Goal: Task Accomplishment & Management: Manage account settings

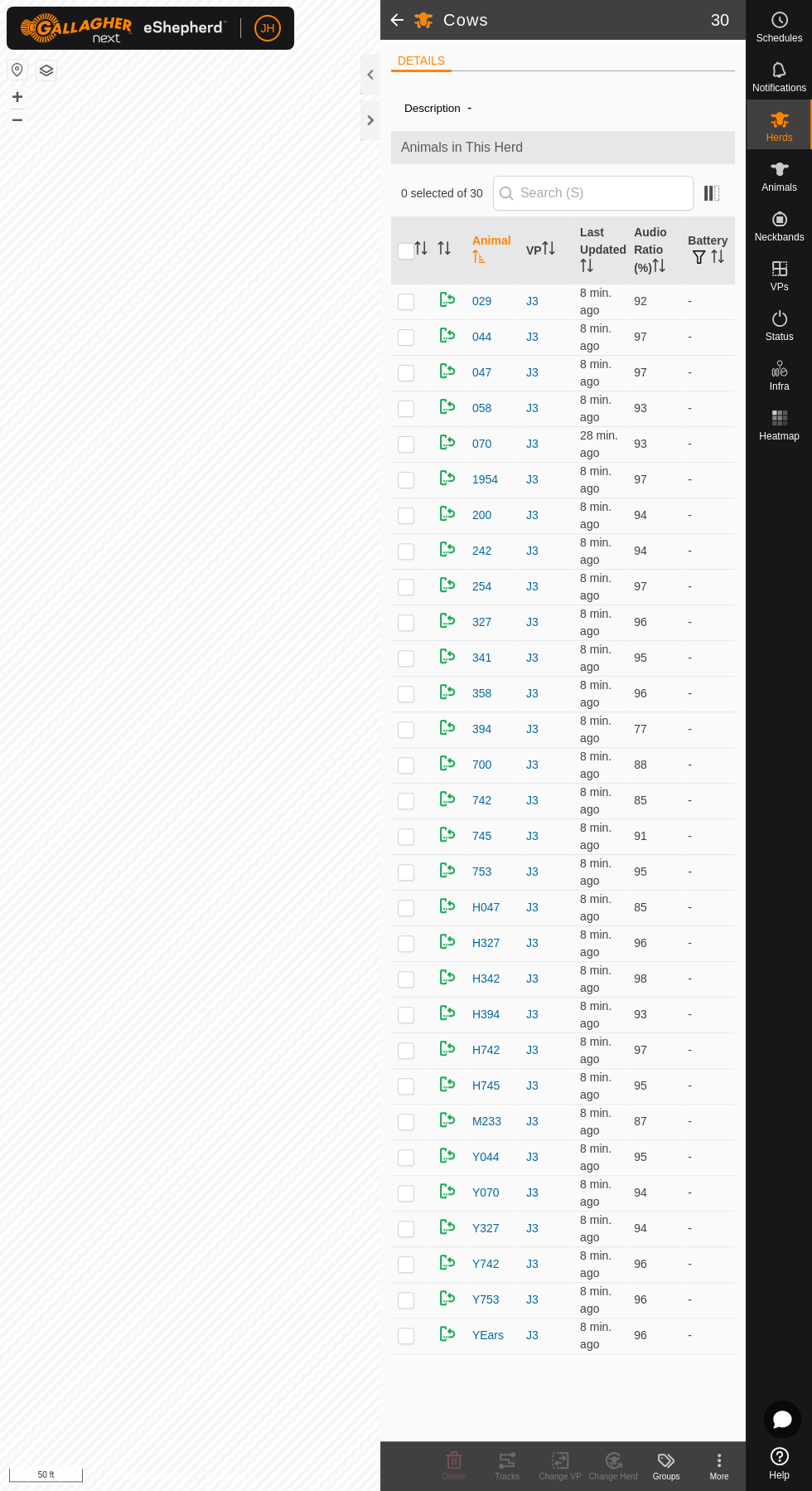
click at [795, 22] on div "Schedules" at bounding box center [779, 24] width 65 height 50
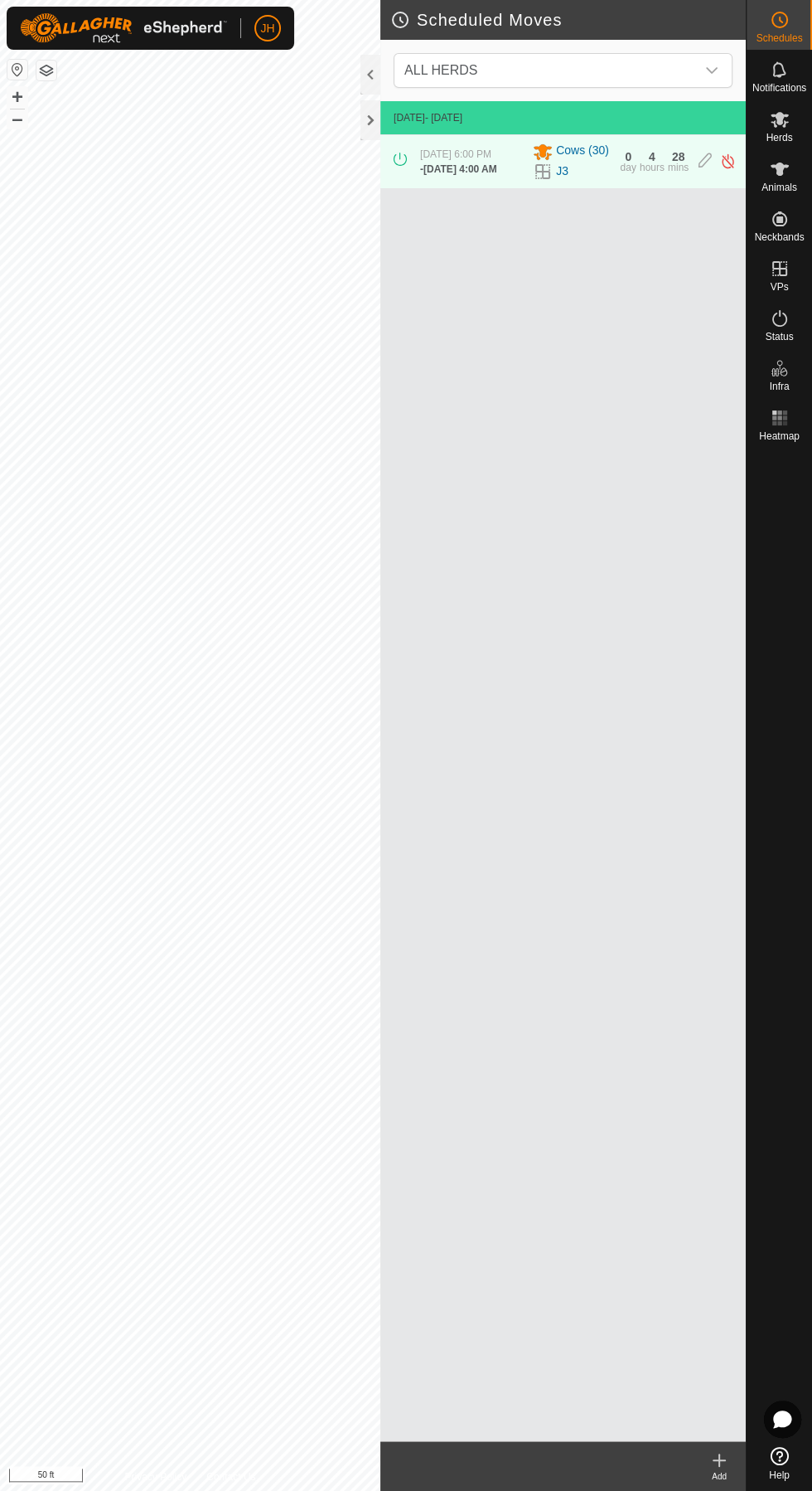
click at [734, 1466] on create-svg-icon at bounding box center [719, 1460] width 53 height 20
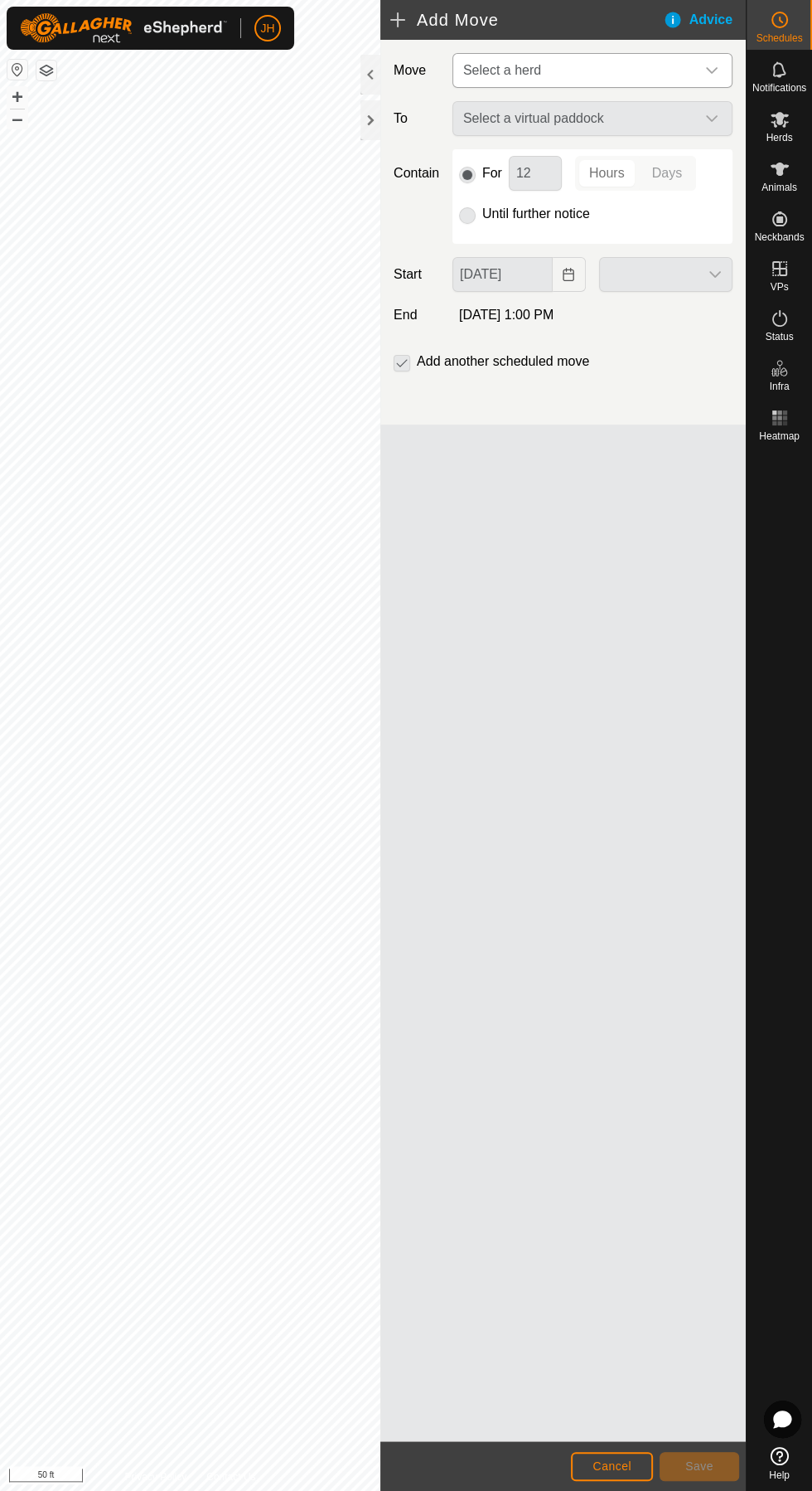
click at [677, 71] on span "Select a herd" at bounding box center [576, 71] width 239 height 33
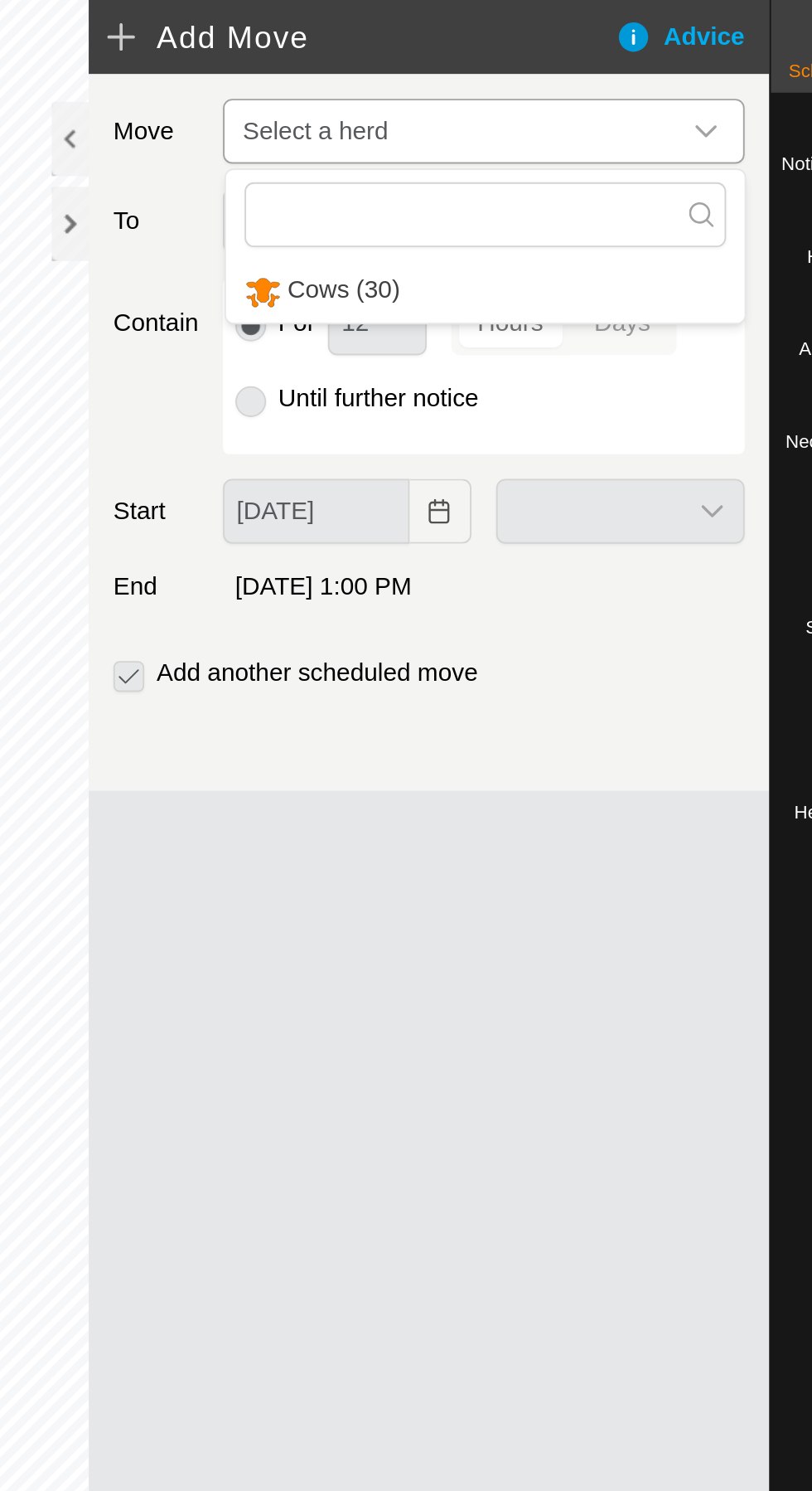
click at [645, 149] on li "Cows (30)" at bounding box center [593, 156] width 279 height 34
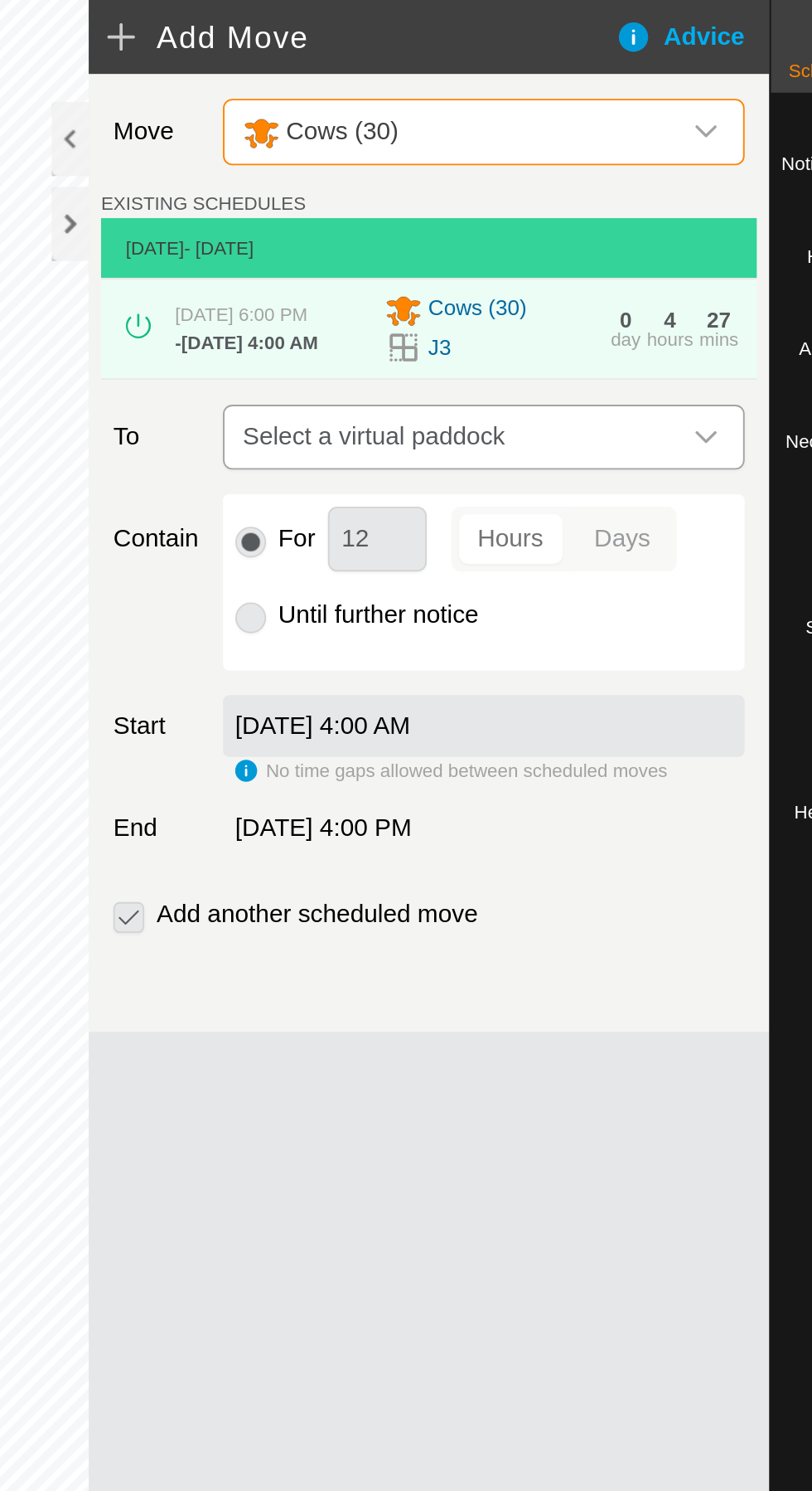
click at [650, 247] on span "Select a virtual paddock" at bounding box center [576, 234] width 239 height 33
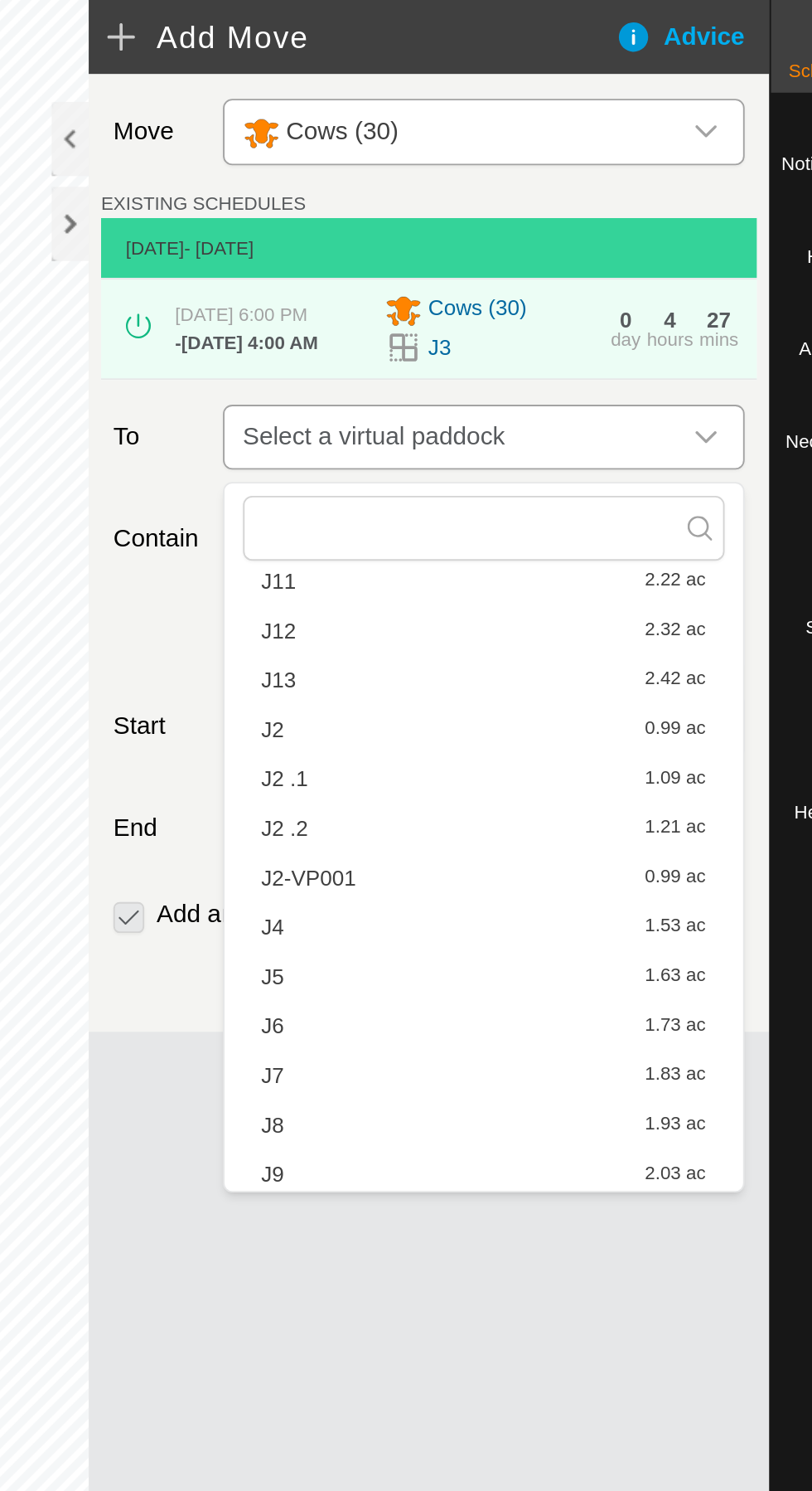
scroll to position [181, 0]
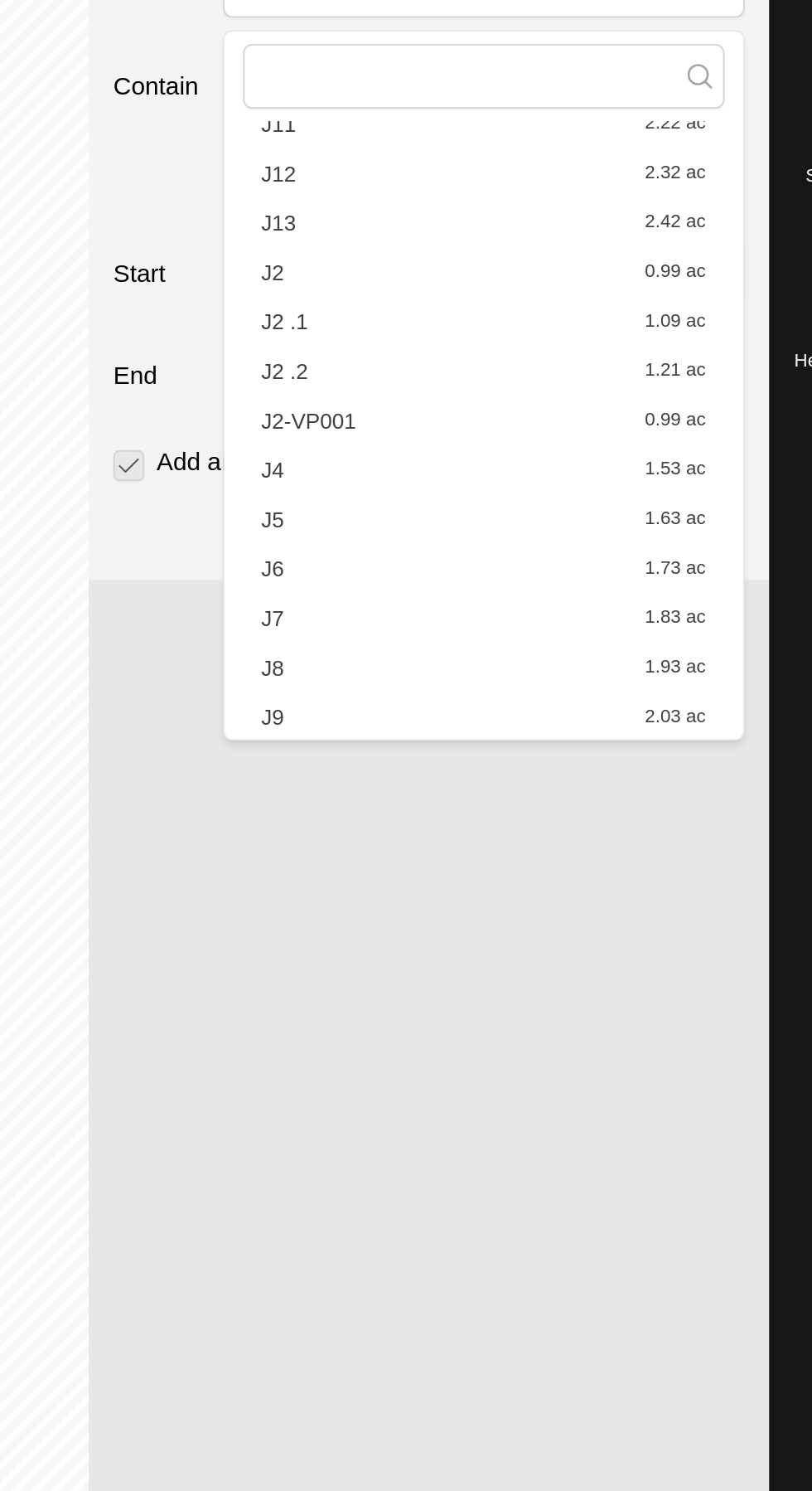
click at [564, 498] on div "J4 1.53 ac" at bounding box center [592, 494] width 239 height 11
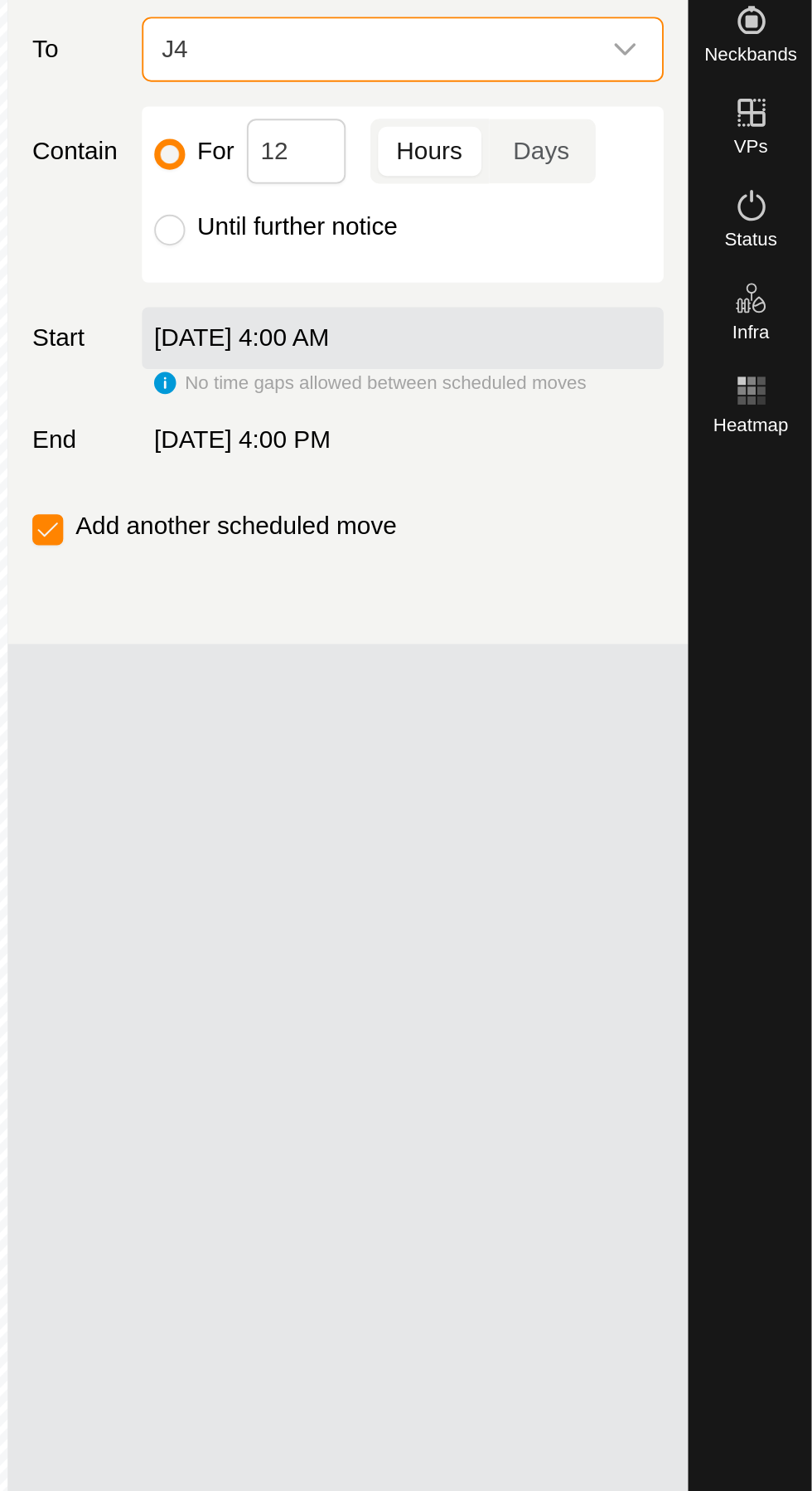
scroll to position [0, 0]
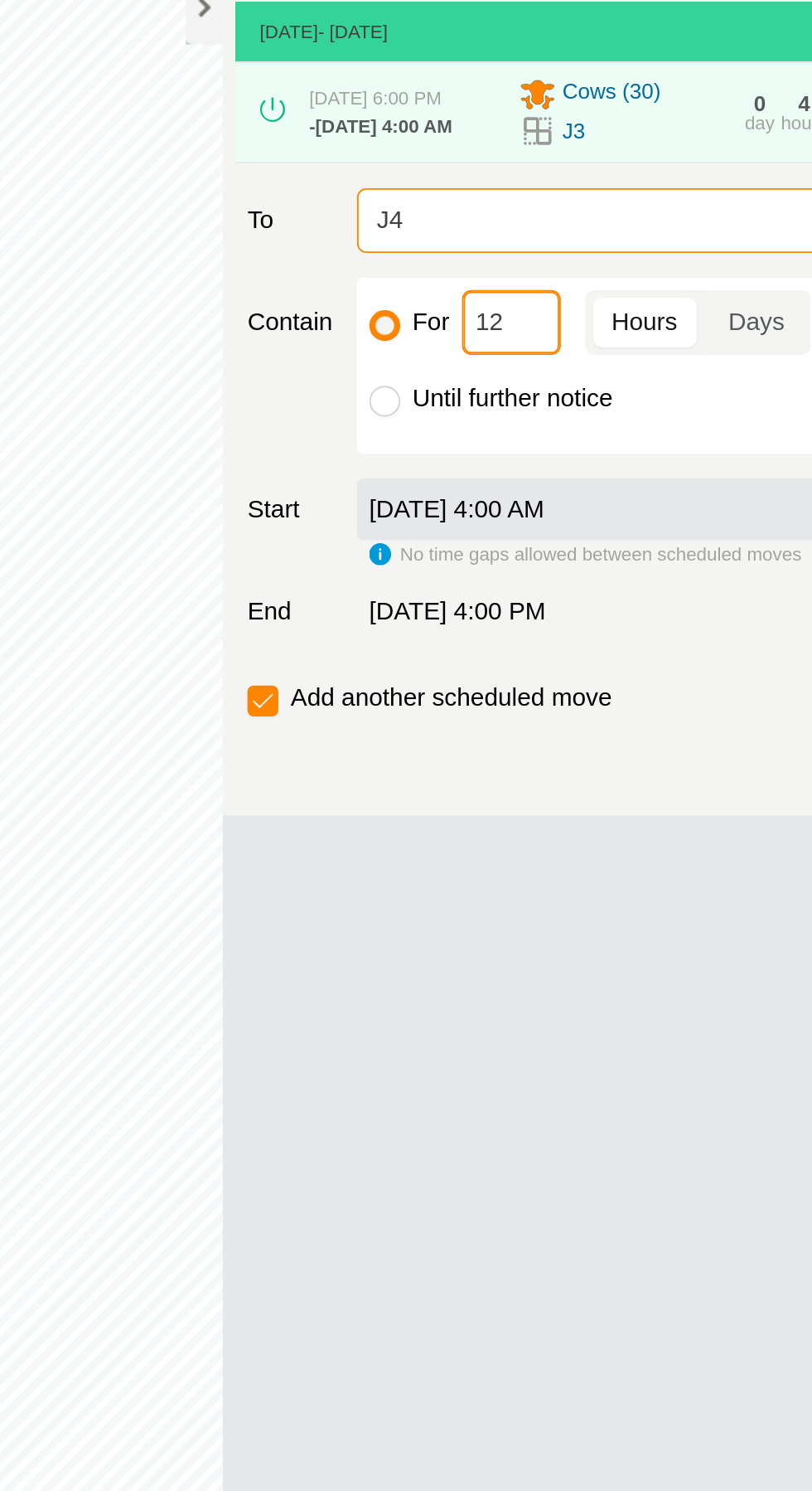
click at [550, 291] on input "12" at bounding box center [535, 289] width 53 height 35
type input "1"
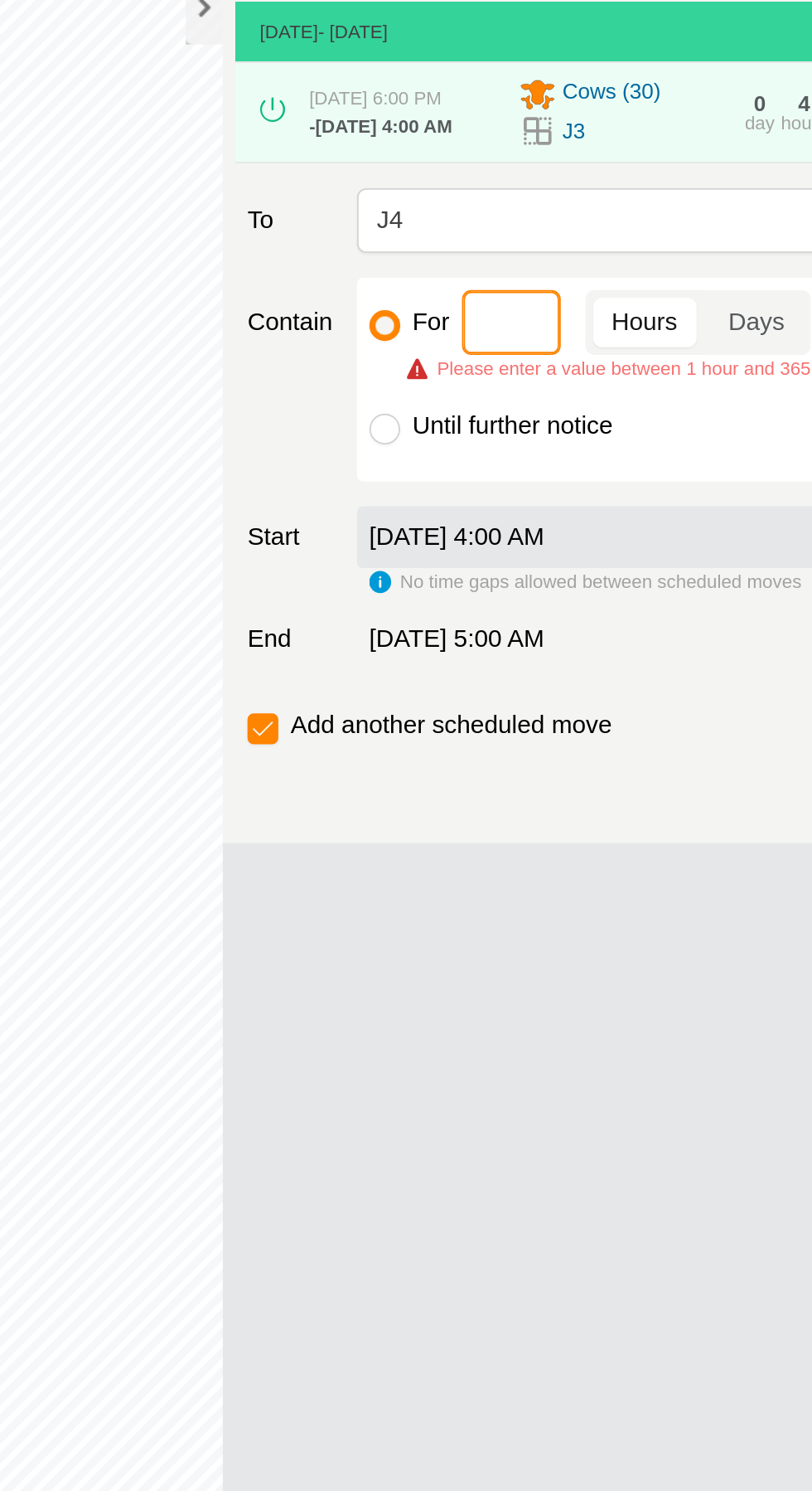
type input "3"
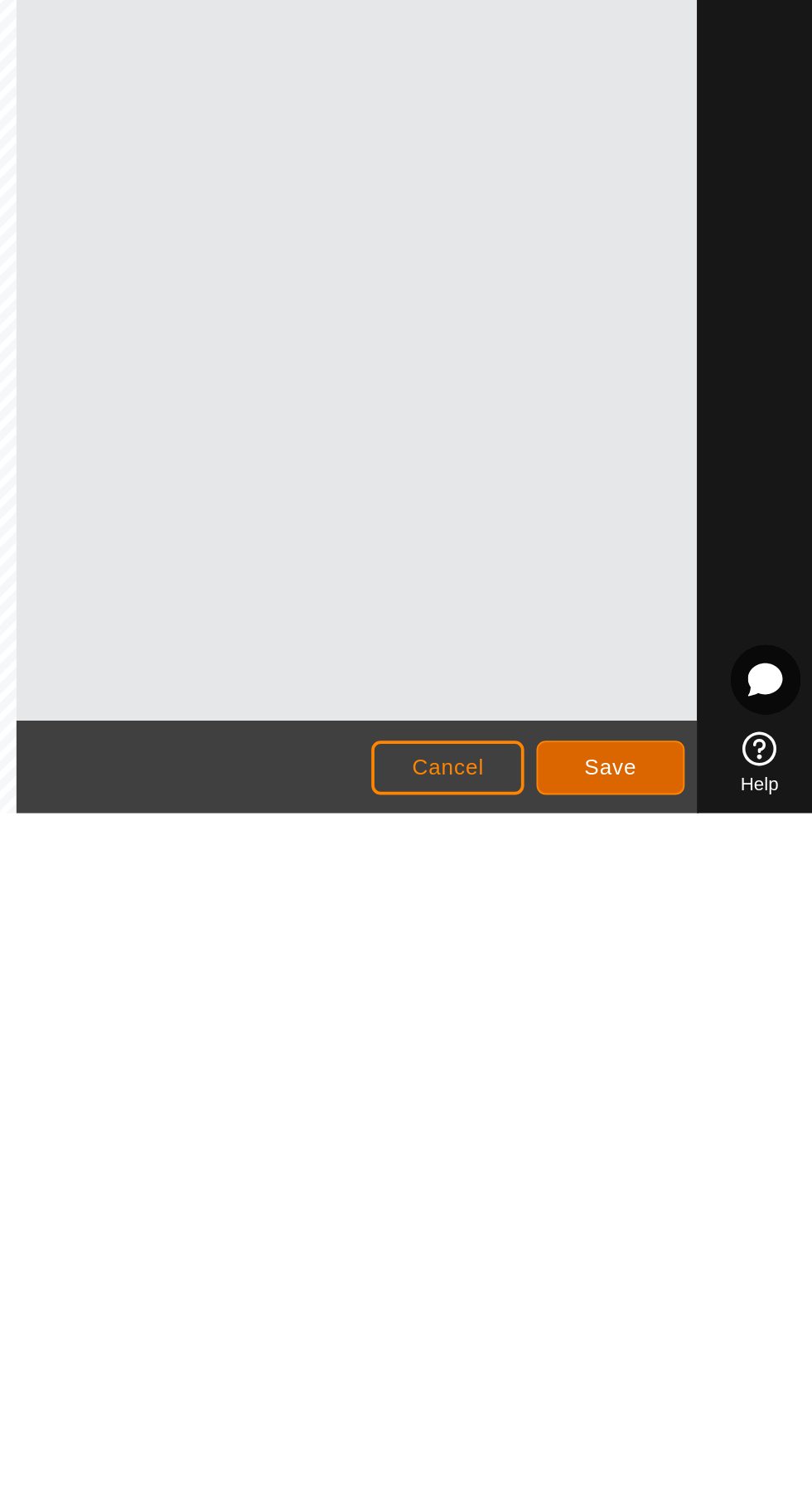
click at [705, 1467] on span "Save" at bounding box center [700, 1466] width 28 height 13
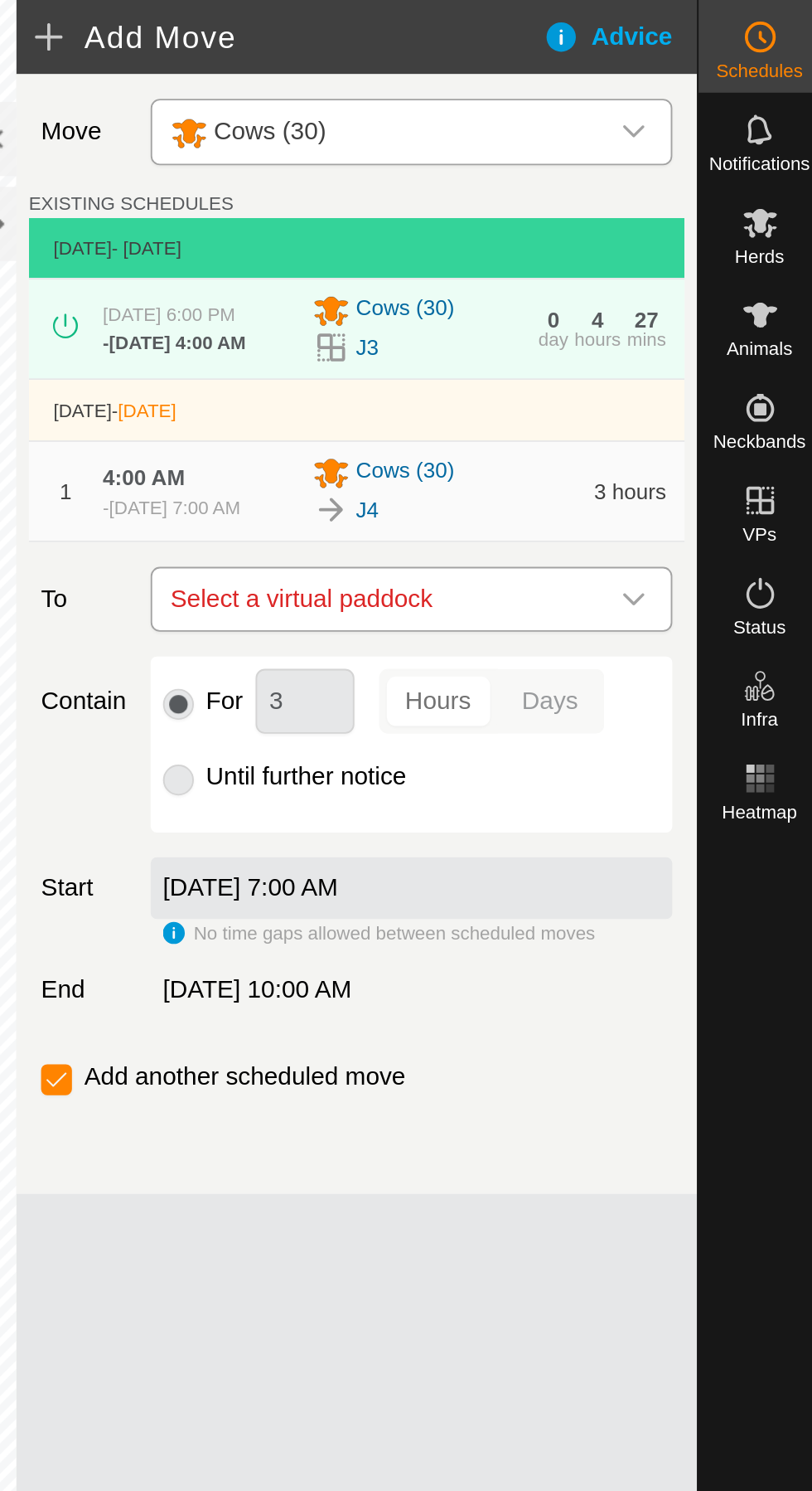
click at [707, 324] on div "dropdown trigger" at bounding box center [712, 322] width 33 height 33
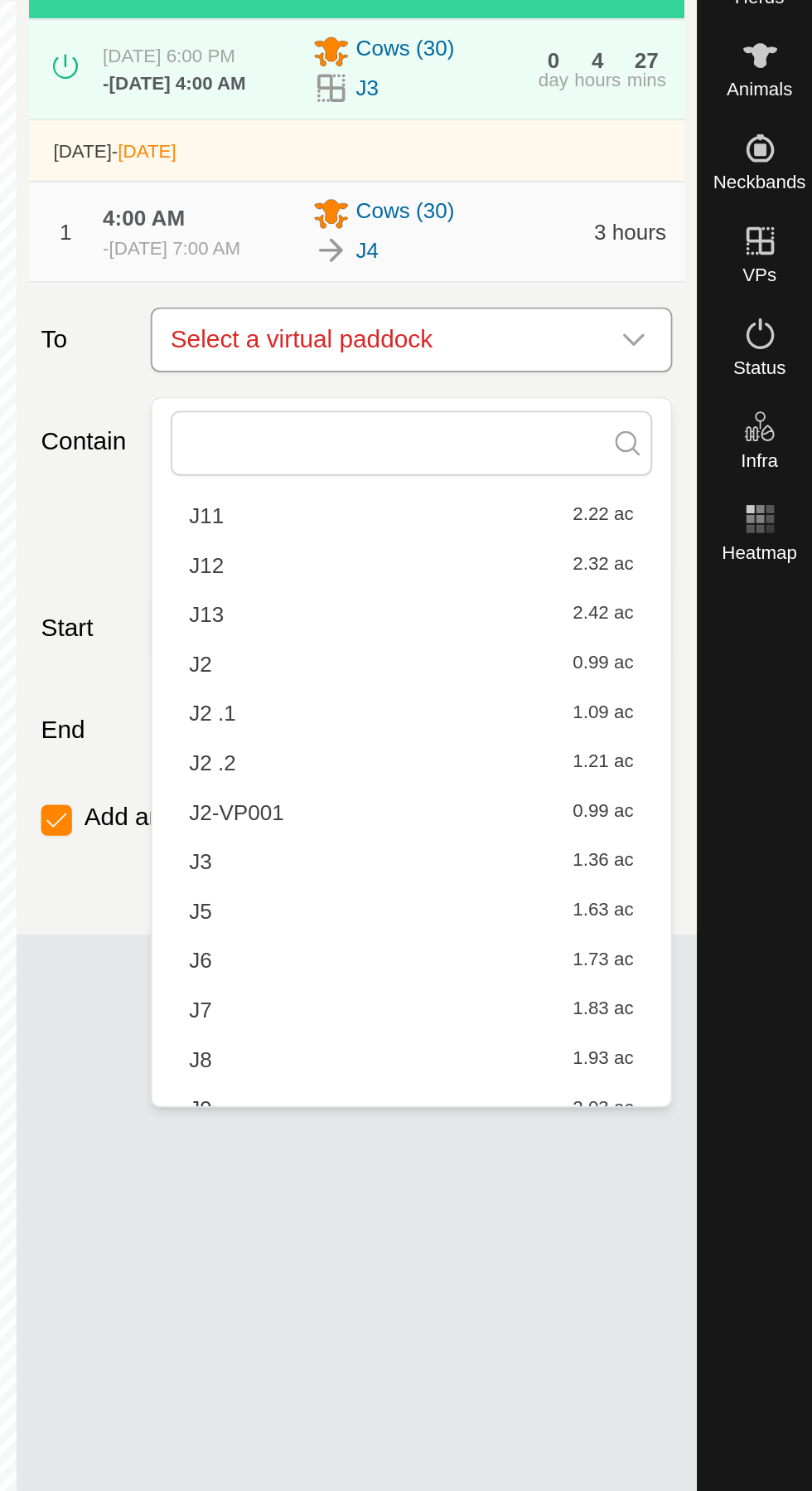
scroll to position [181, 0]
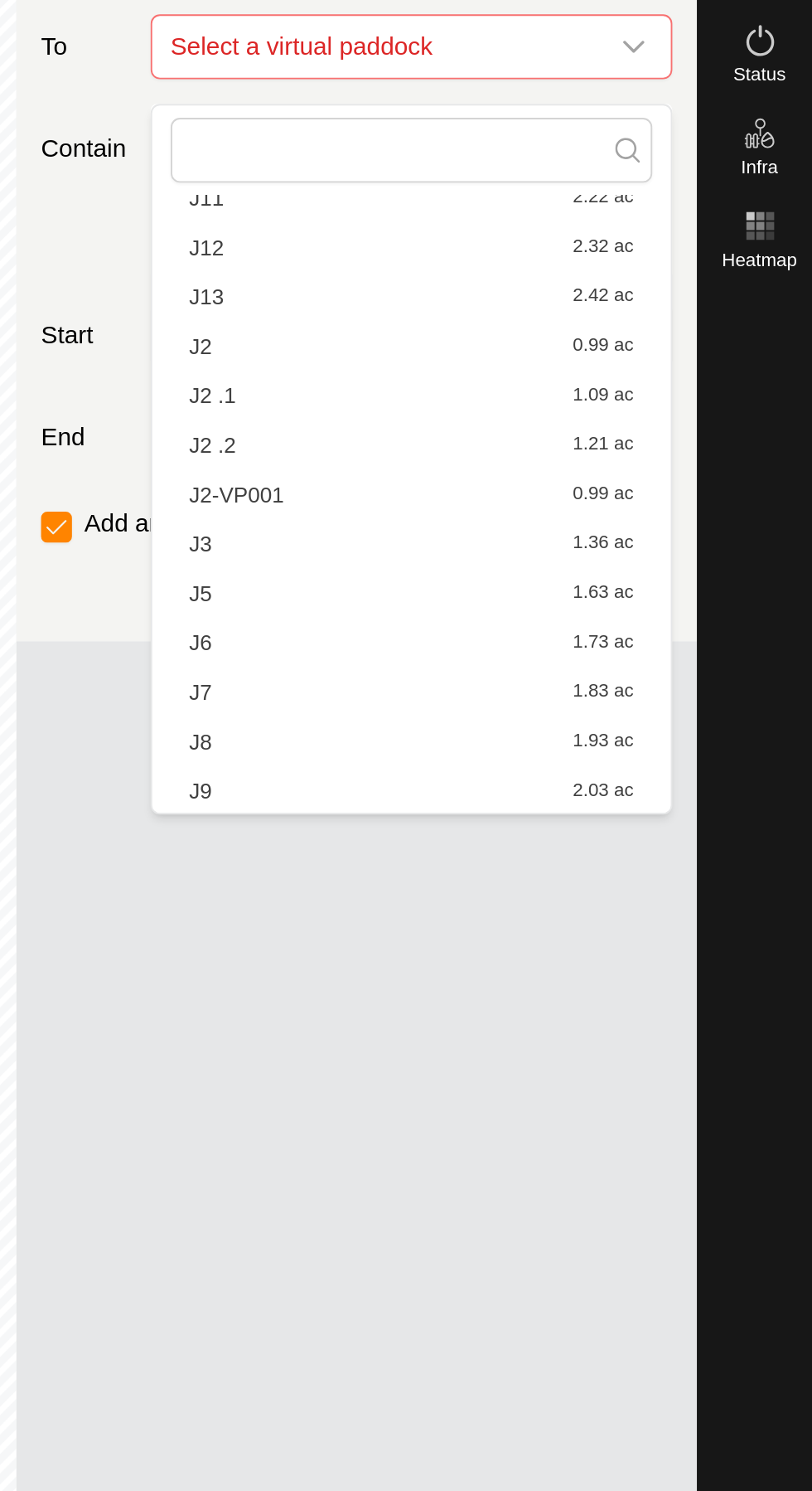
click at [707, 613] on span "1.63 ac" at bounding box center [694, 614] width 32 height 11
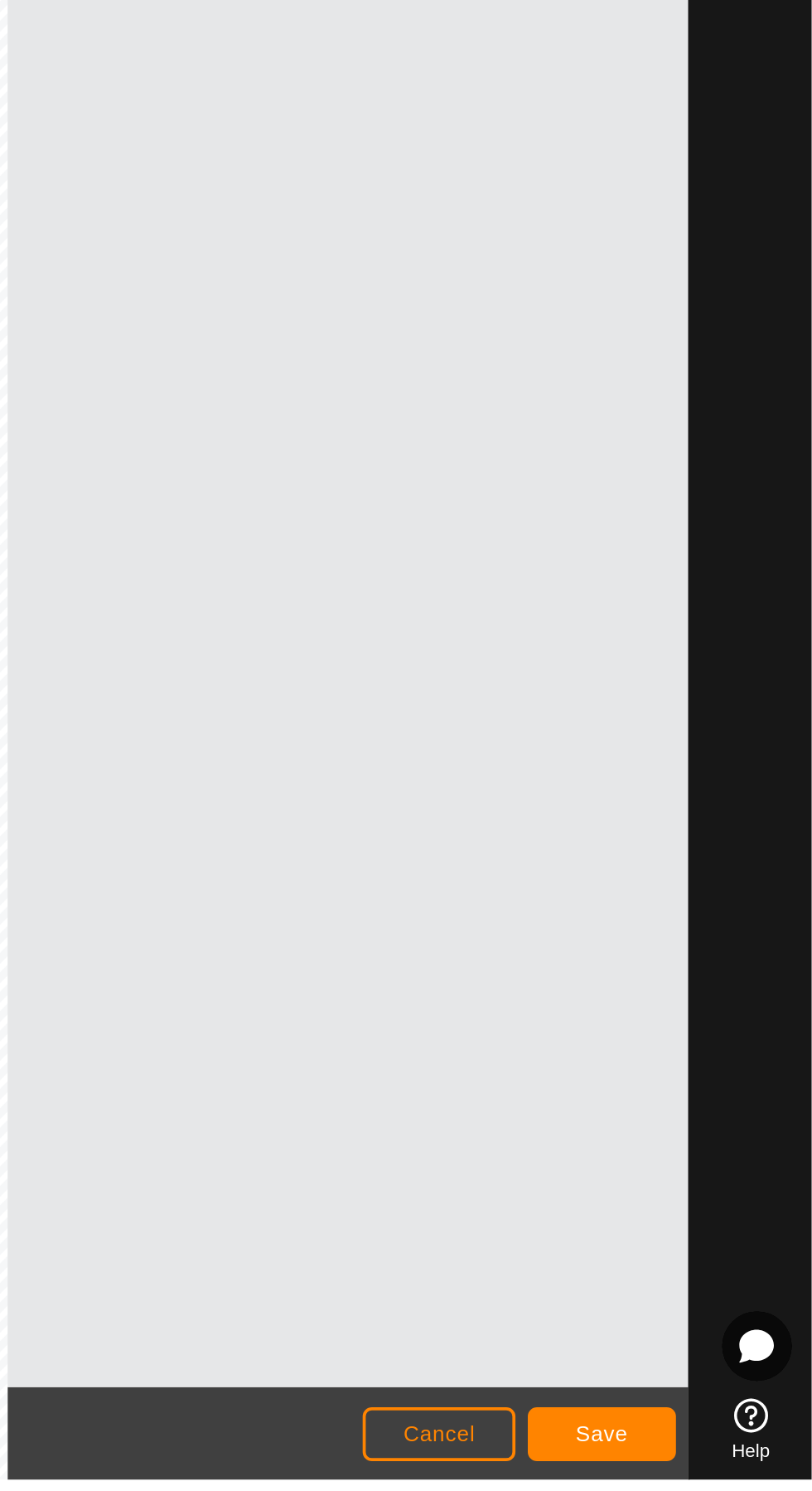
scroll to position [0, 0]
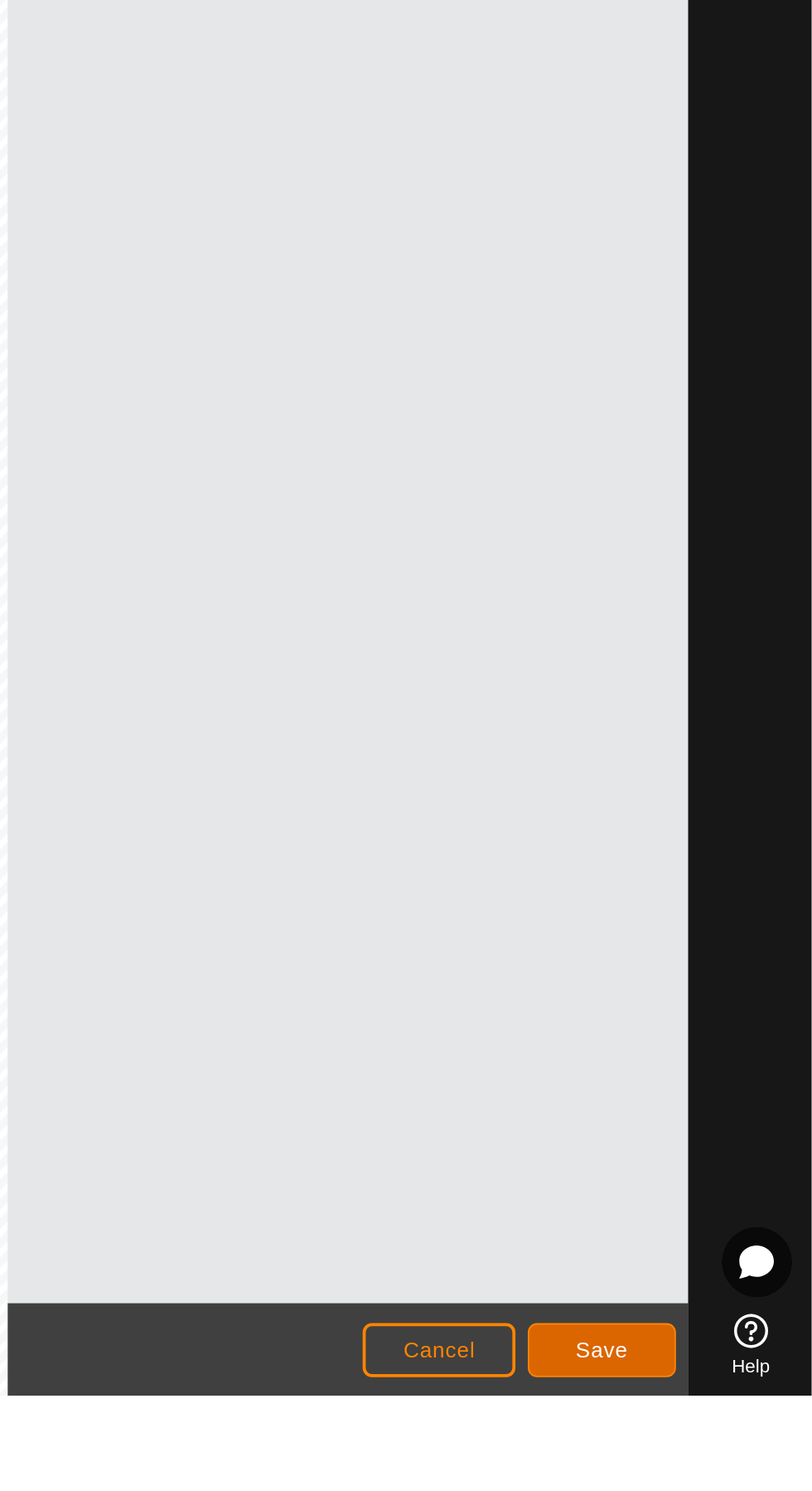
click at [703, 1461] on span "Save" at bounding box center [700, 1466] width 28 height 13
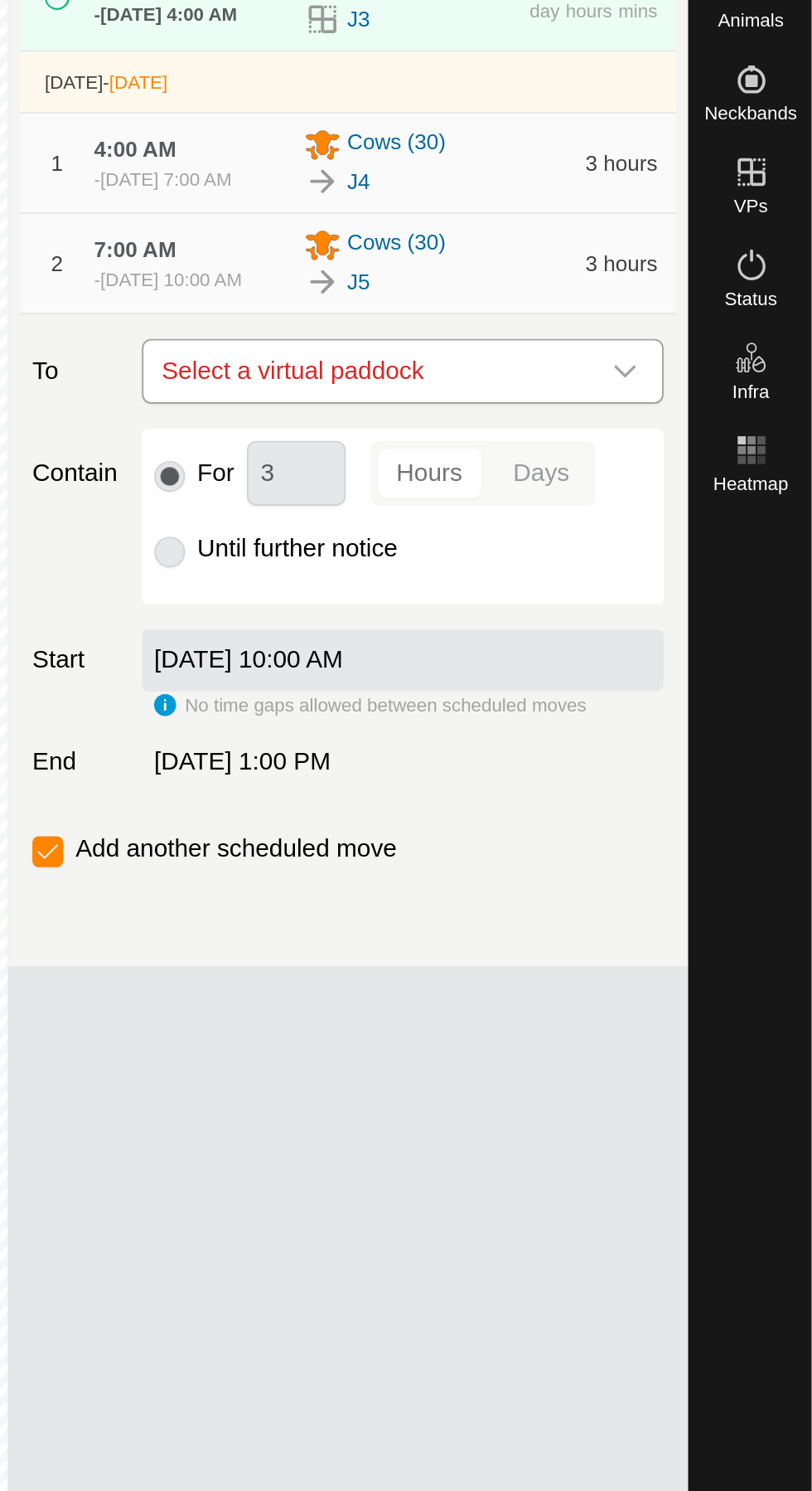
click at [693, 390] on span "Select a virtual paddock" at bounding box center [576, 376] width 239 height 33
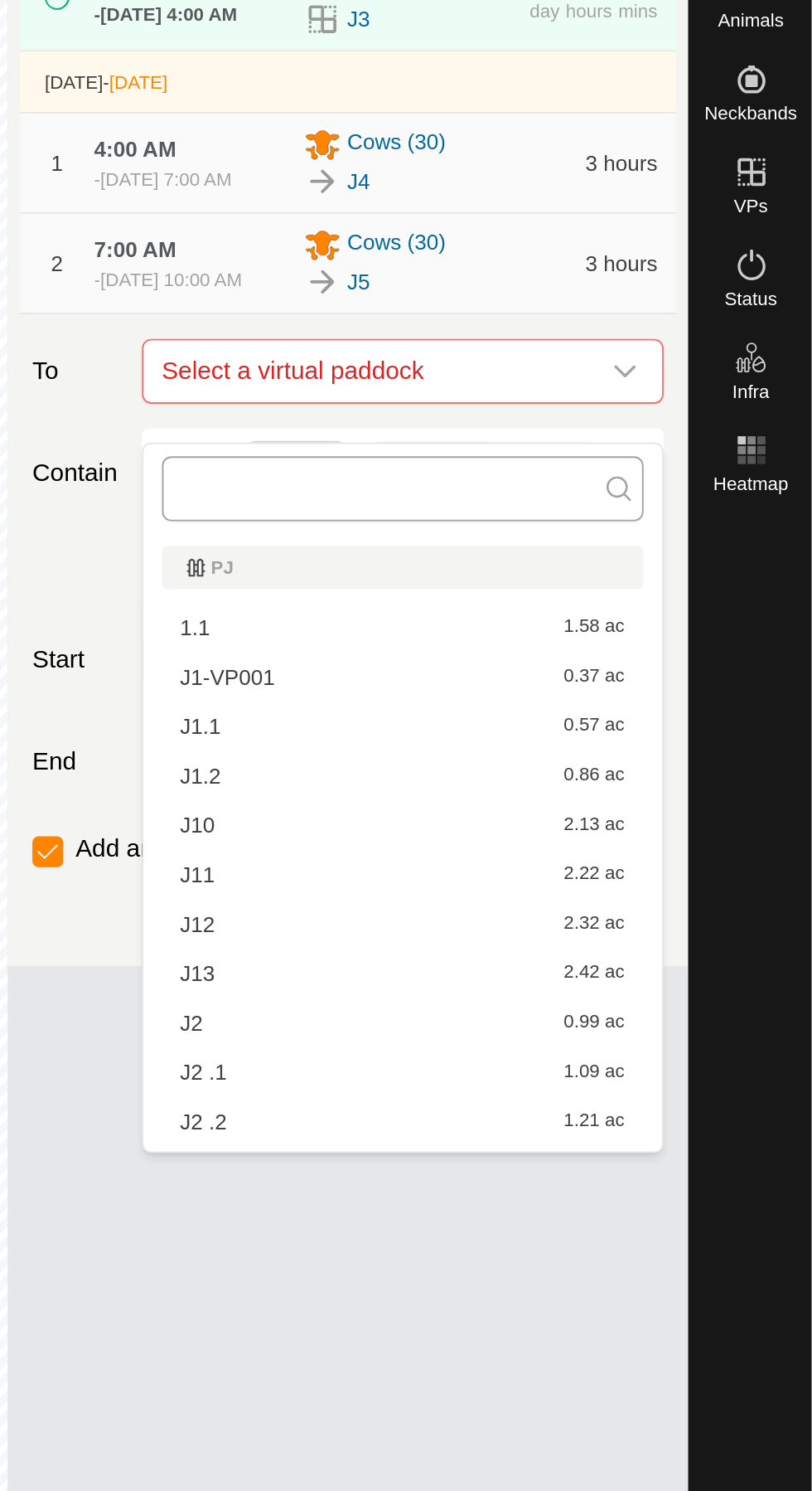
click at [655, 438] on input "text" at bounding box center [592, 438] width 259 height 35
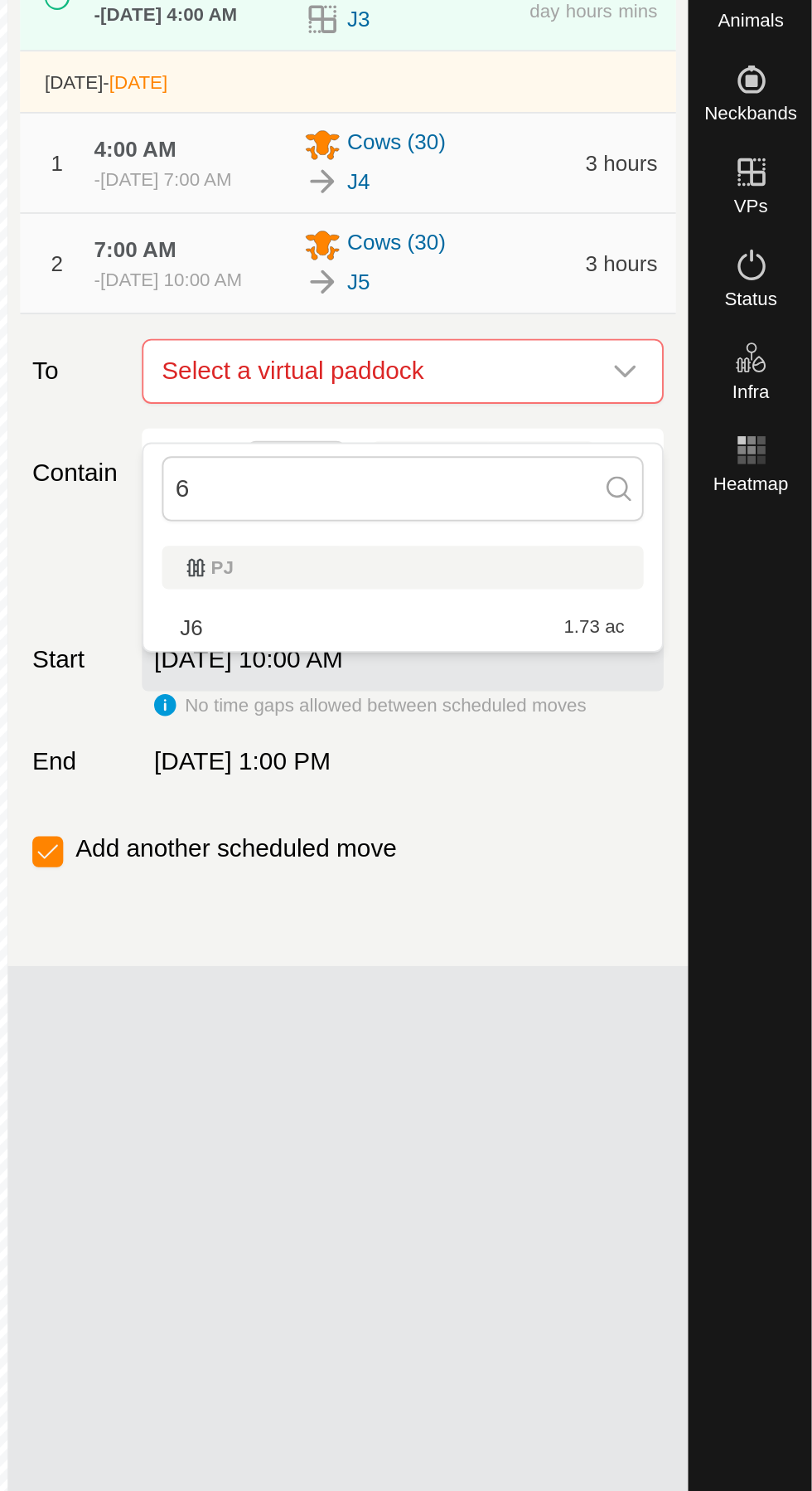
type input "6"
click at [661, 509] on div "J6 1.73 ac" at bounding box center [592, 512] width 239 height 11
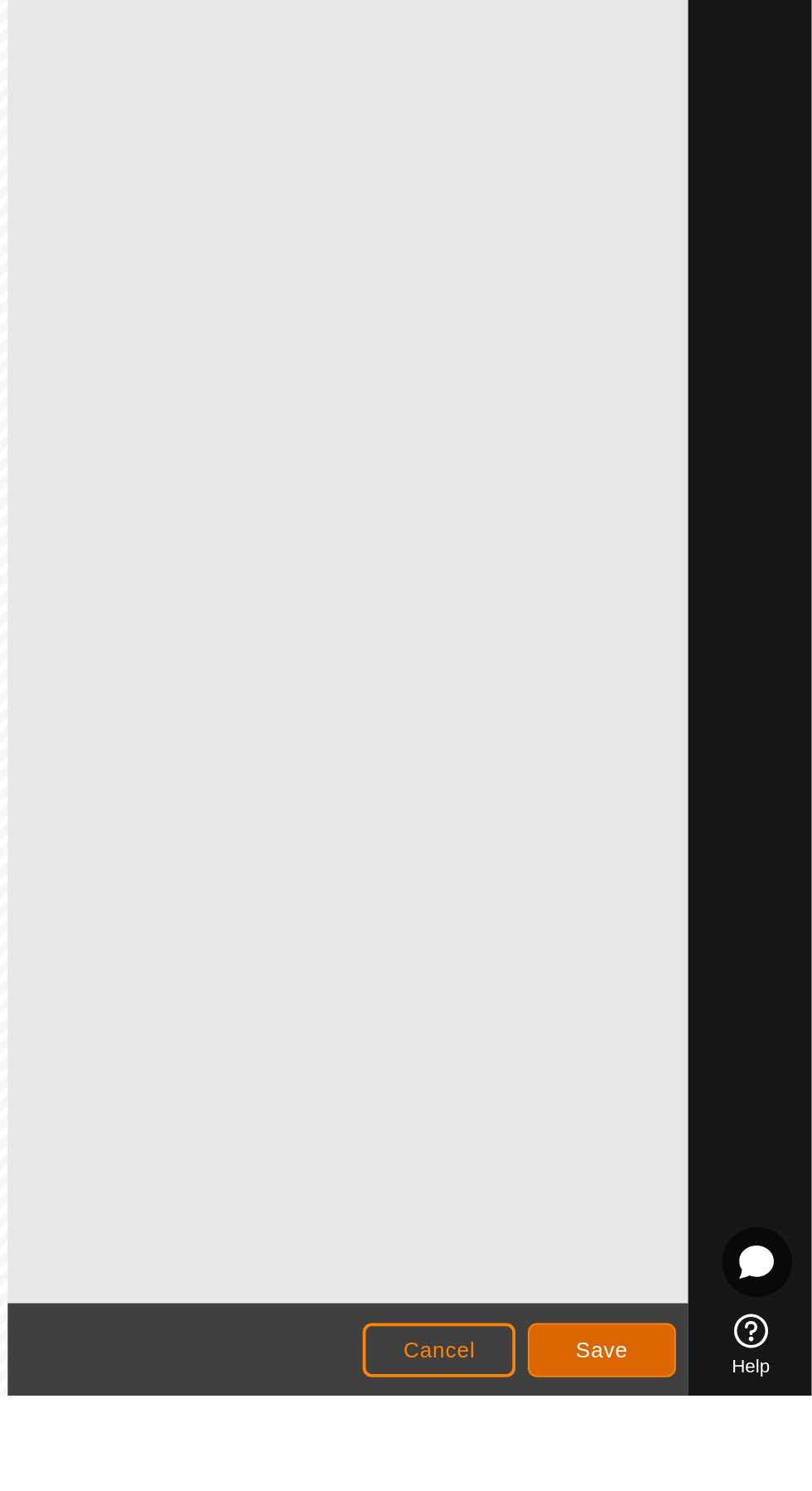
click at [717, 1461] on button "Save" at bounding box center [699, 1466] width 79 height 29
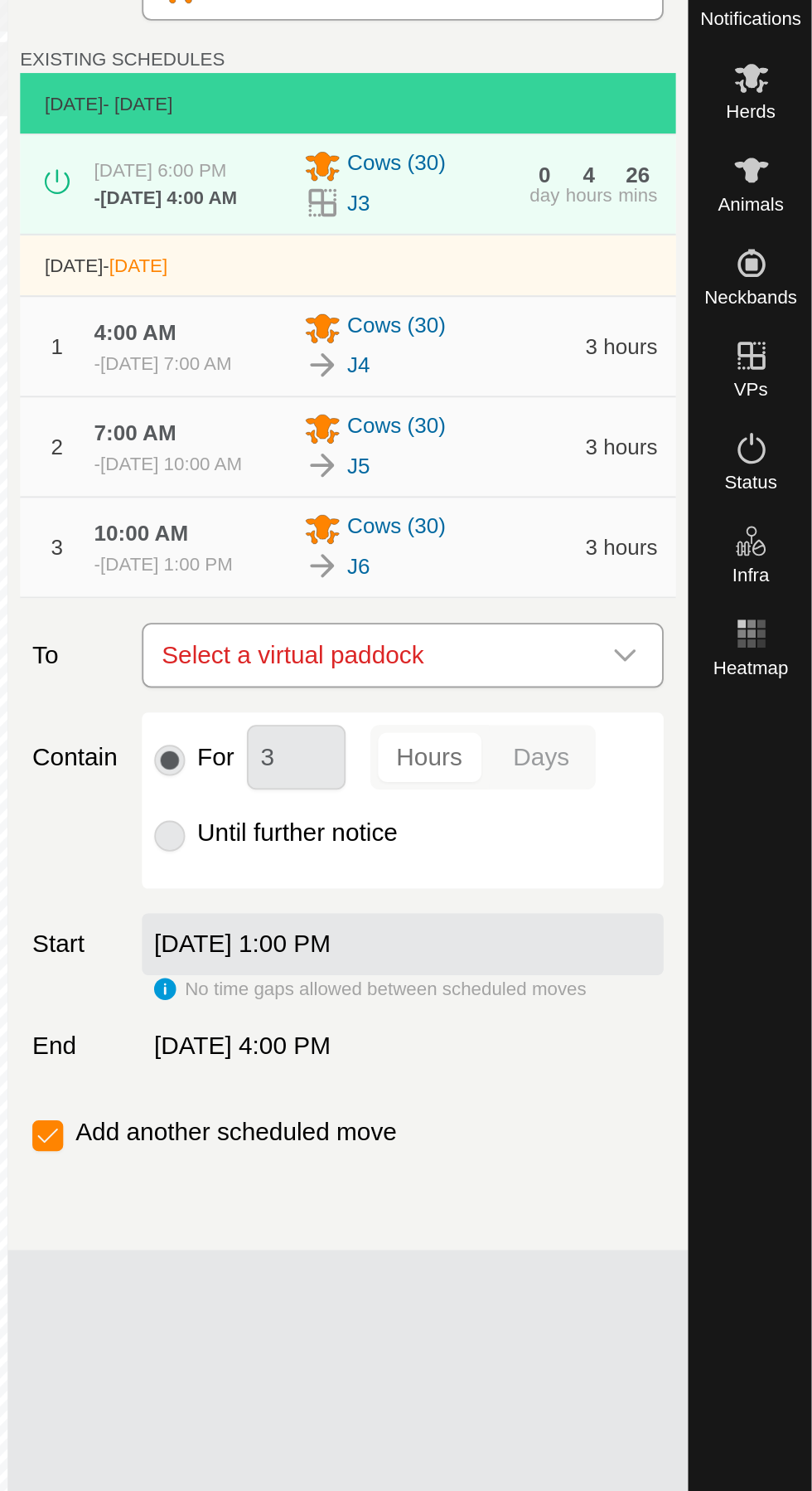
click at [681, 446] on span "Select a virtual paddock" at bounding box center [576, 430] width 239 height 33
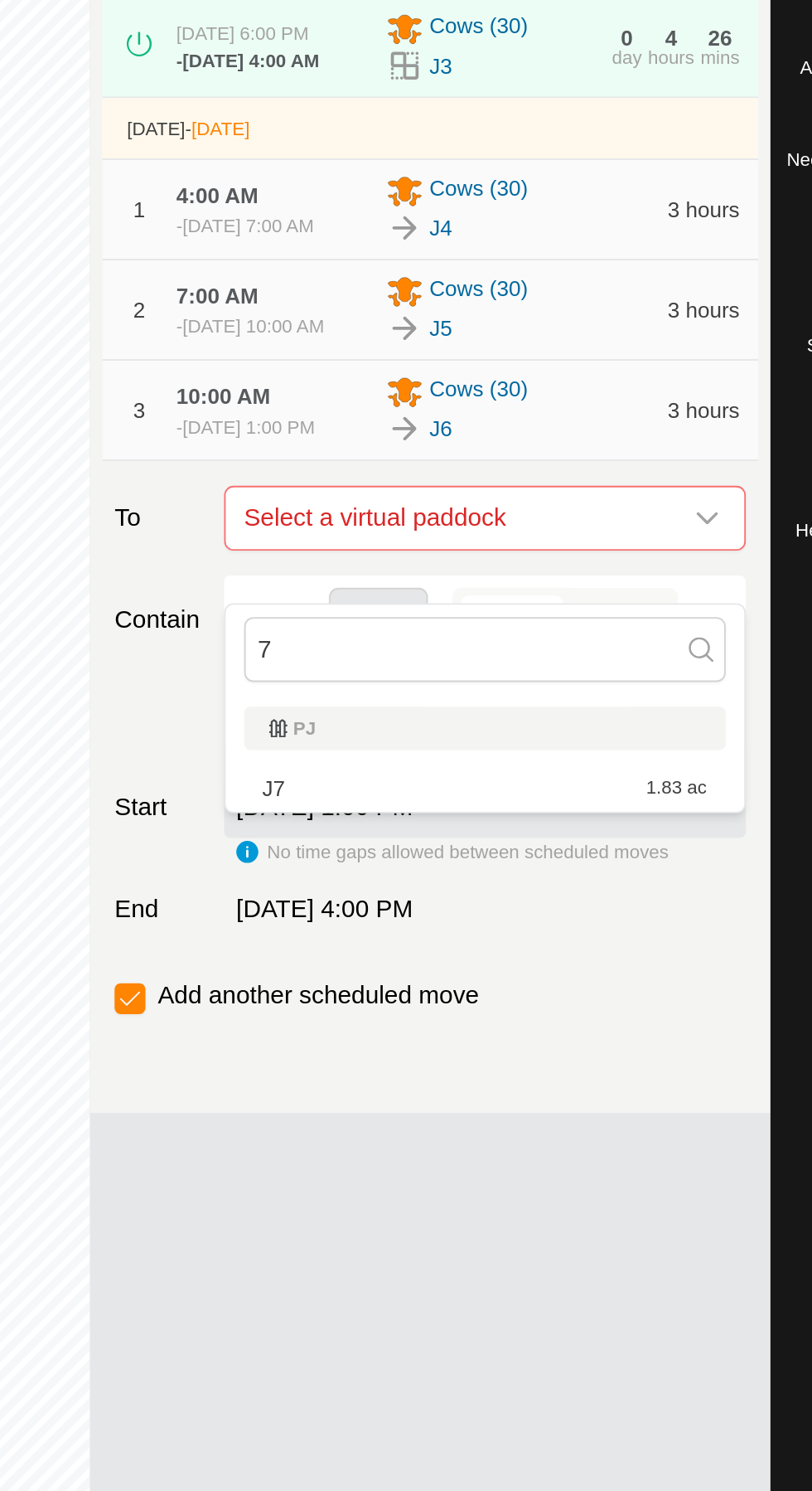
type input "7"
click at [649, 569] on div "J7 1.83 ac" at bounding box center [592, 574] width 239 height 11
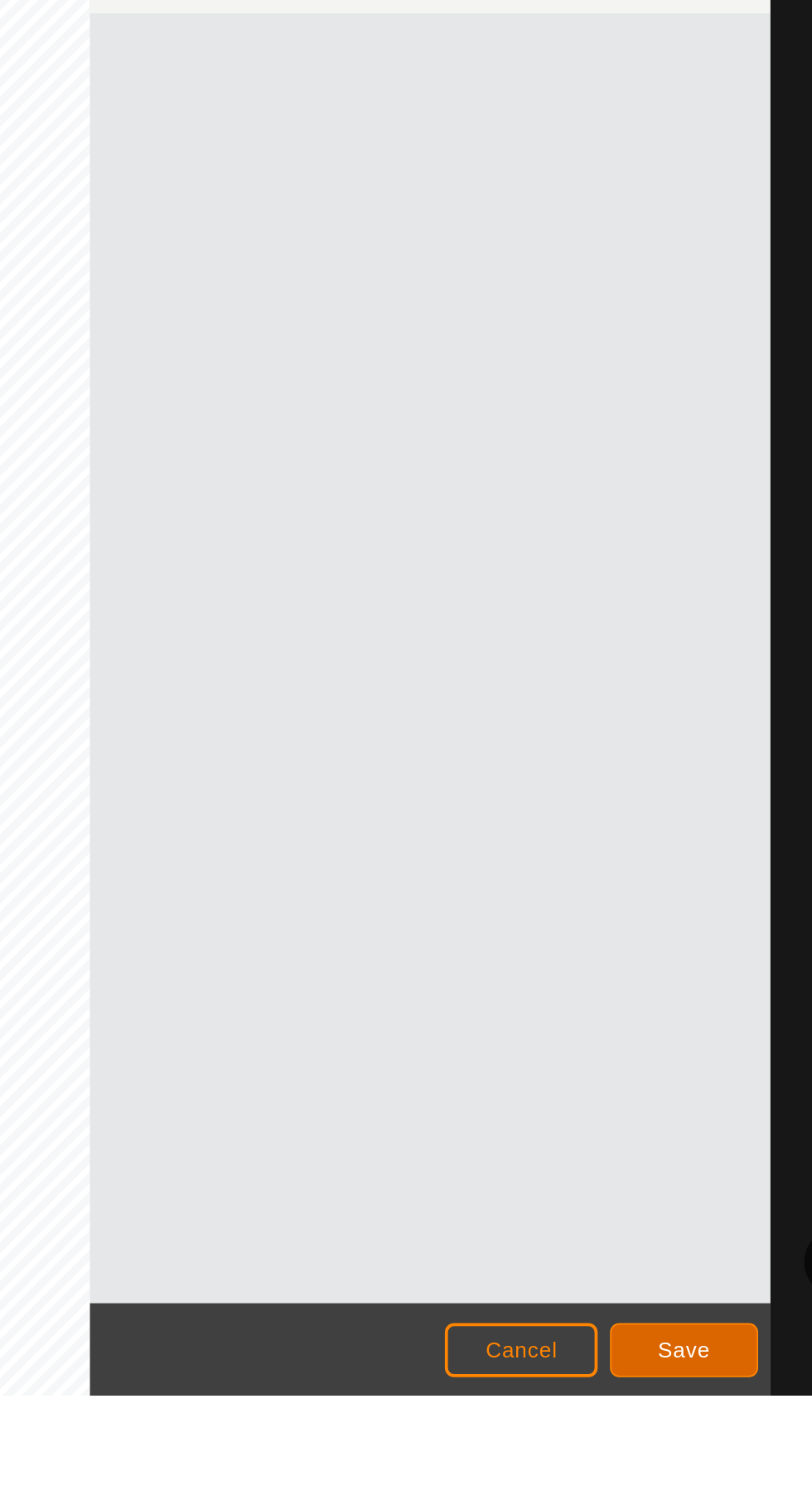
click at [707, 1463] on span "Save" at bounding box center [700, 1466] width 28 height 13
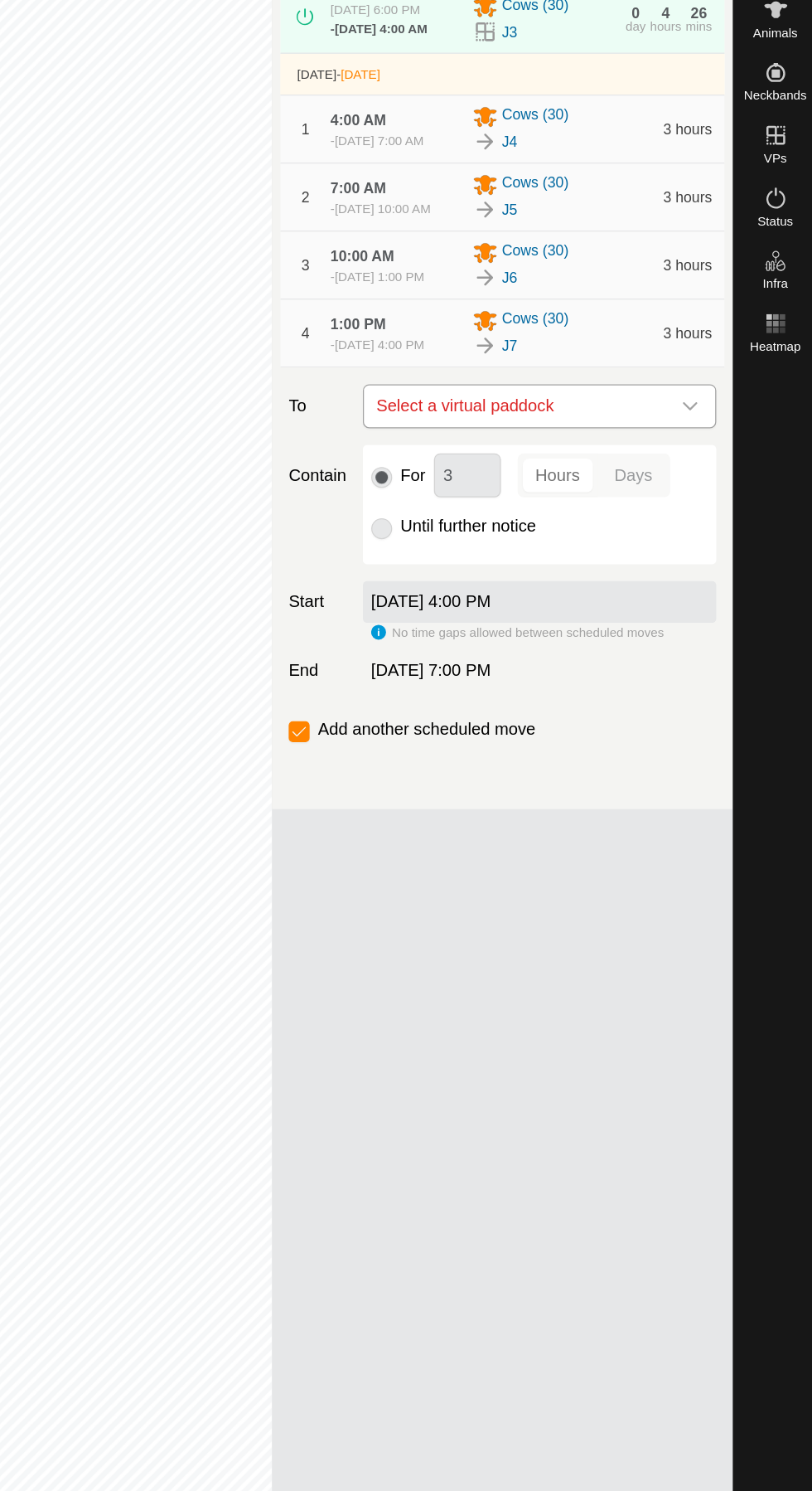
click at [646, 500] on span "Select a virtual paddock" at bounding box center [576, 484] width 239 height 33
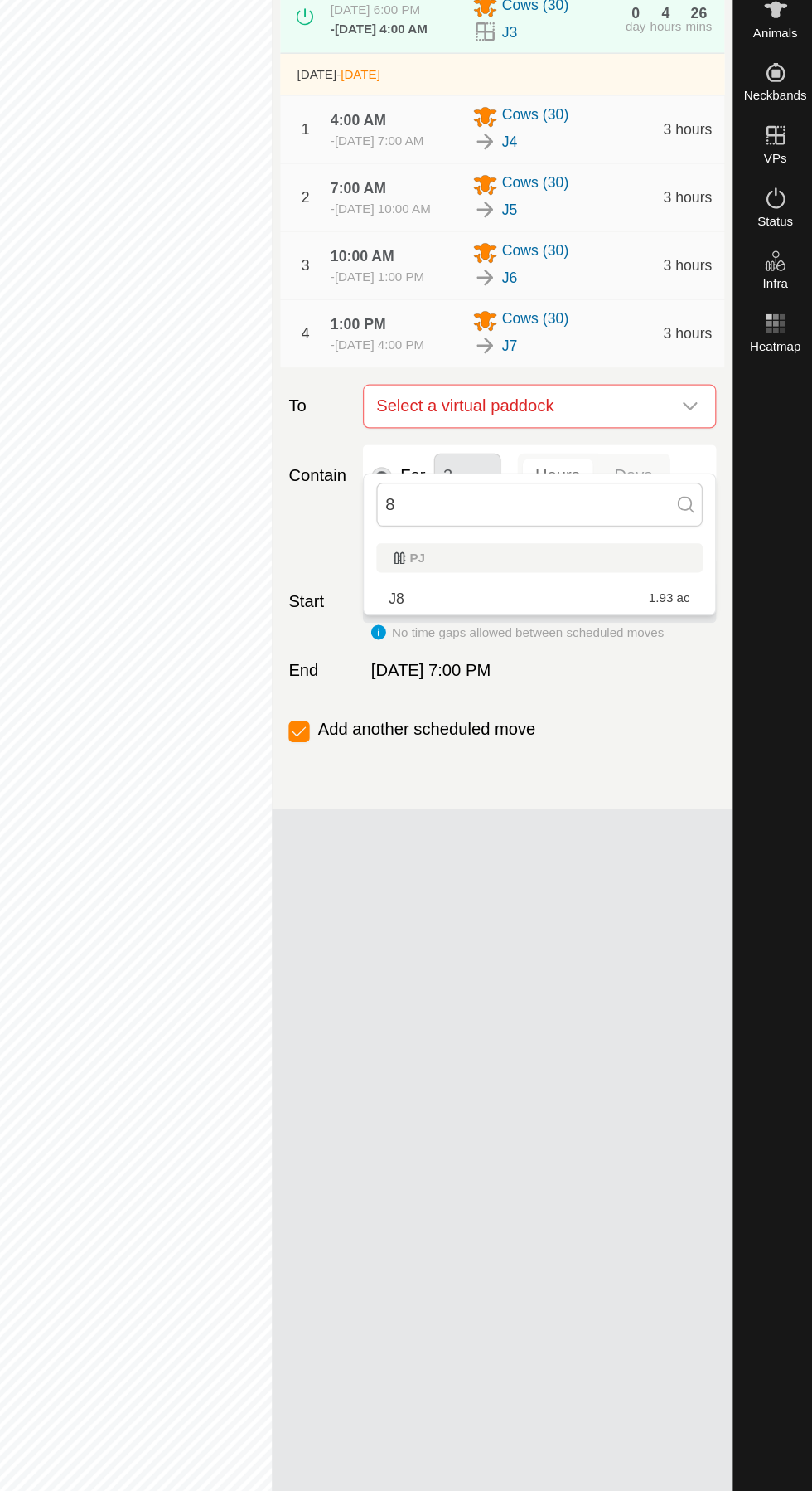
type input "8"
click at [705, 632] on span "1.93 ac" at bounding box center [694, 635] width 32 height 11
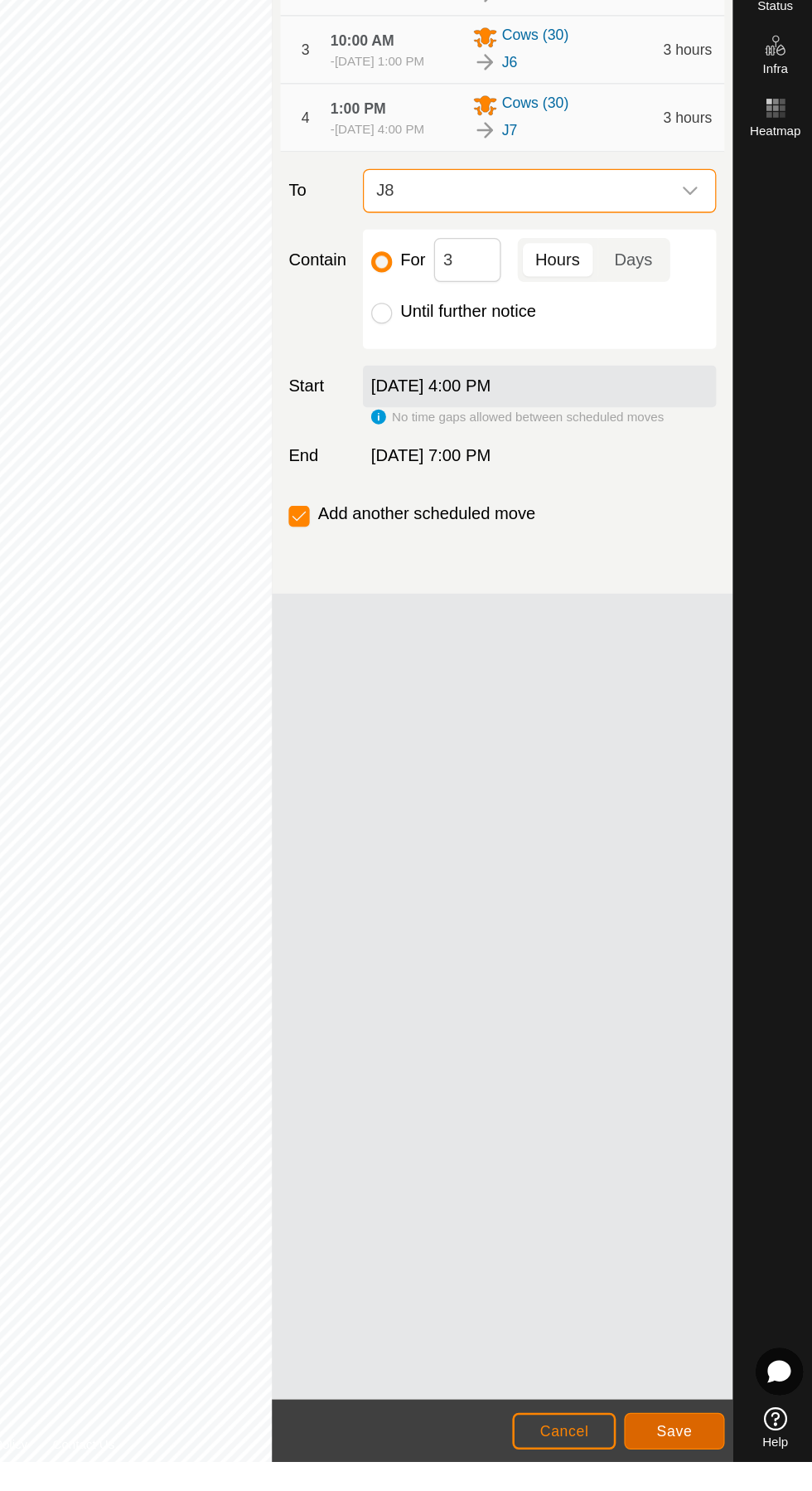
click at [709, 1463] on span "Save" at bounding box center [700, 1466] width 28 height 13
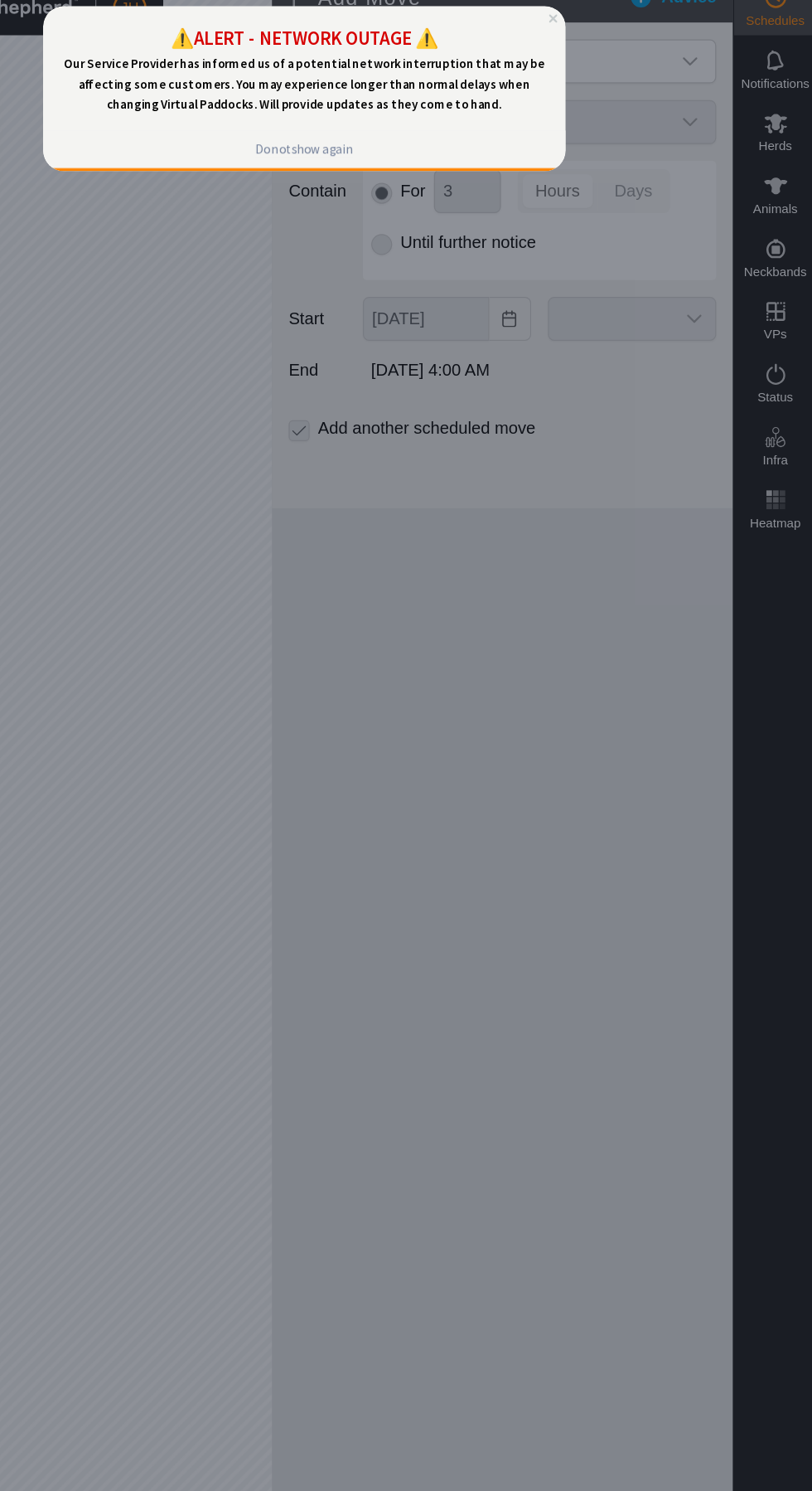
click at [594, 437] on div at bounding box center [406, 745] width 812 height 1491
click at [404, 66] on span "Our Service Provider has informed us of a potential network interruption that m…" at bounding box center [251, 66] width 383 height 44
click at [449, 16] on icon "Close Preview" at bounding box center [447, 16] width 7 height 7
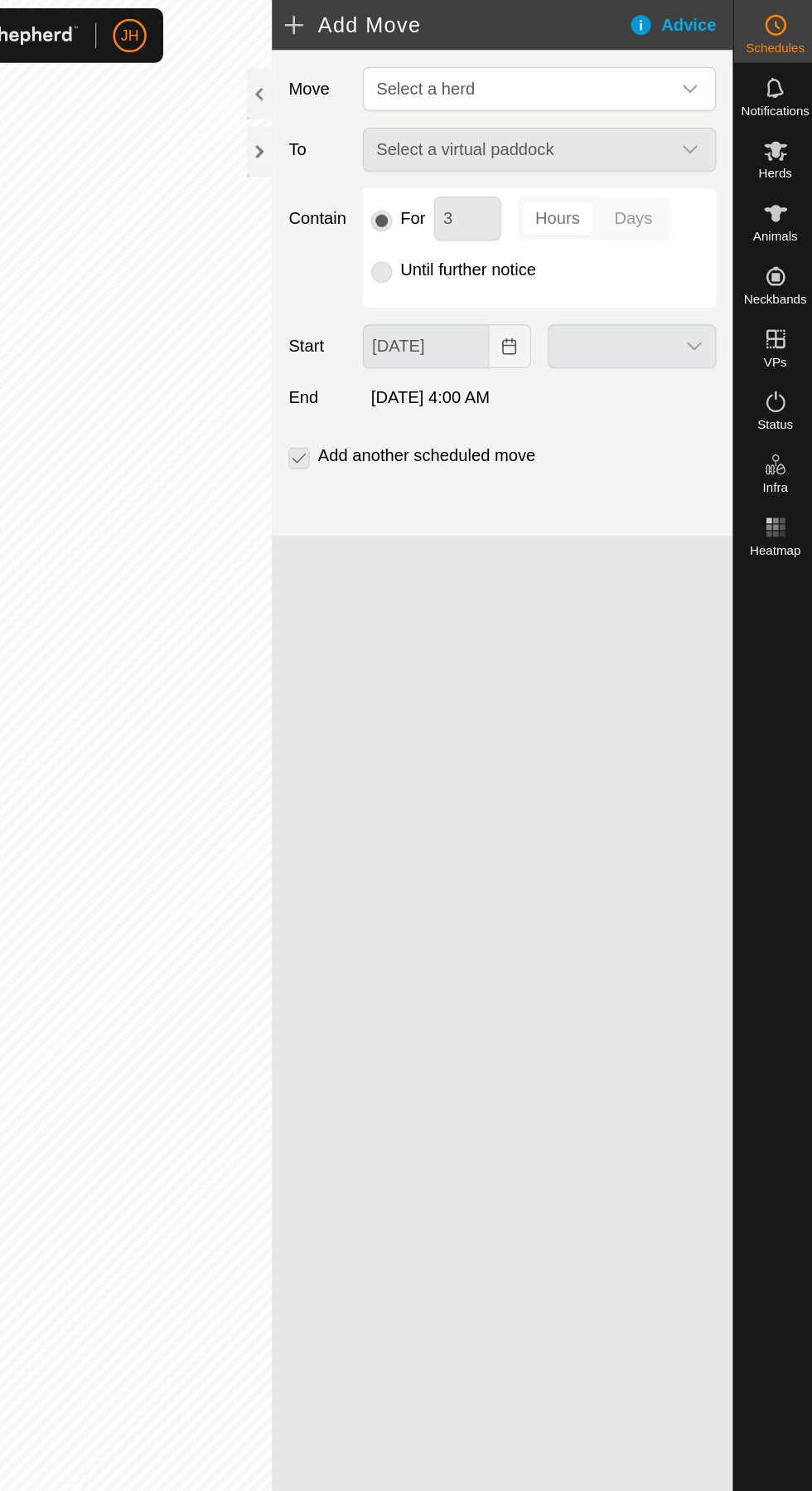
click at [788, 128] on icon at bounding box center [780, 119] width 20 height 20
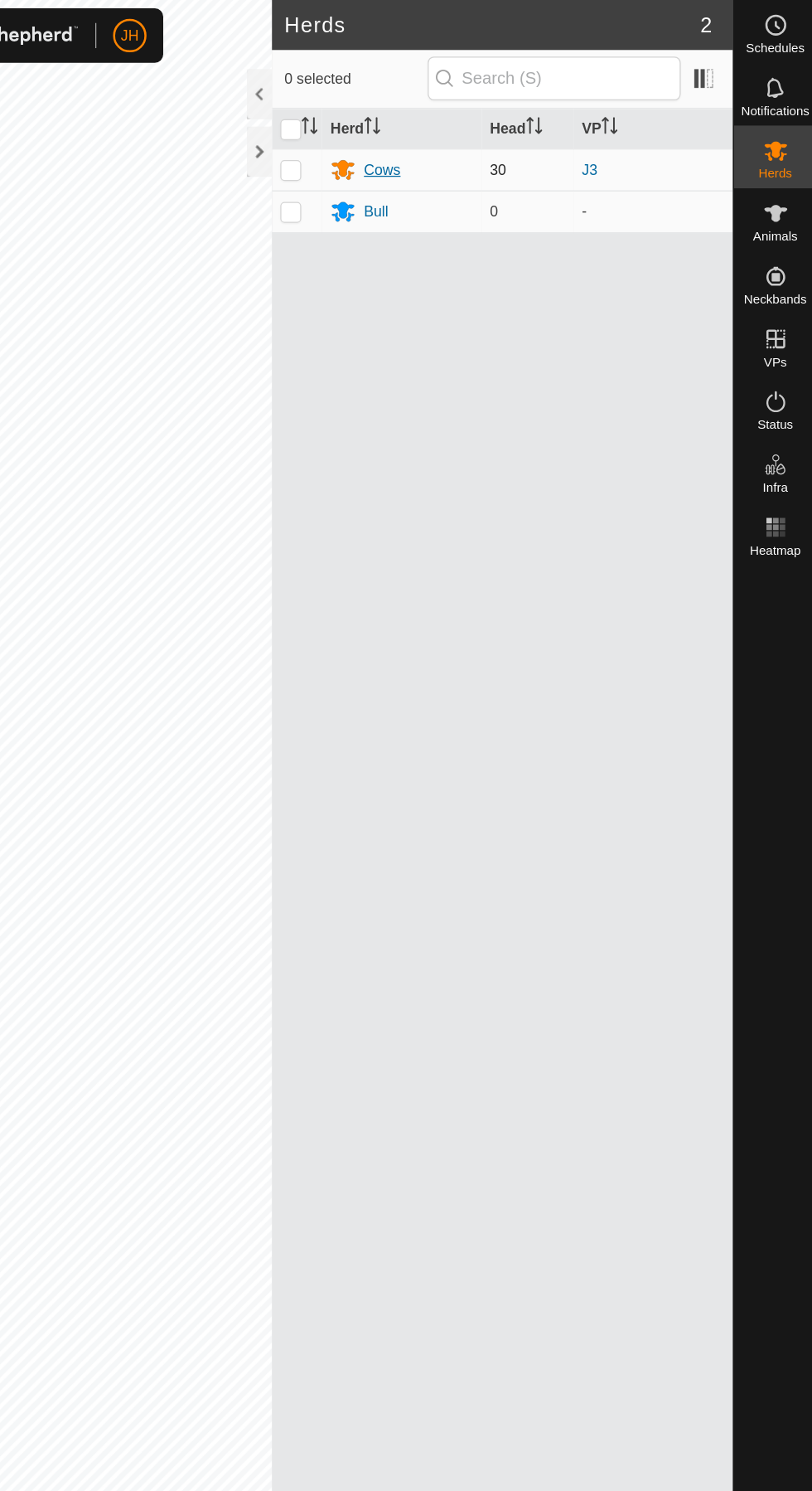
click at [484, 136] on div "Cows" at bounding box center [484, 134] width 113 height 20
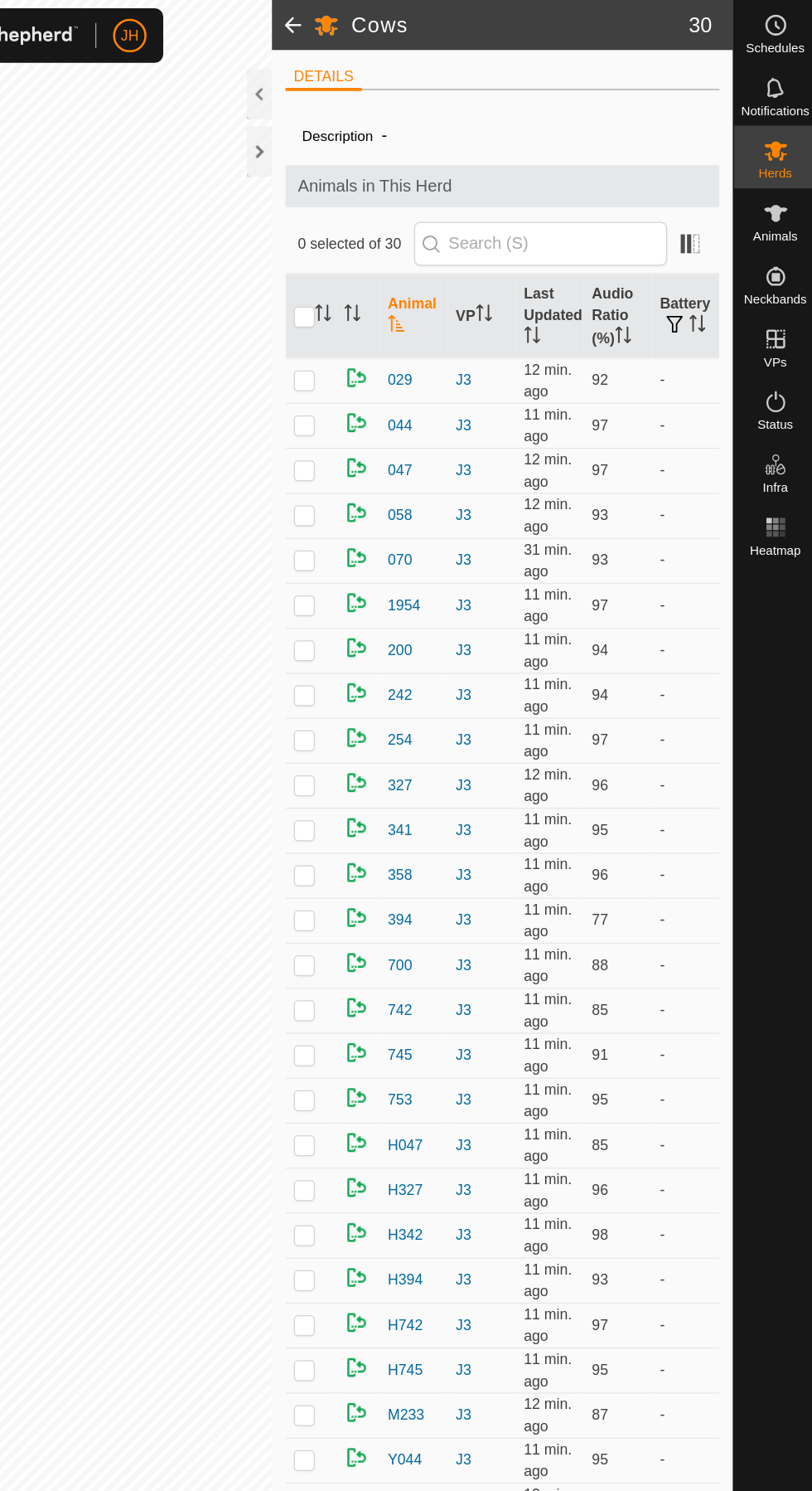
click at [788, 13] on icon at bounding box center [780, 19] width 20 height 20
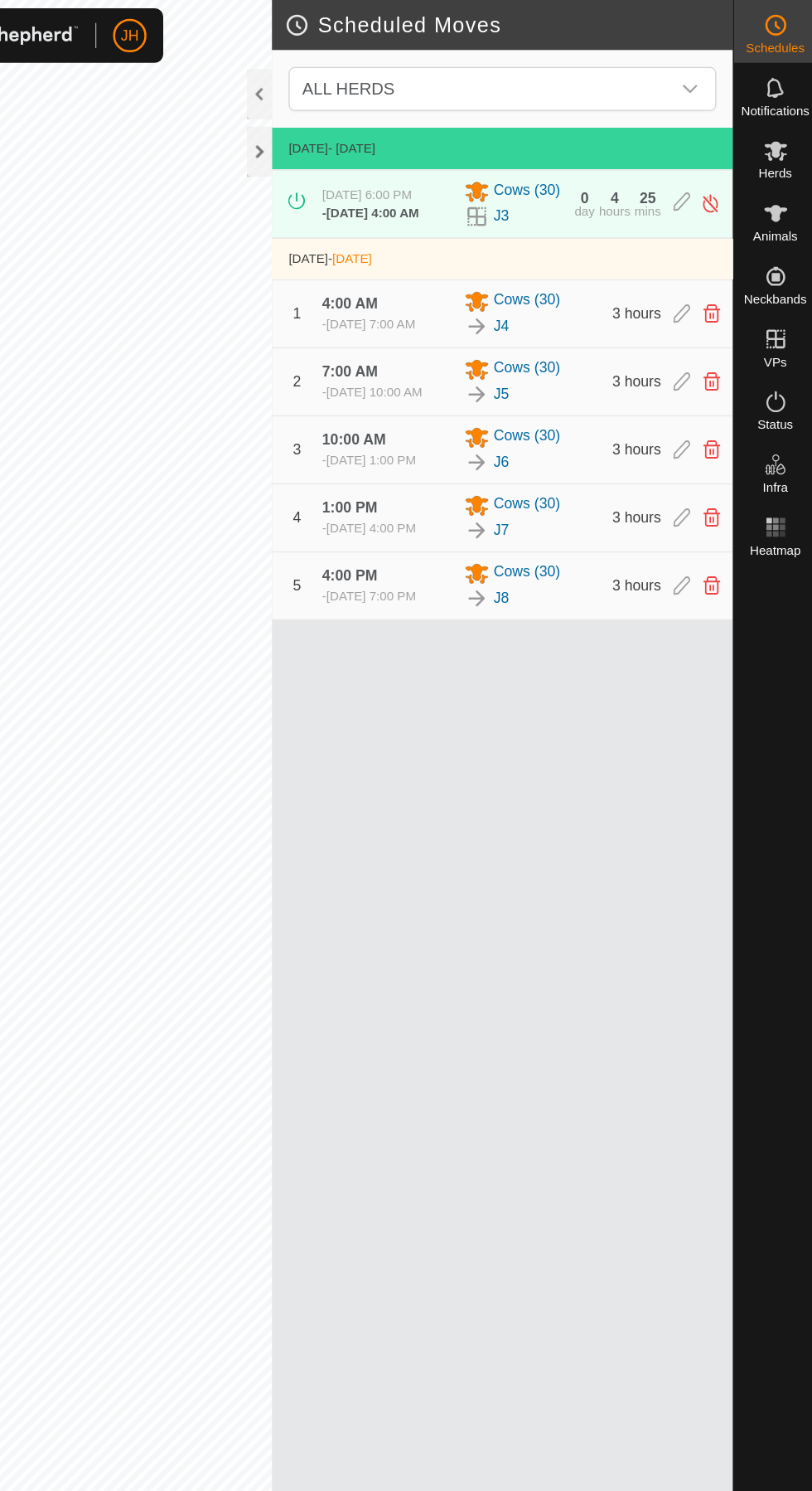
click at [704, 166] on icon at bounding box center [705, 161] width 13 height 17
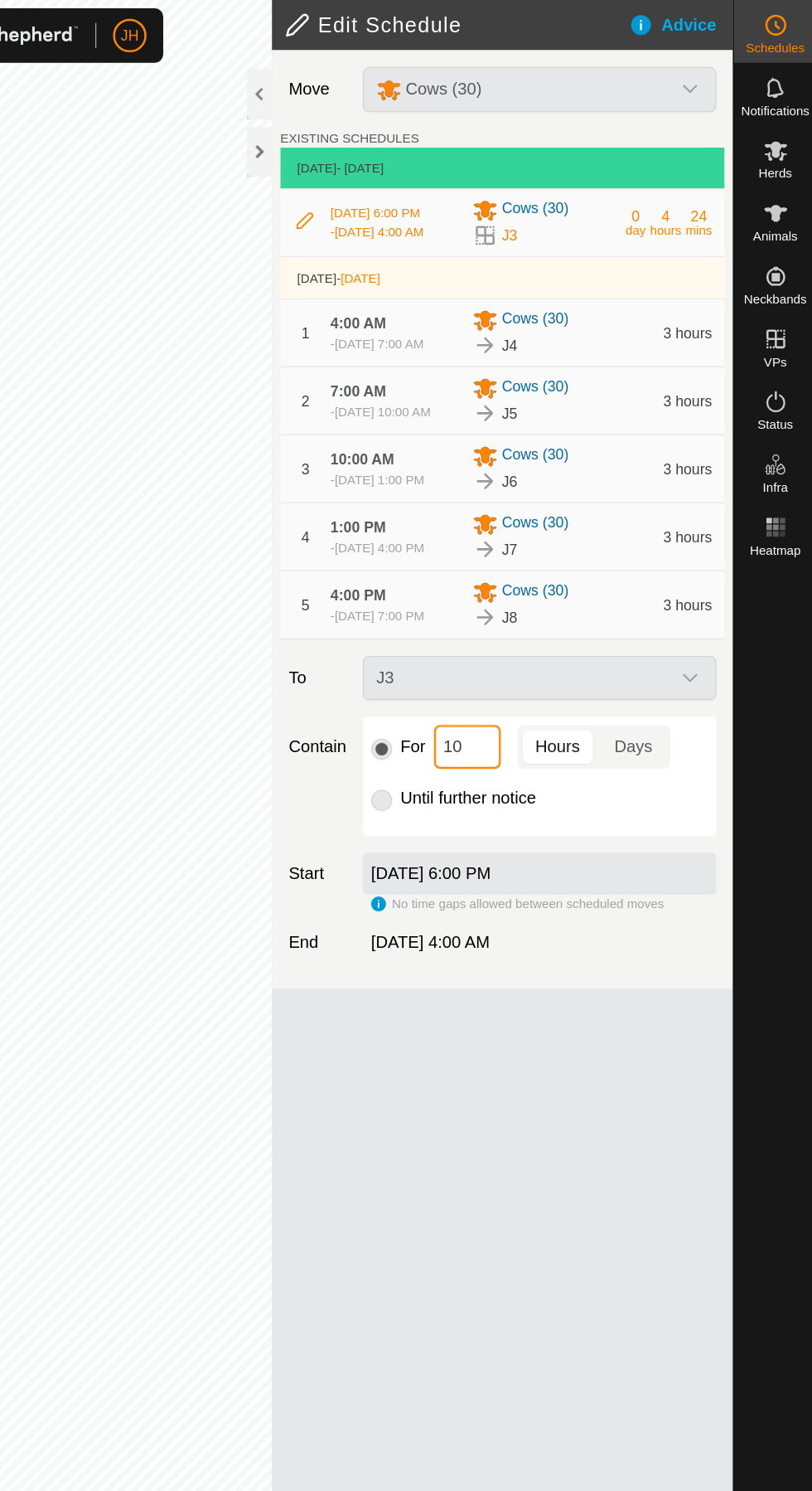
click at [545, 609] on input "10" at bounding box center [535, 592] width 53 height 35
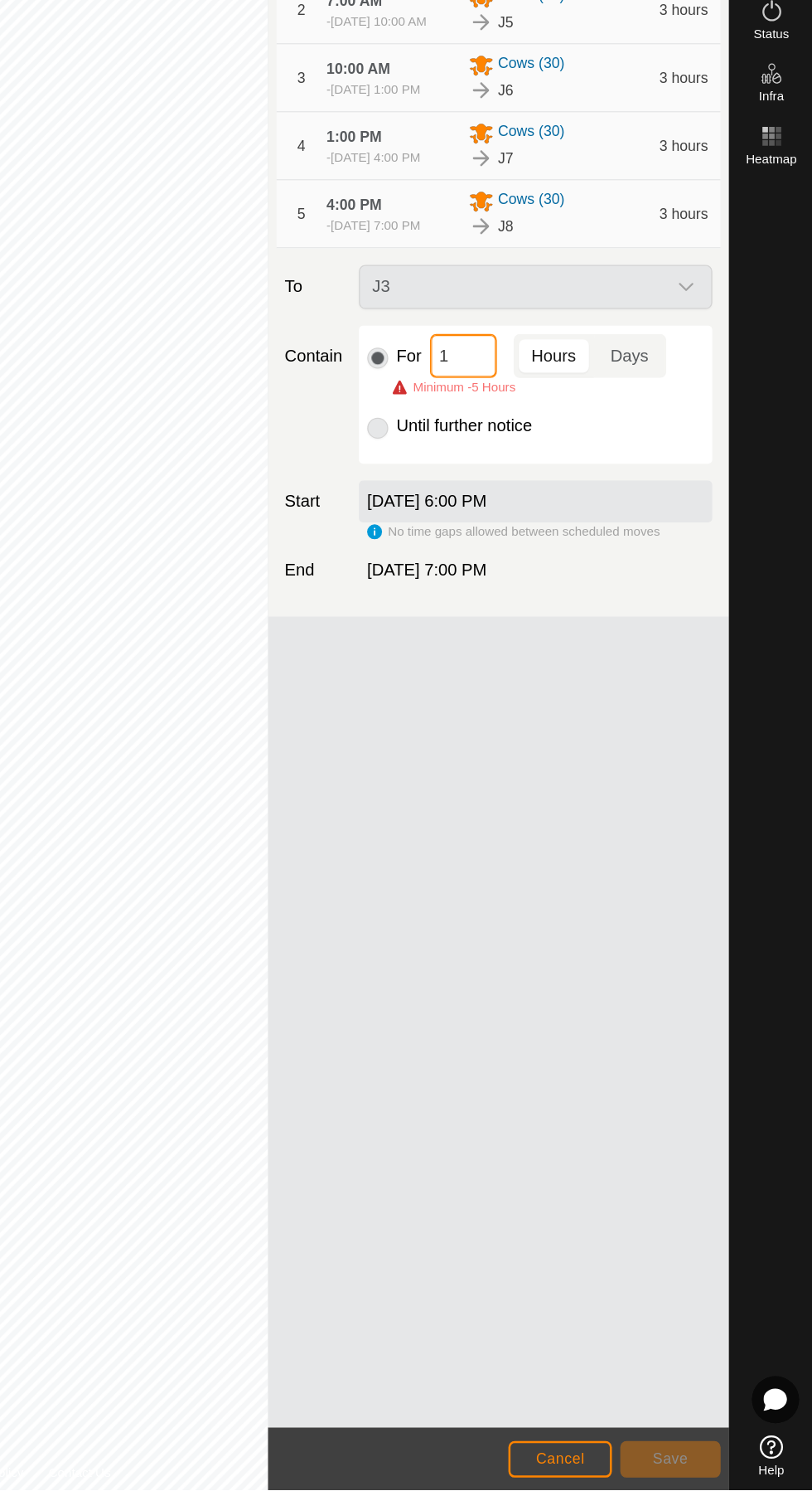
type input "11"
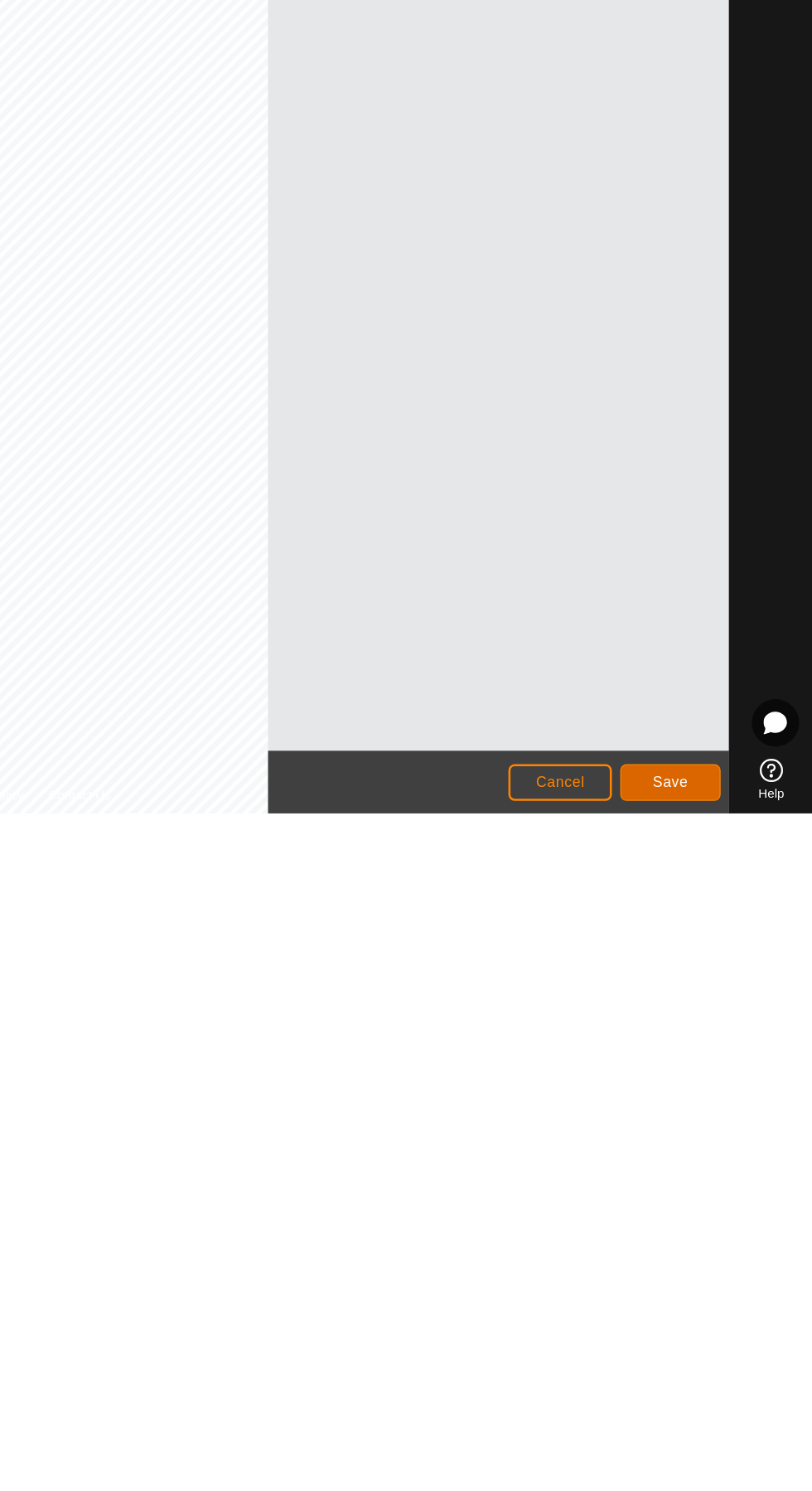
click at [709, 1463] on span "Save" at bounding box center [700, 1466] width 28 height 13
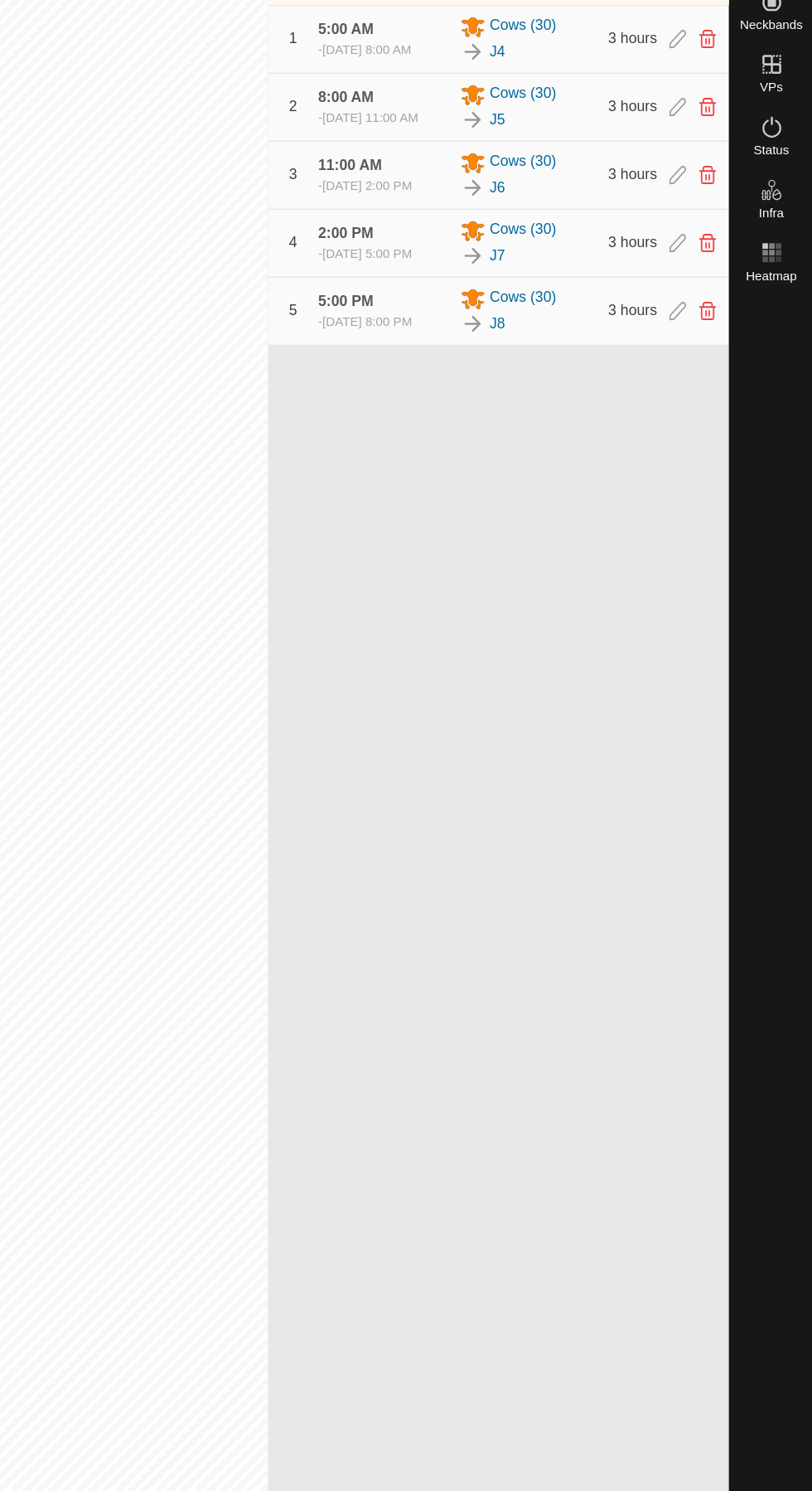
click at [707, 471] on icon at bounding box center [705, 464] width 13 height 15
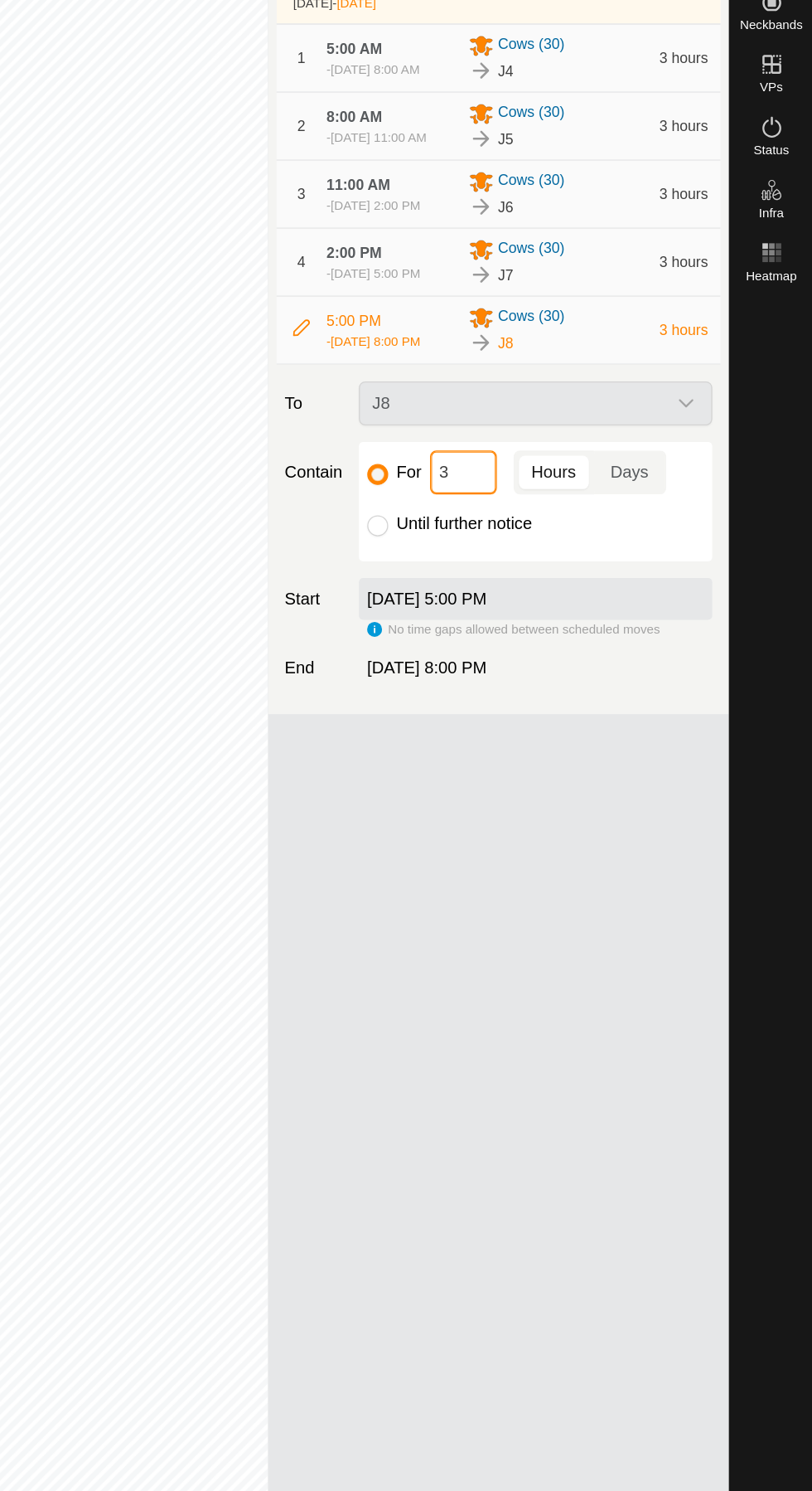
click at [540, 609] on input "3" at bounding box center [535, 592] width 53 height 35
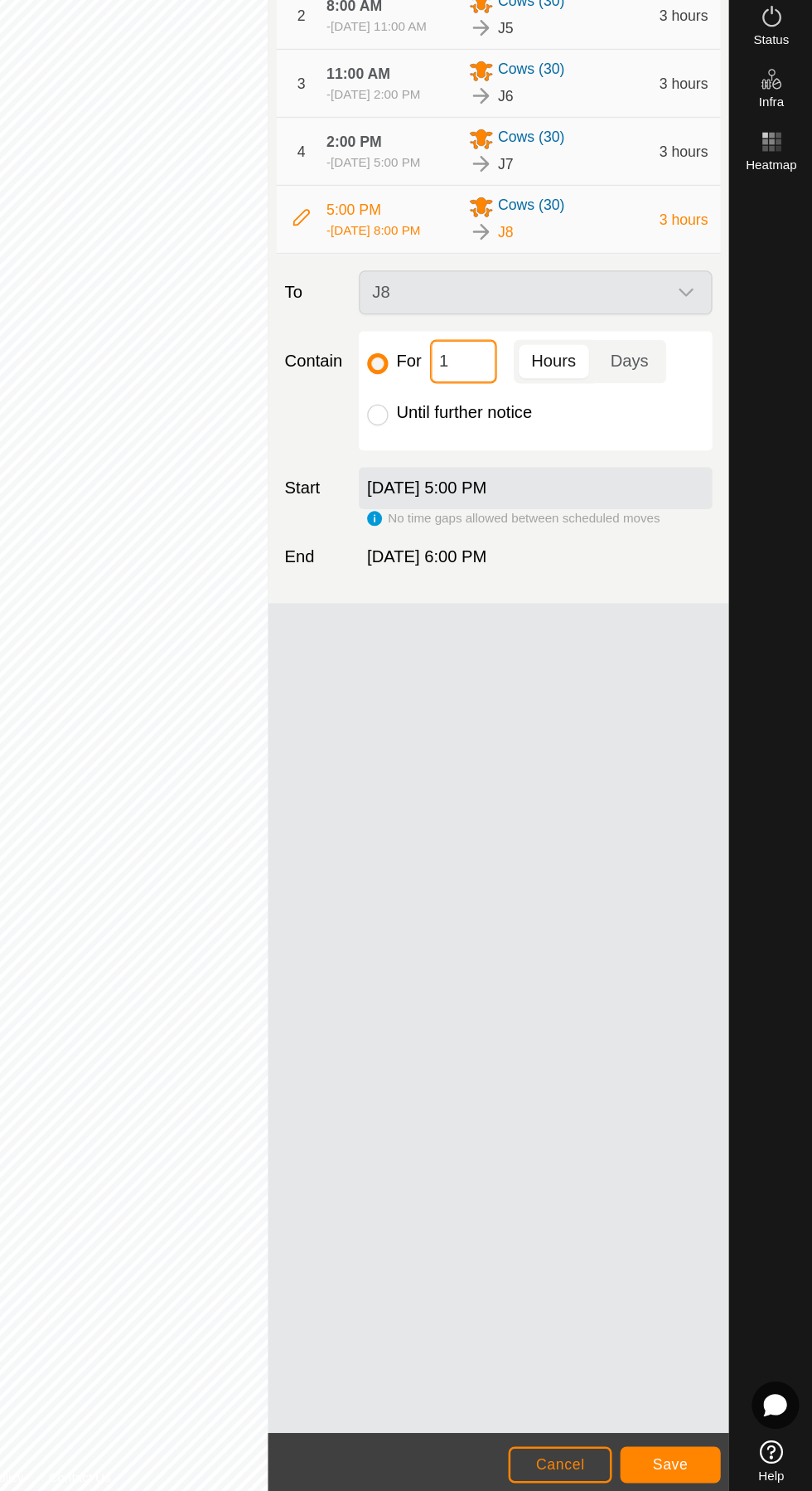
type input "12"
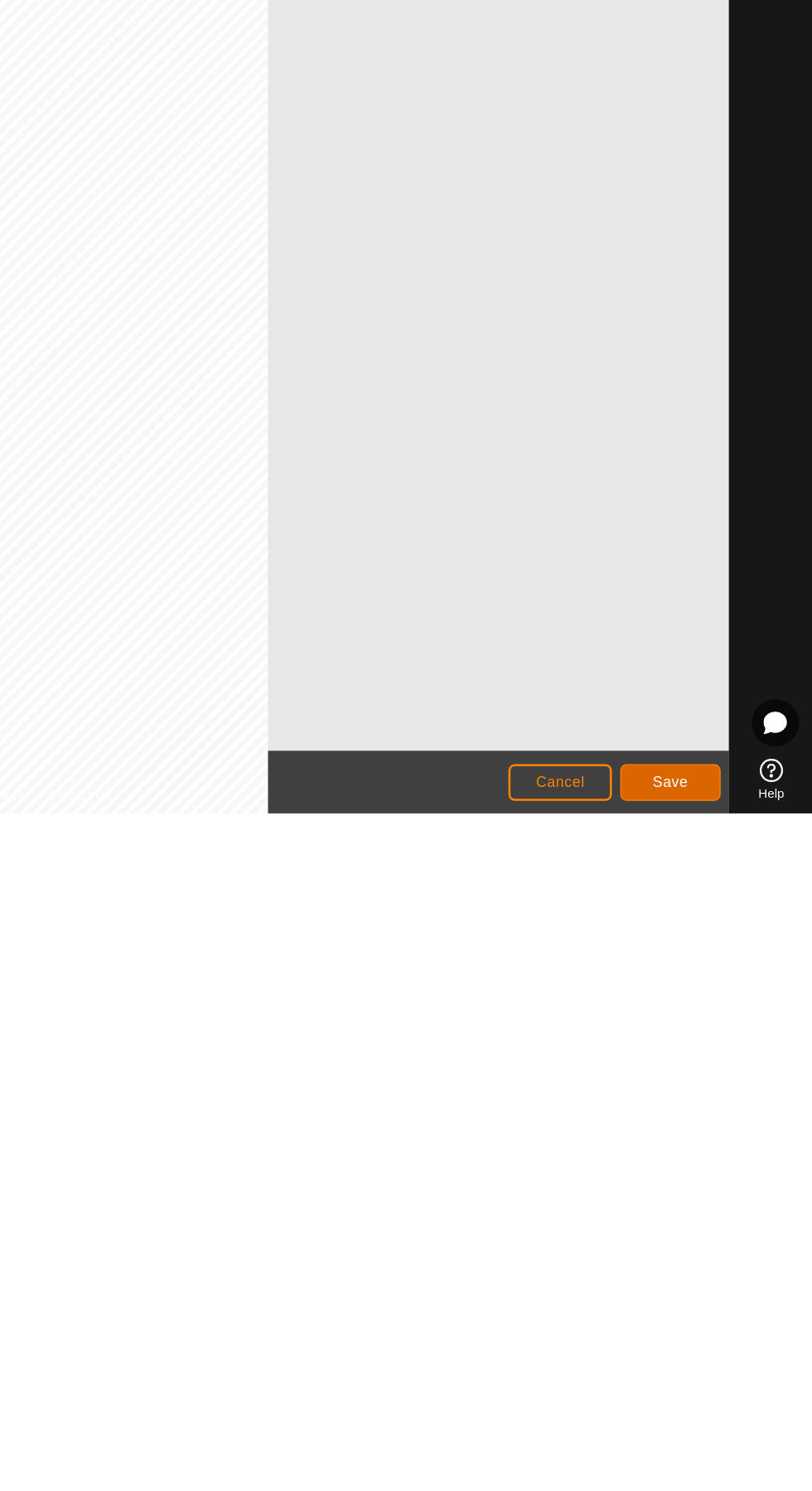
click at [703, 1470] on span "Save" at bounding box center [700, 1466] width 28 height 13
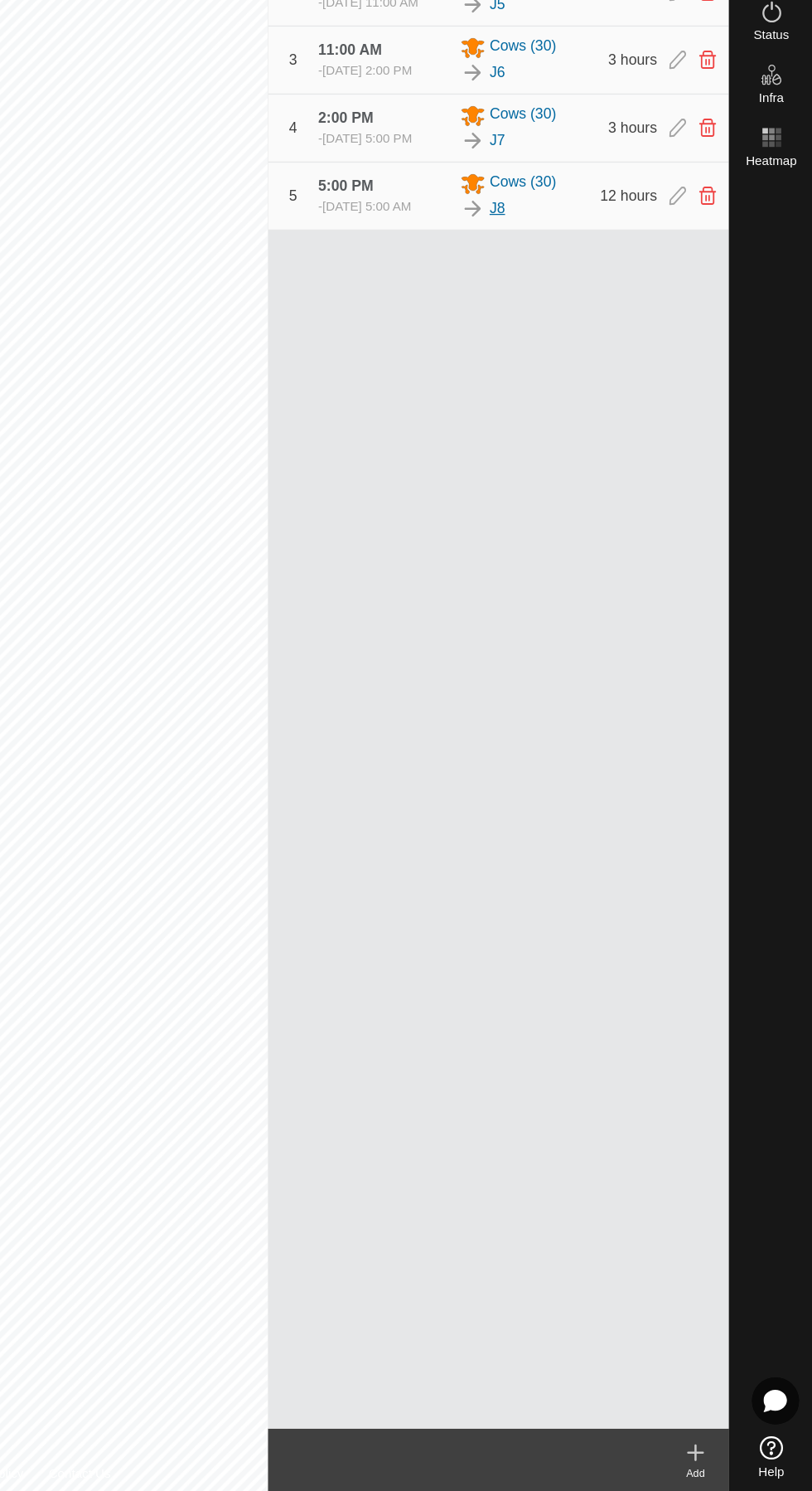
click at [562, 483] on link "J8" at bounding box center [562, 474] width 12 height 17
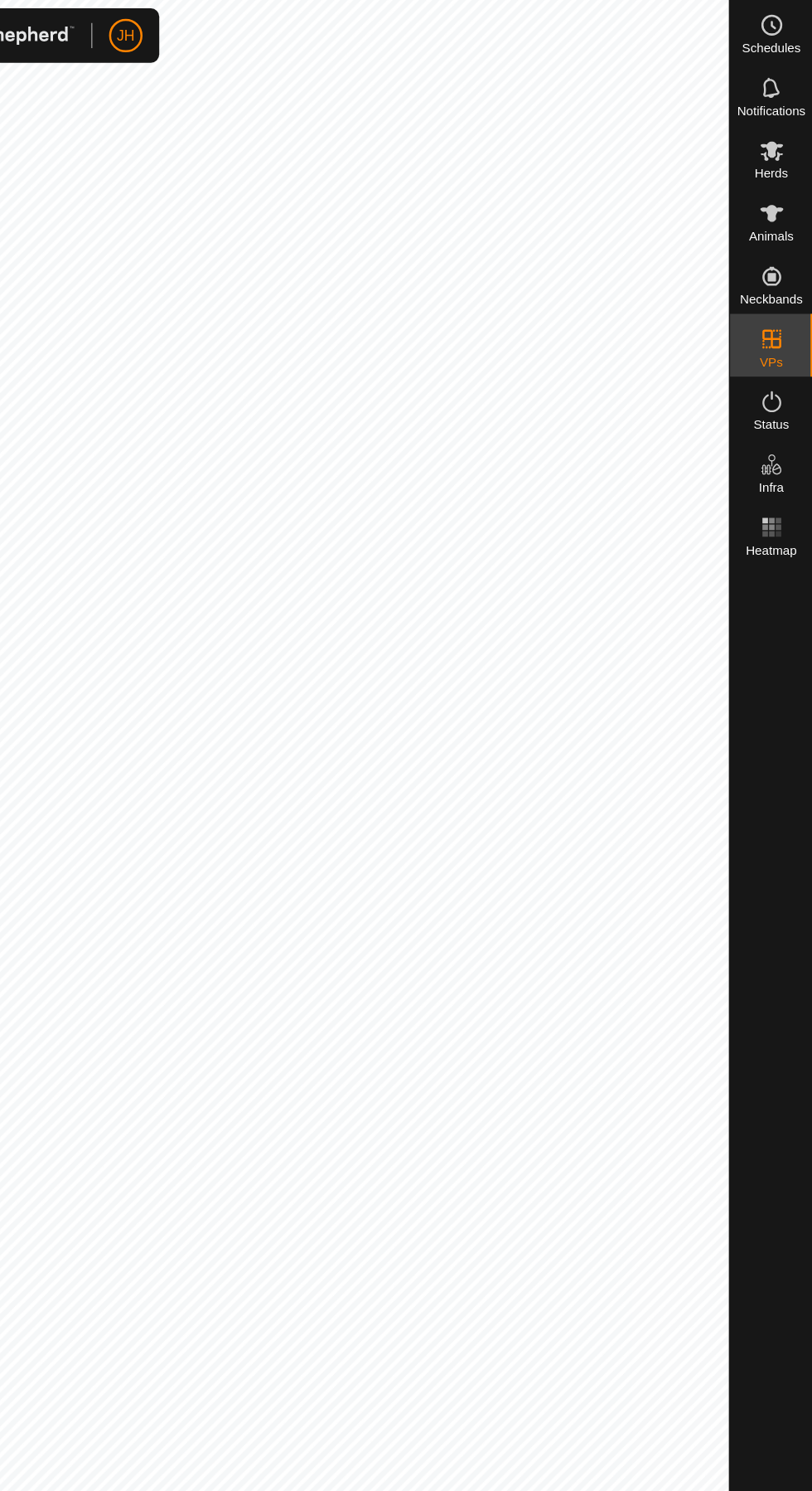
click at [786, 16] on circle at bounding box center [780, 19] width 15 height 15
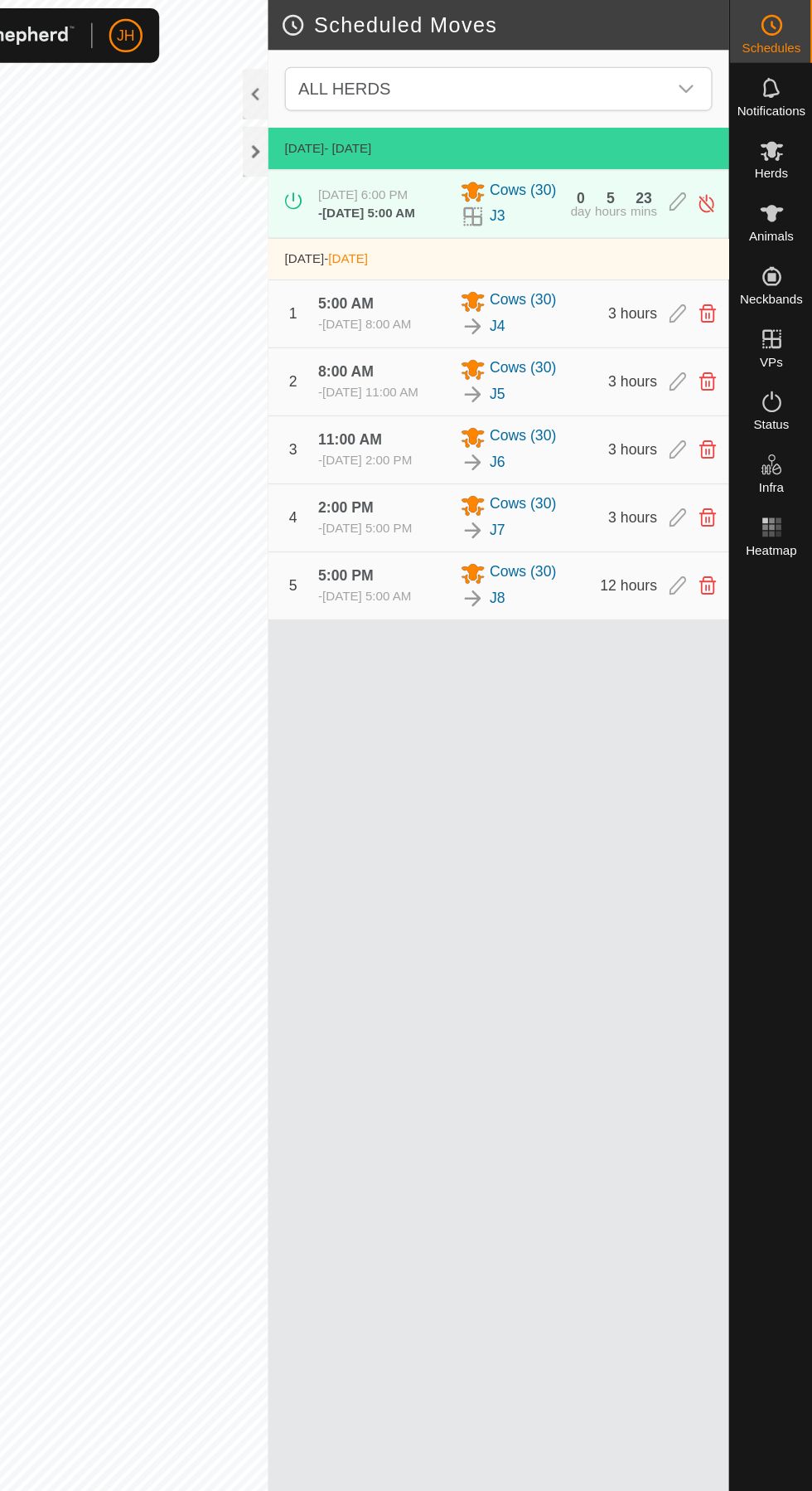
click at [704, 310] on icon at bounding box center [705, 302] width 13 height 15
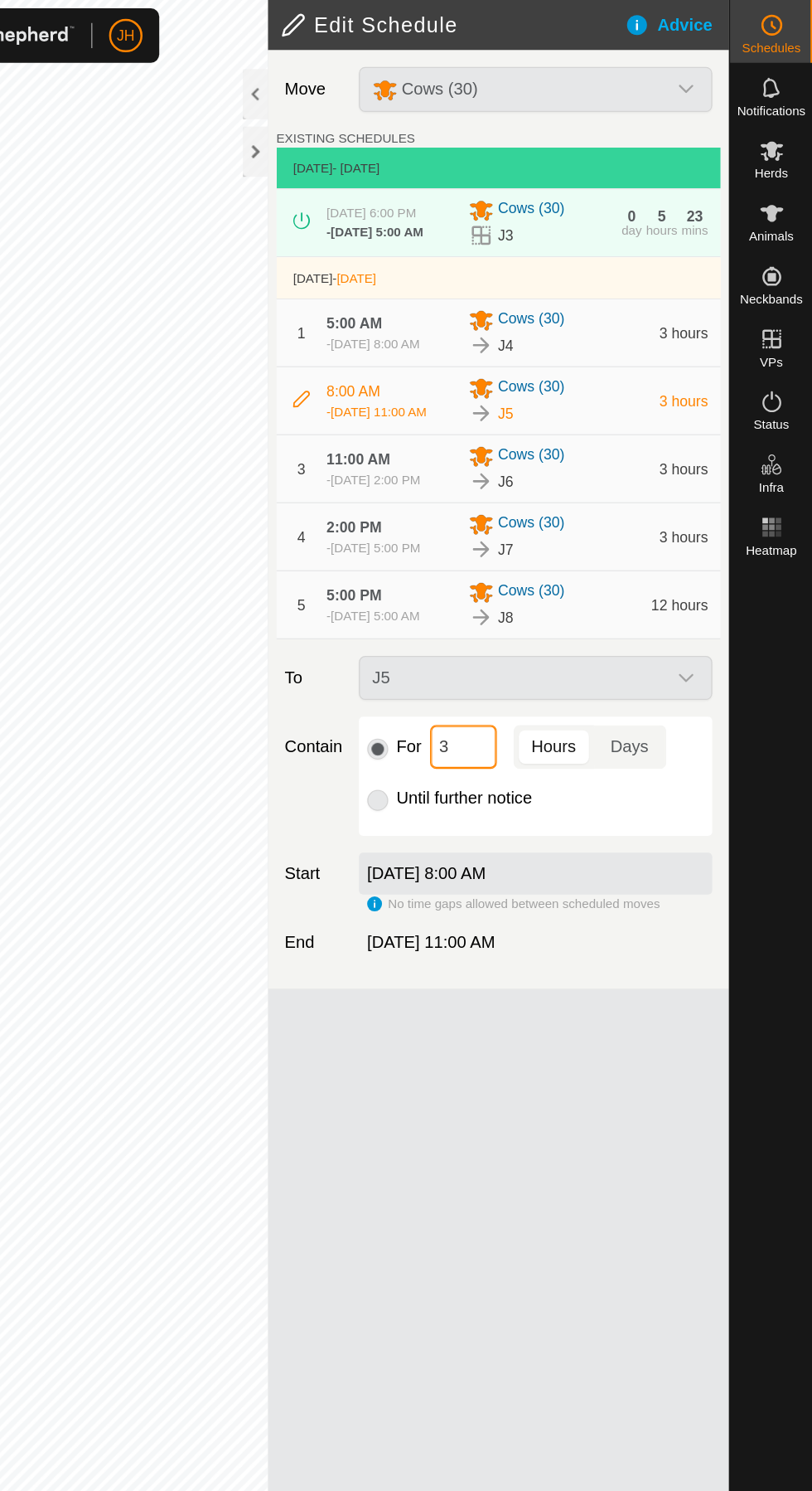
click at [543, 609] on input "3" at bounding box center [535, 592] width 53 height 35
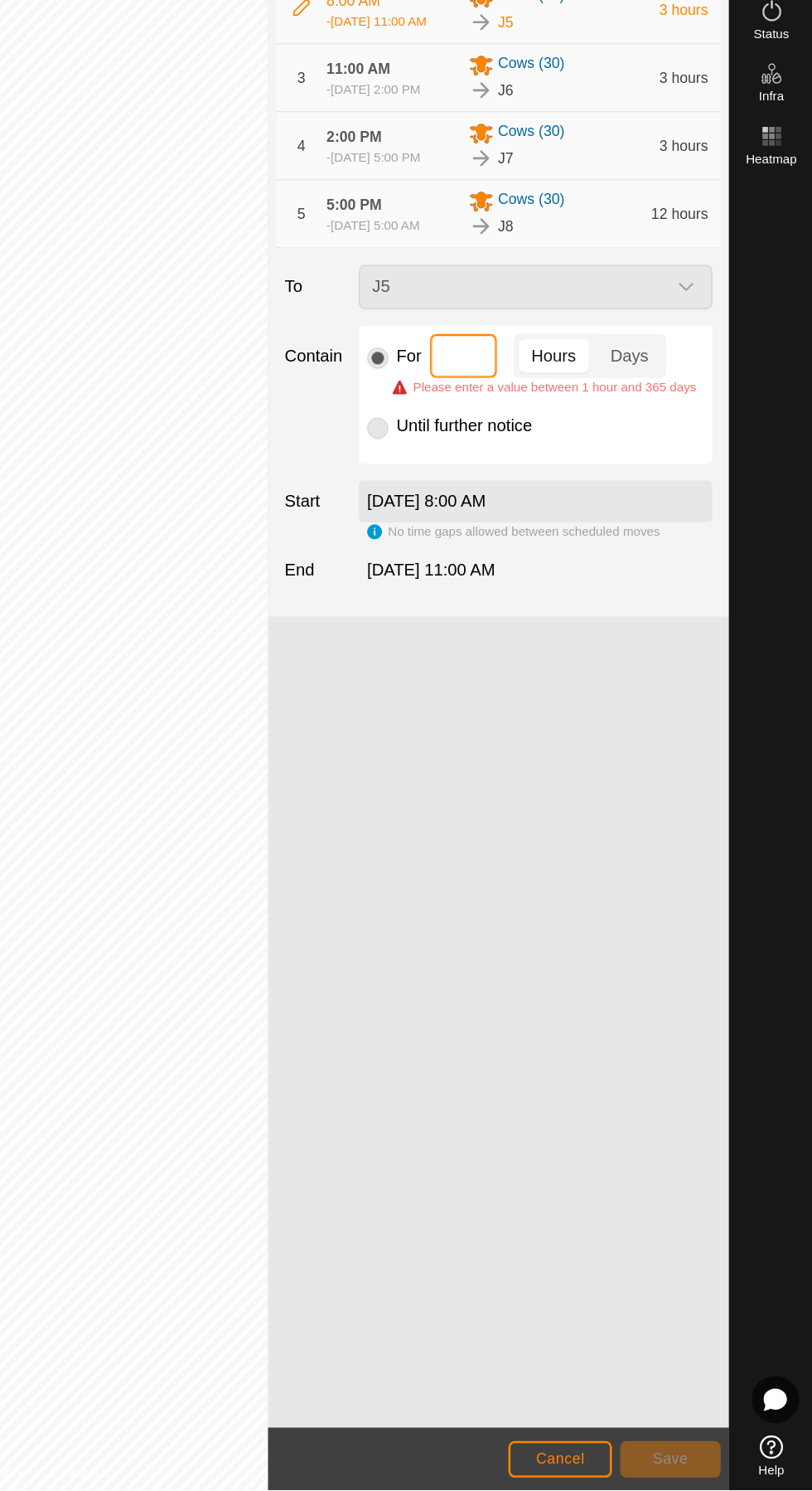
type input "2"
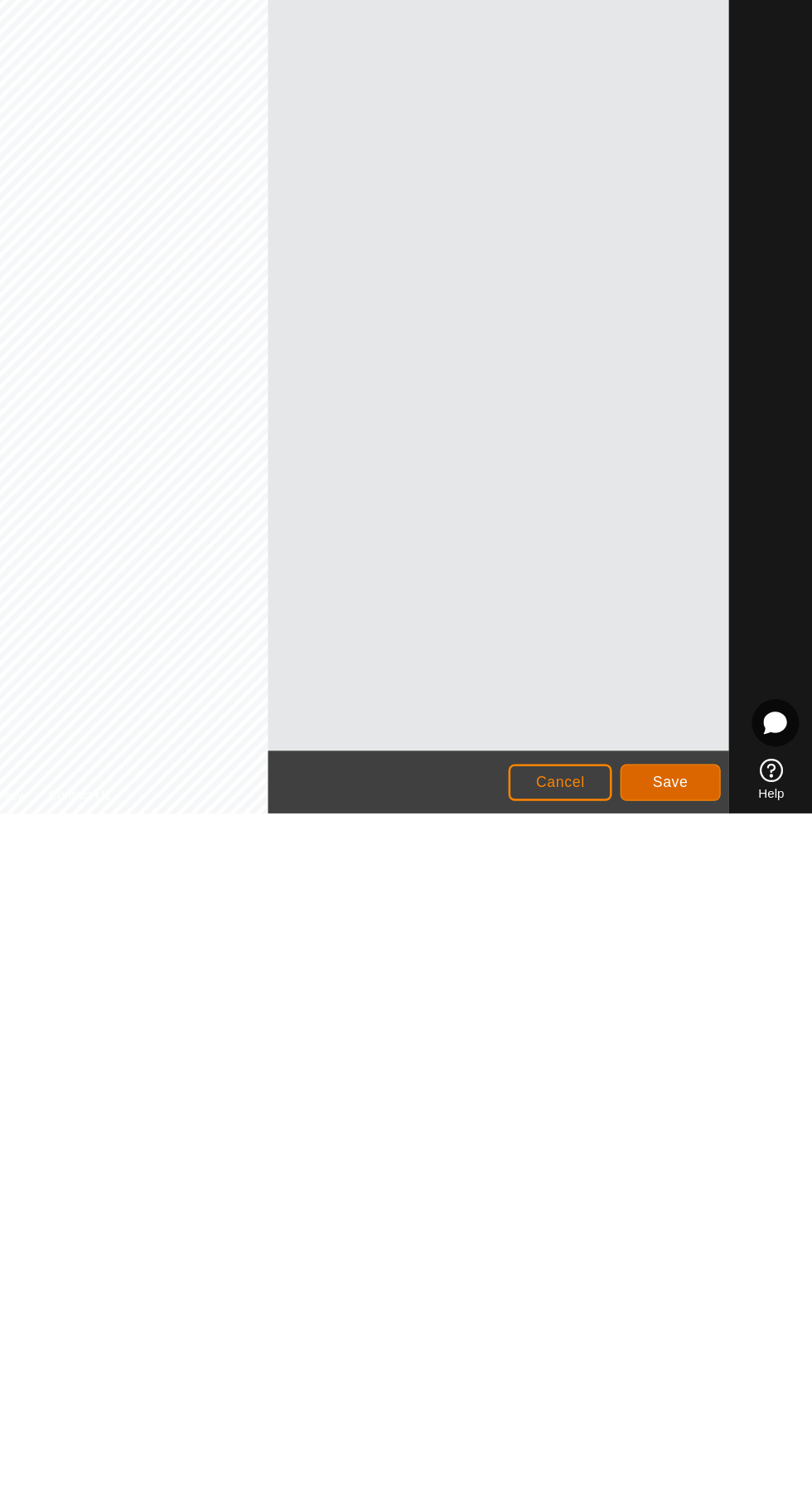
click at [725, 1461] on button "Save" at bounding box center [699, 1466] width 79 height 29
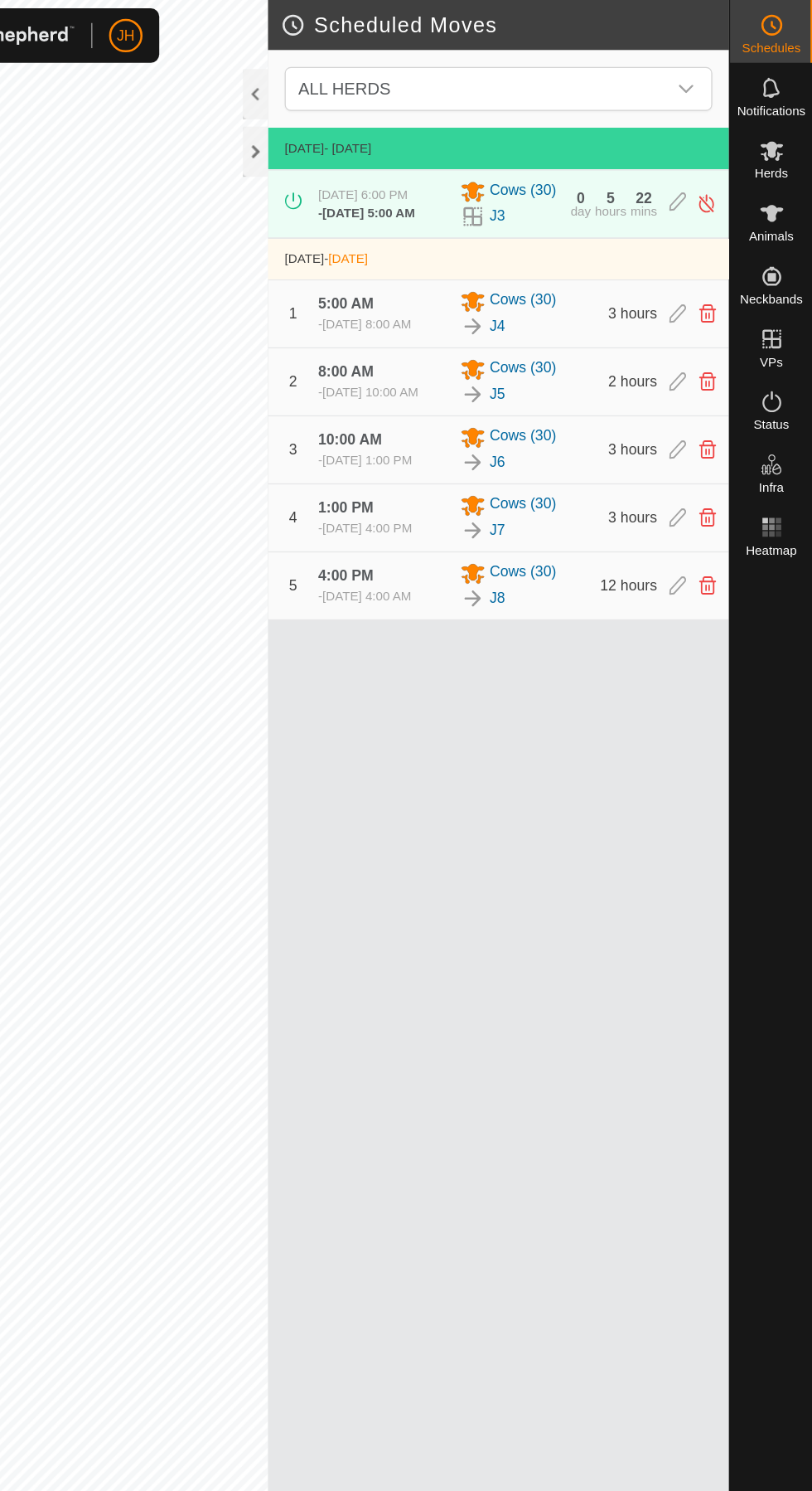
click at [709, 256] on icon at bounding box center [705, 248] width 13 height 15
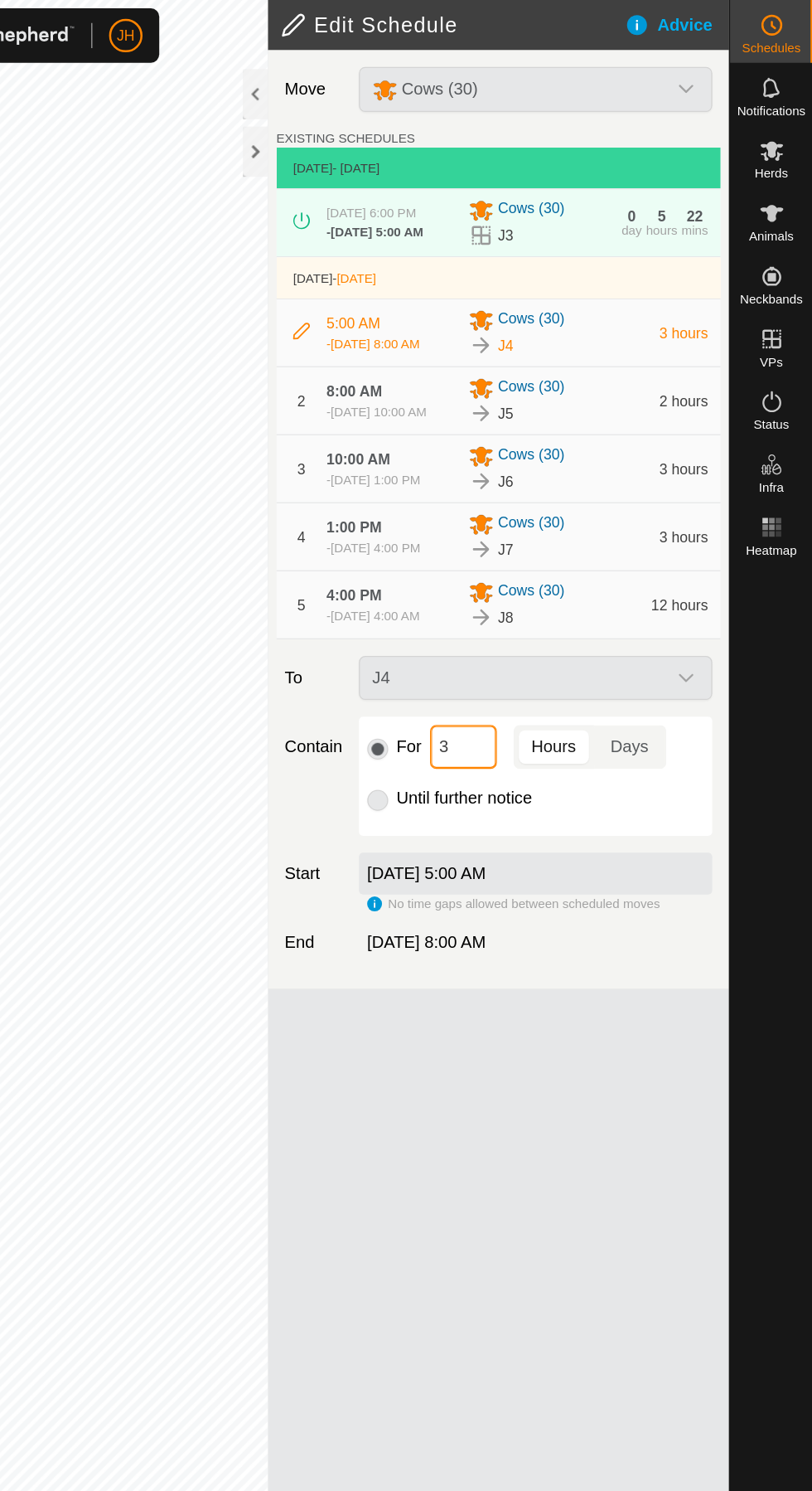
click at [553, 609] on input "3" at bounding box center [535, 592] width 53 height 35
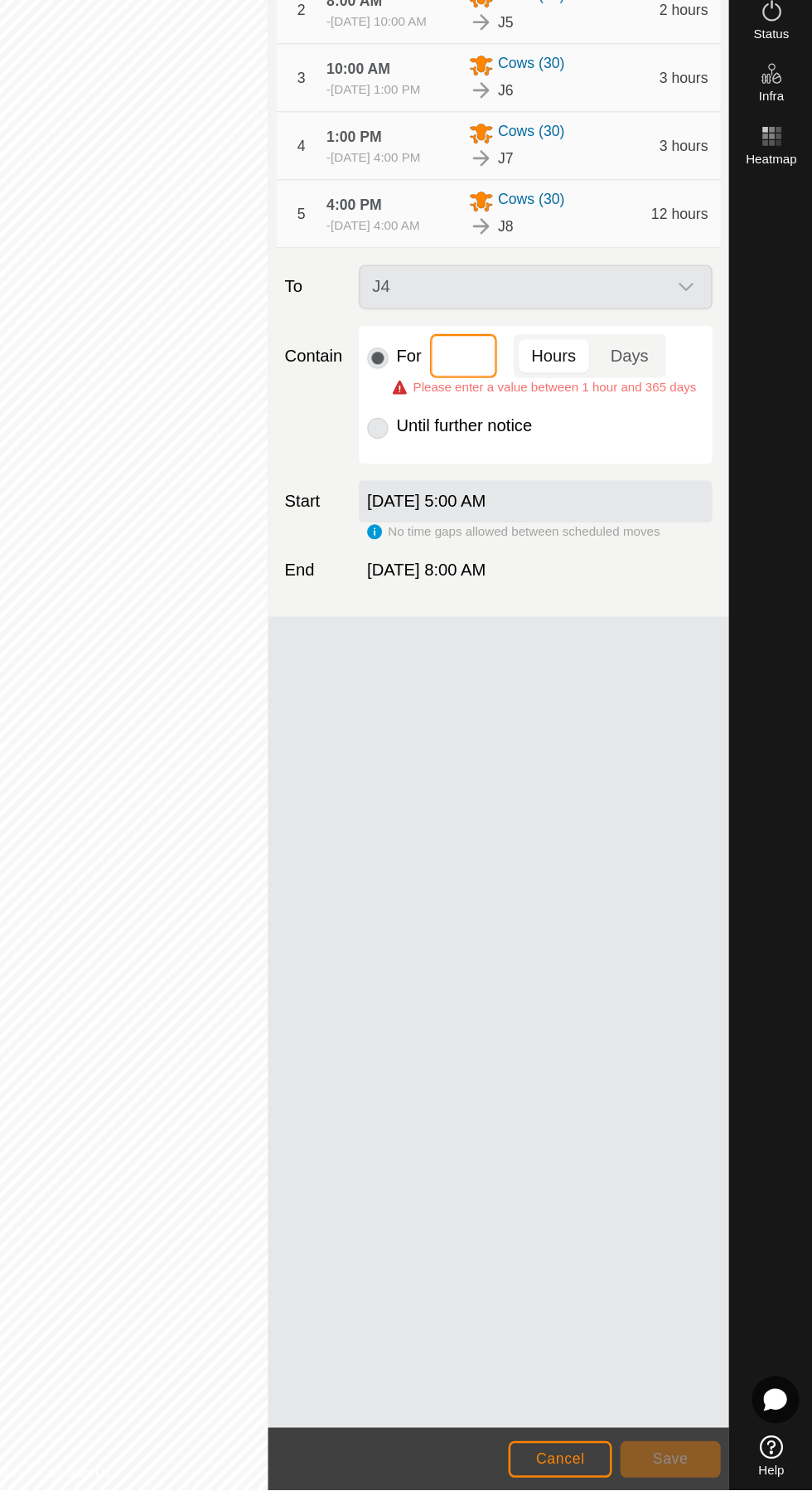
type input "2"
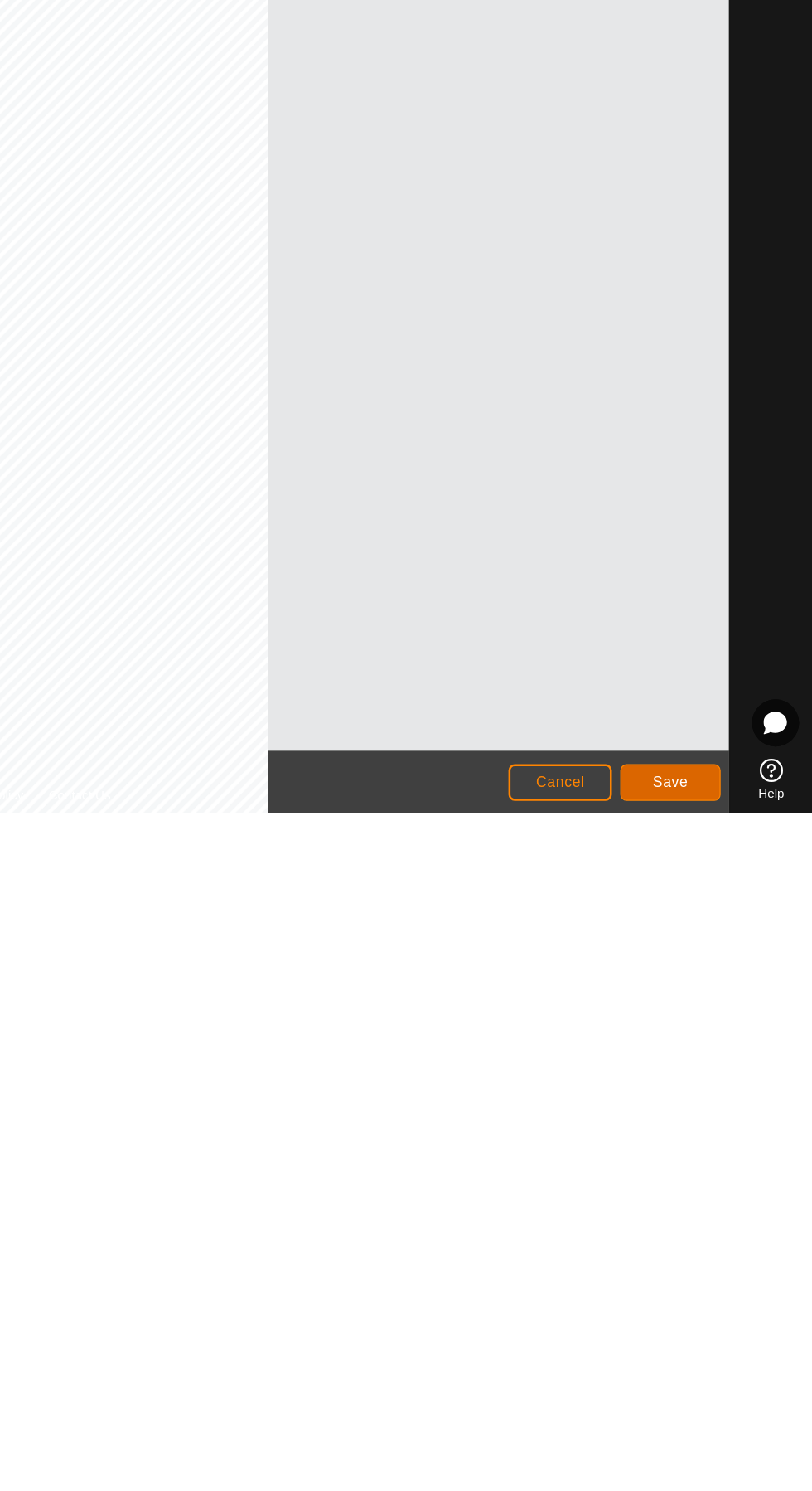
click at [727, 1464] on button "Save" at bounding box center [699, 1466] width 79 height 29
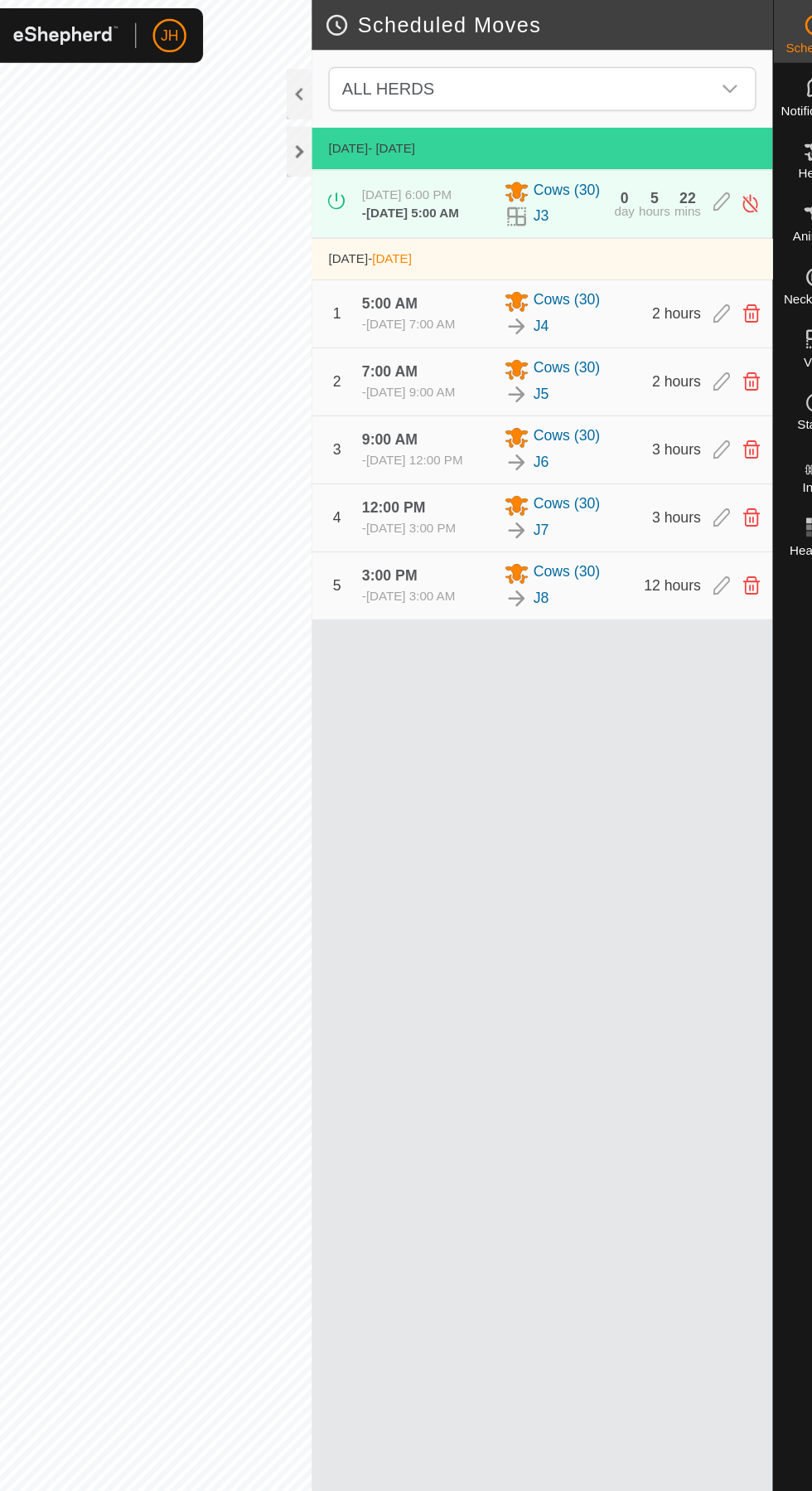
click at [704, 471] on icon at bounding box center [705, 464] width 13 height 15
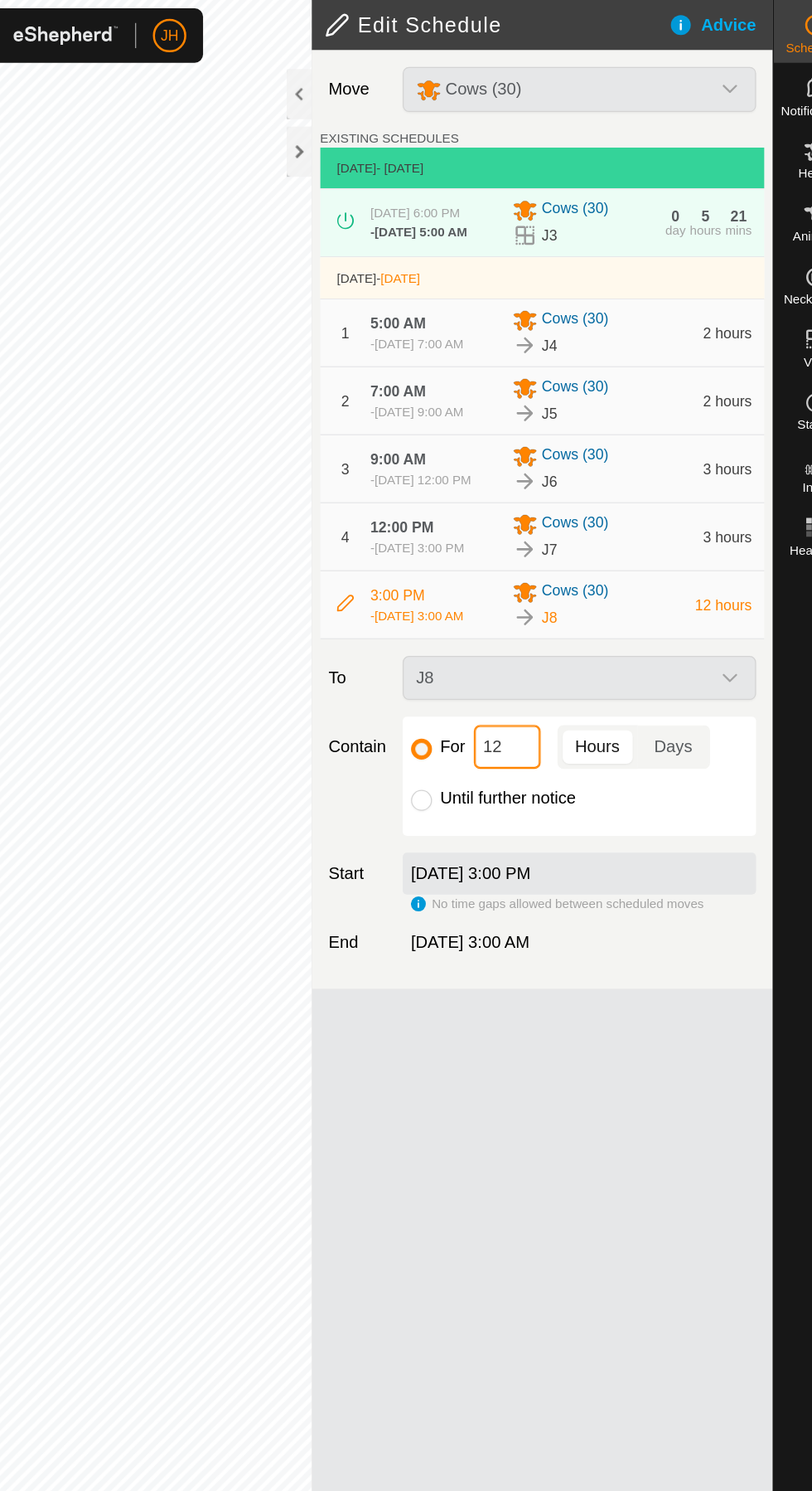
click at [546, 609] on input "12" at bounding box center [535, 592] width 53 height 35
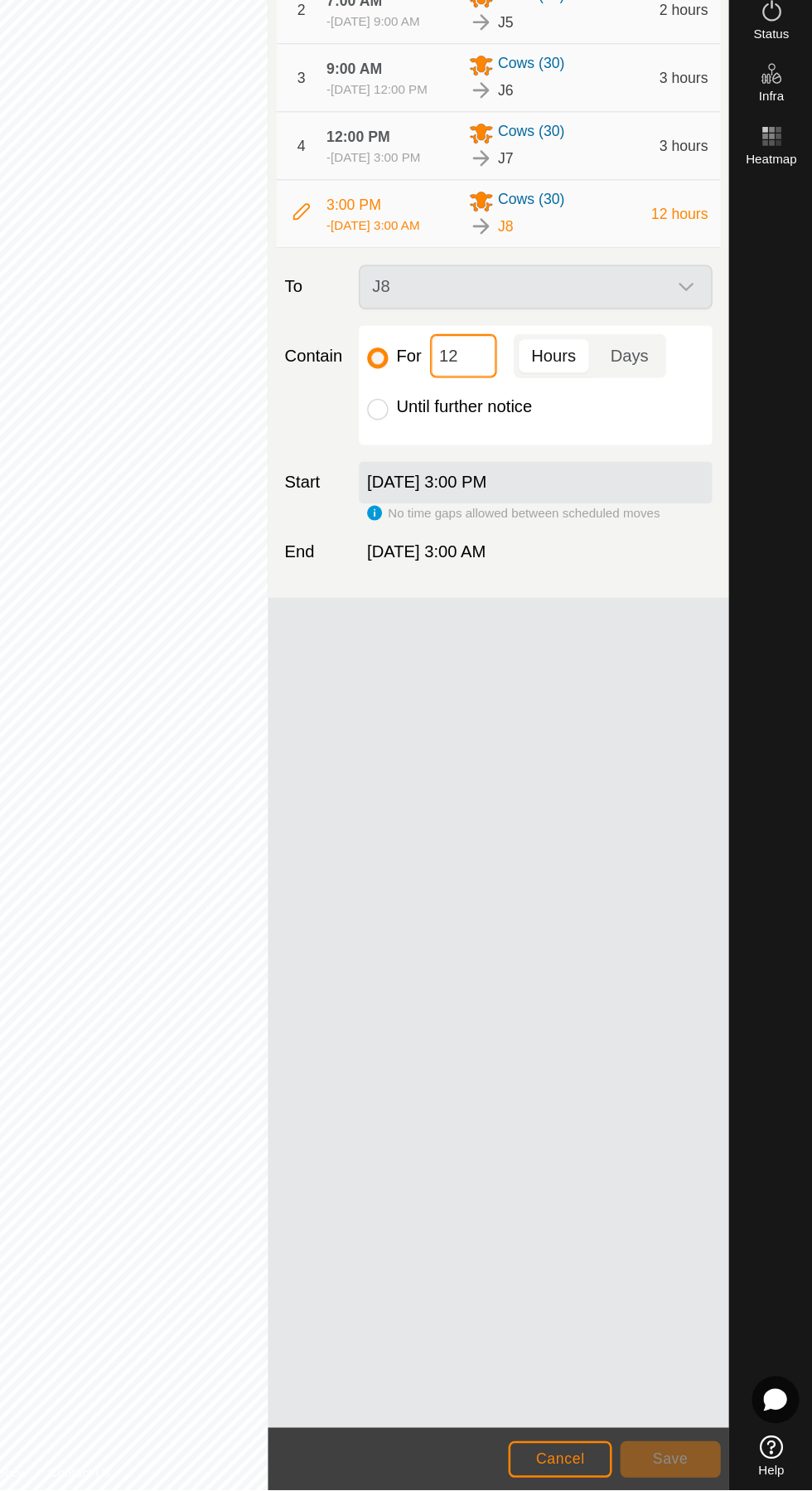
type input "1"
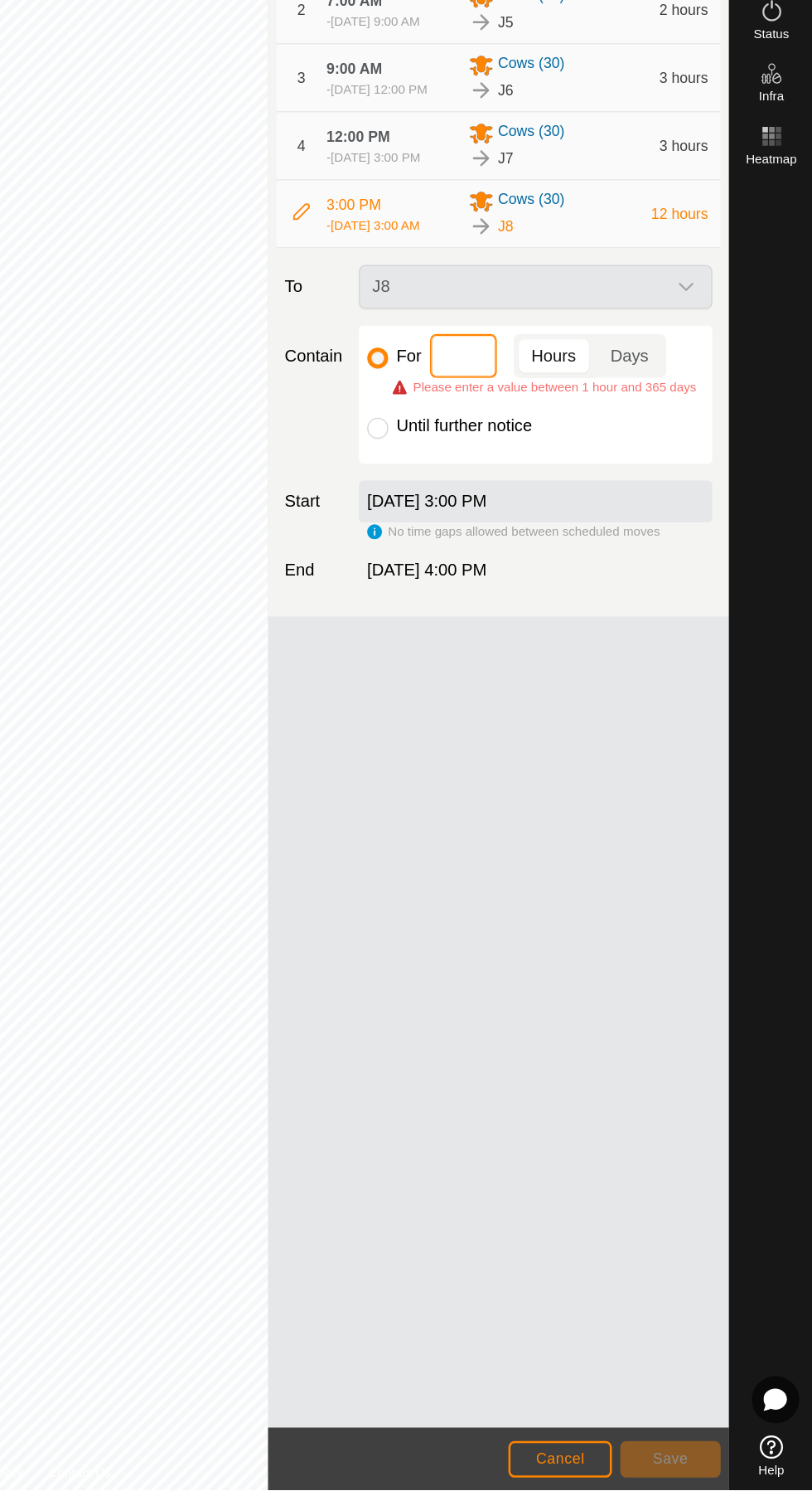
type input "3"
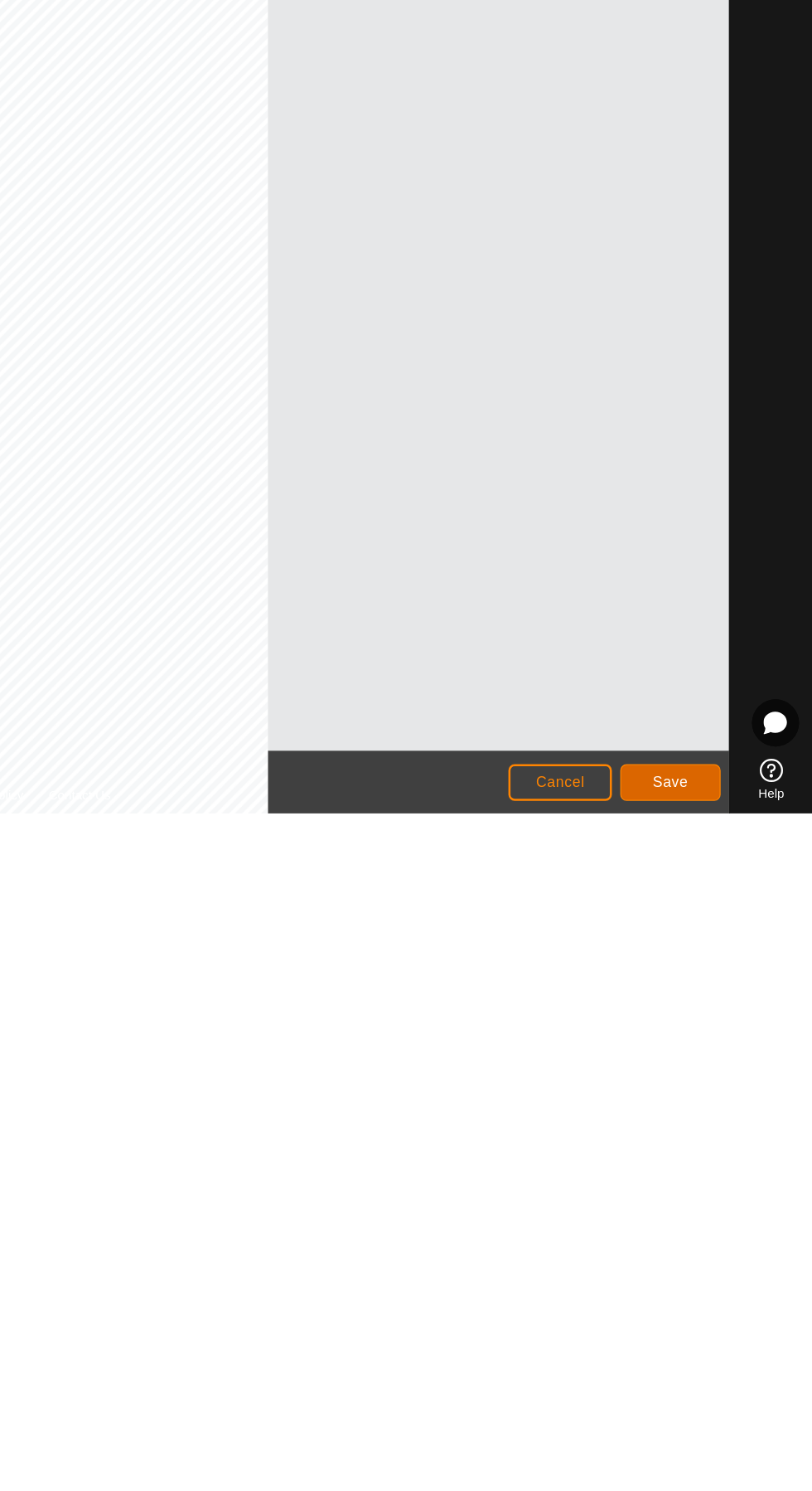
click at [708, 1460] on span "Save" at bounding box center [700, 1466] width 28 height 13
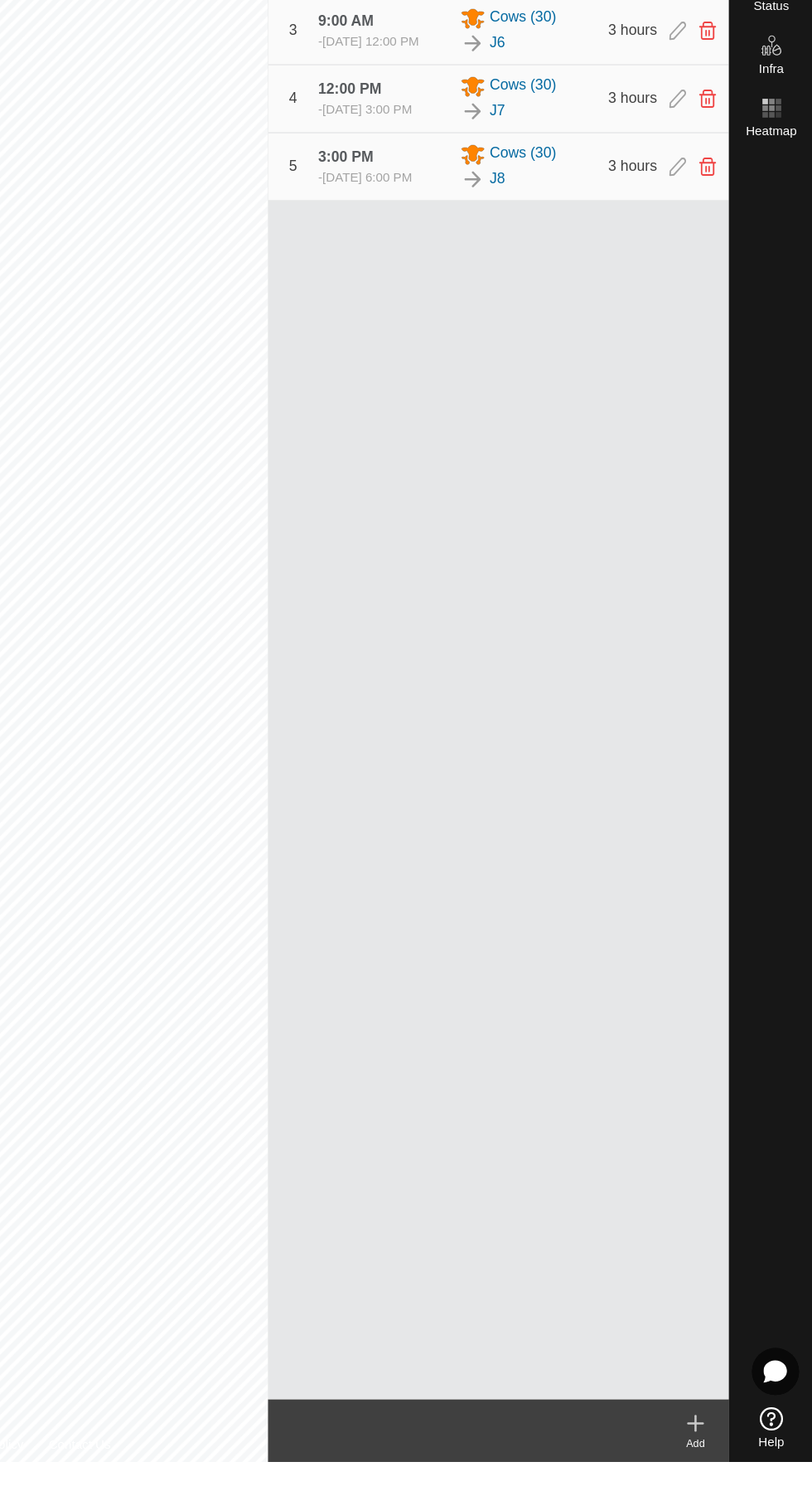
click at [713, 1459] on icon at bounding box center [719, 1460] width 20 height 20
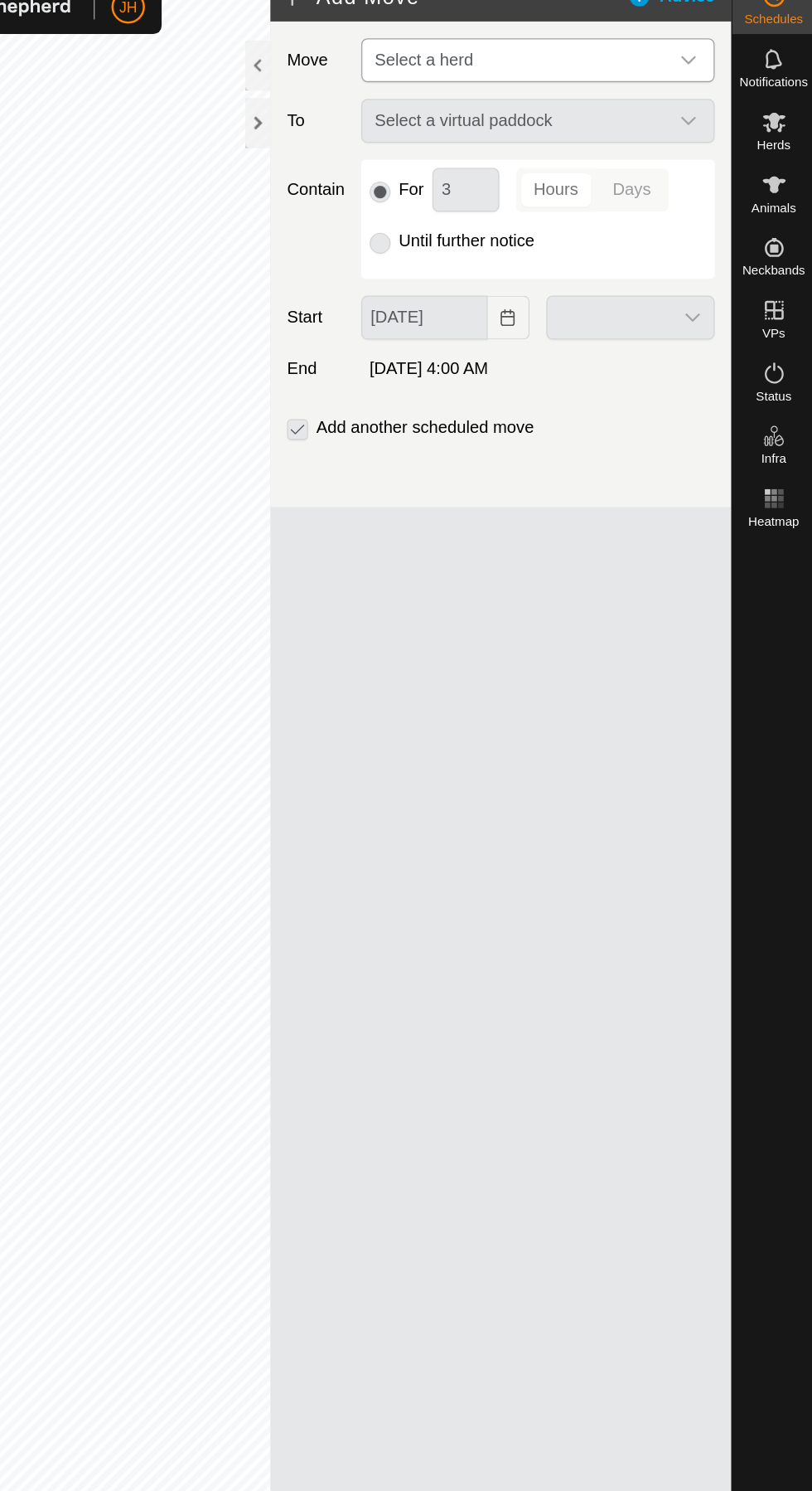
click at [690, 64] on span "Select a herd" at bounding box center [576, 71] width 239 height 33
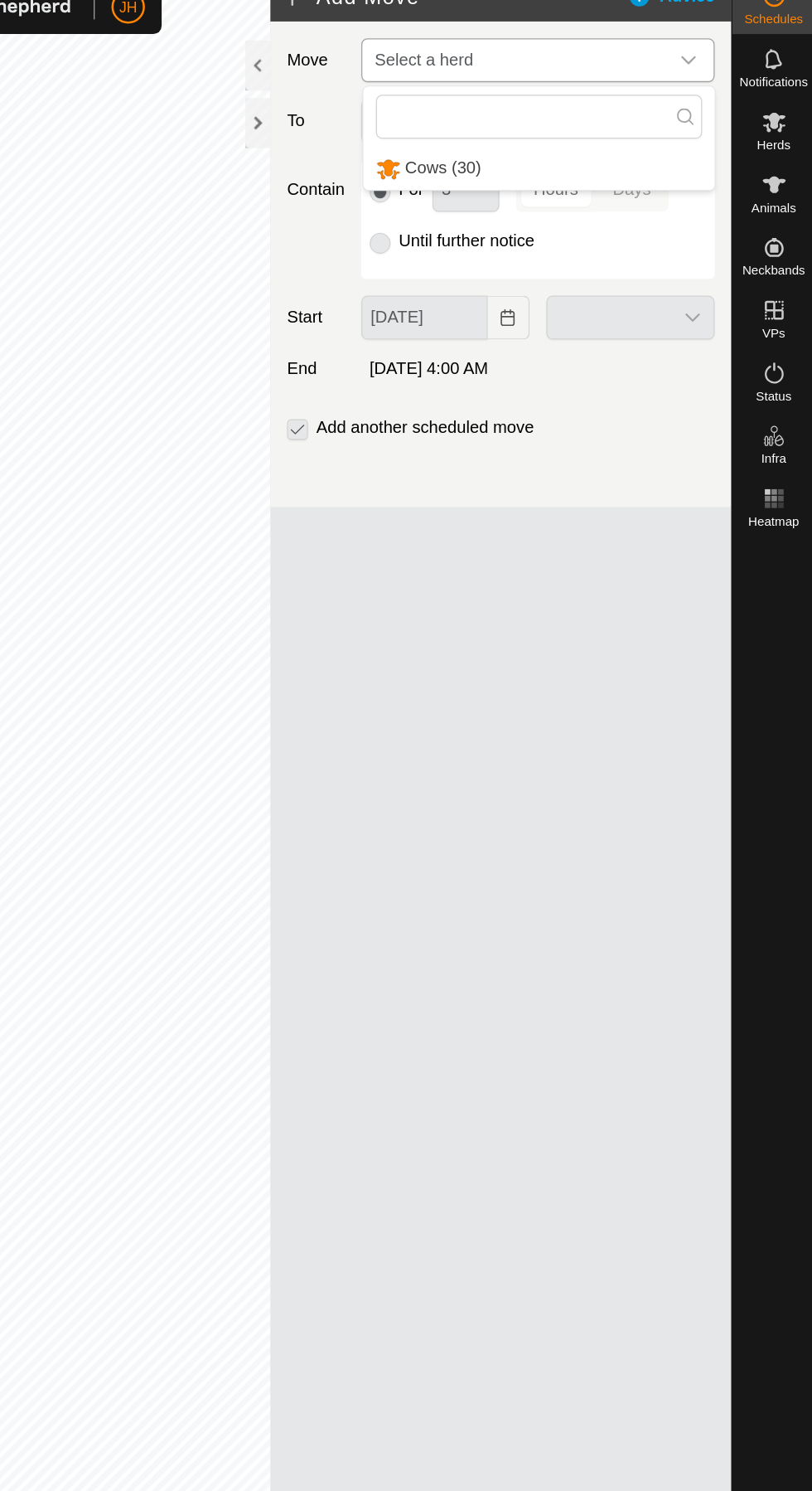
click at [677, 146] on li "Cows (30)" at bounding box center [593, 156] width 279 height 34
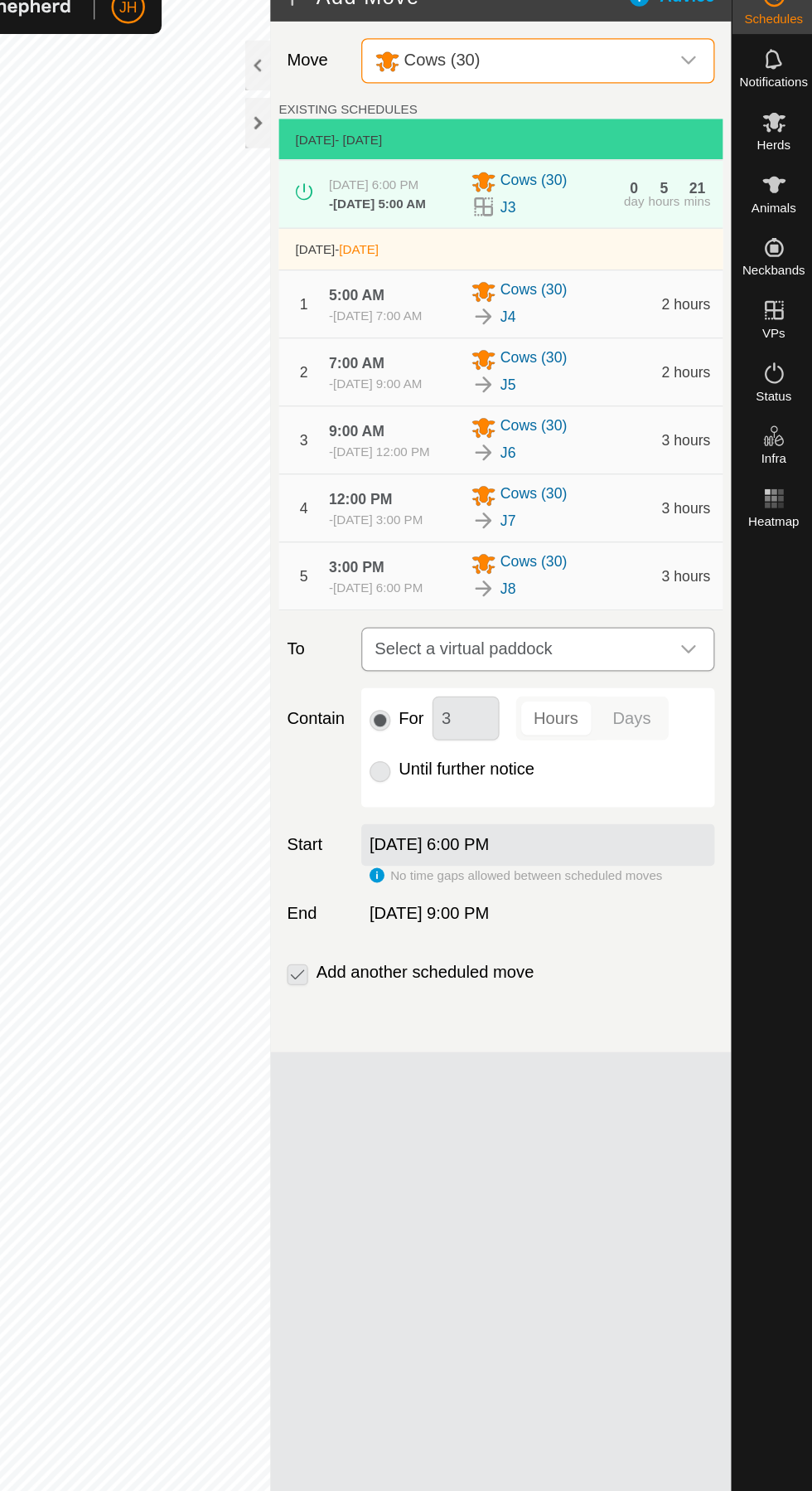
click at [691, 554] on span "Select a virtual paddock" at bounding box center [576, 538] width 239 height 33
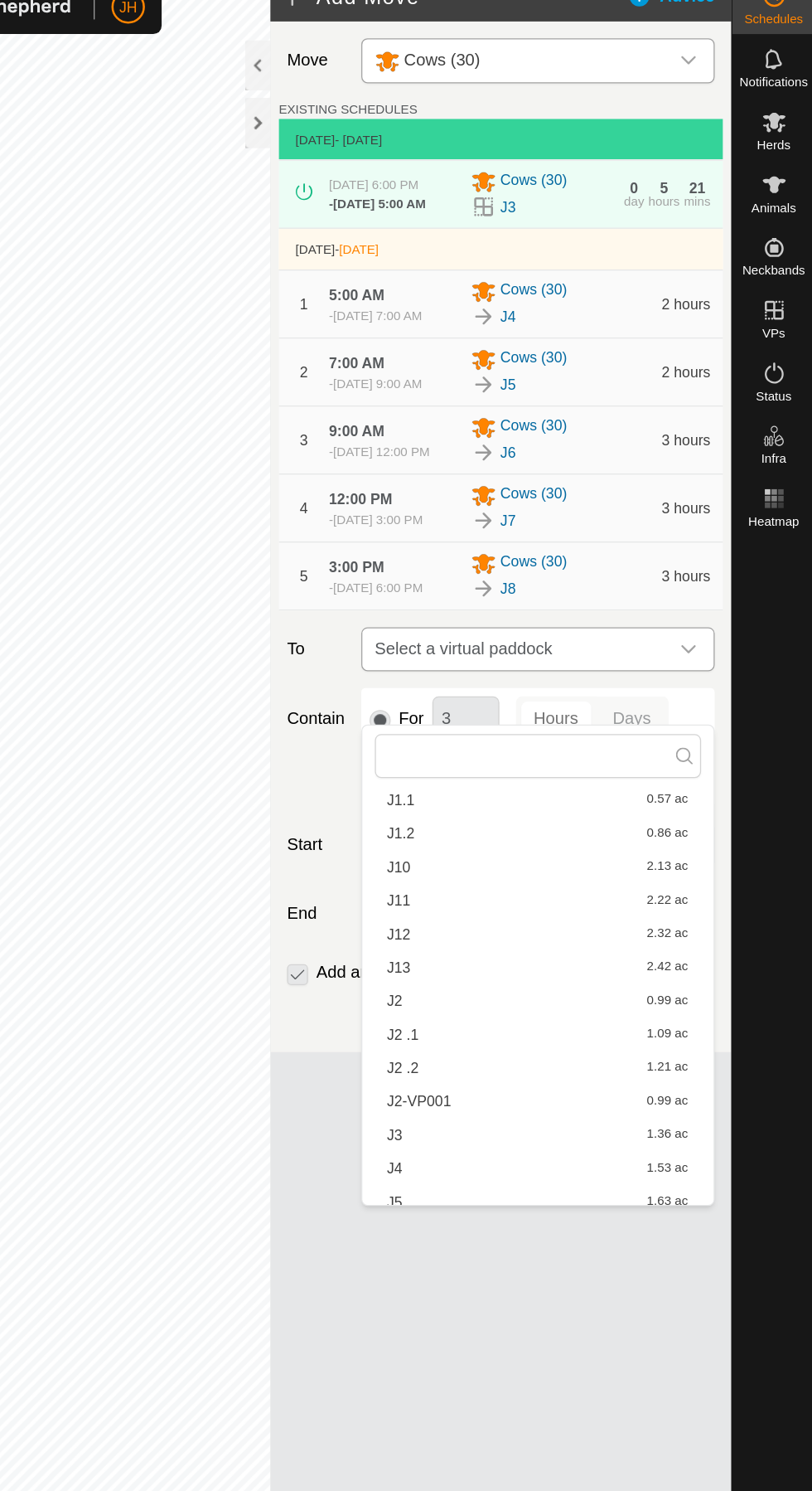
scroll to position [91, 0]
click at [645, 618] on input "text" at bounding box center [592, 622] width 259 height 35
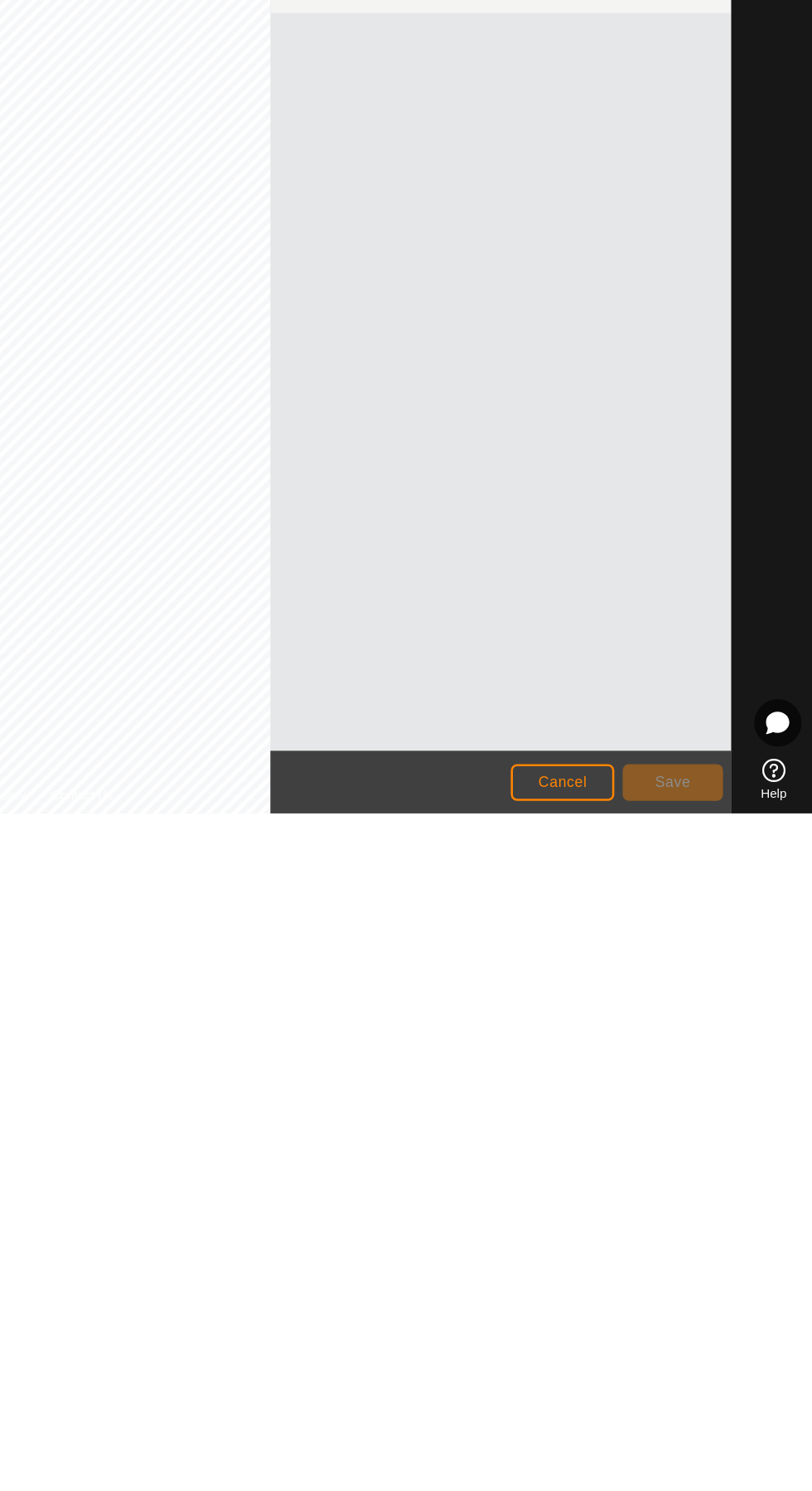
scroll to position [0, 0]
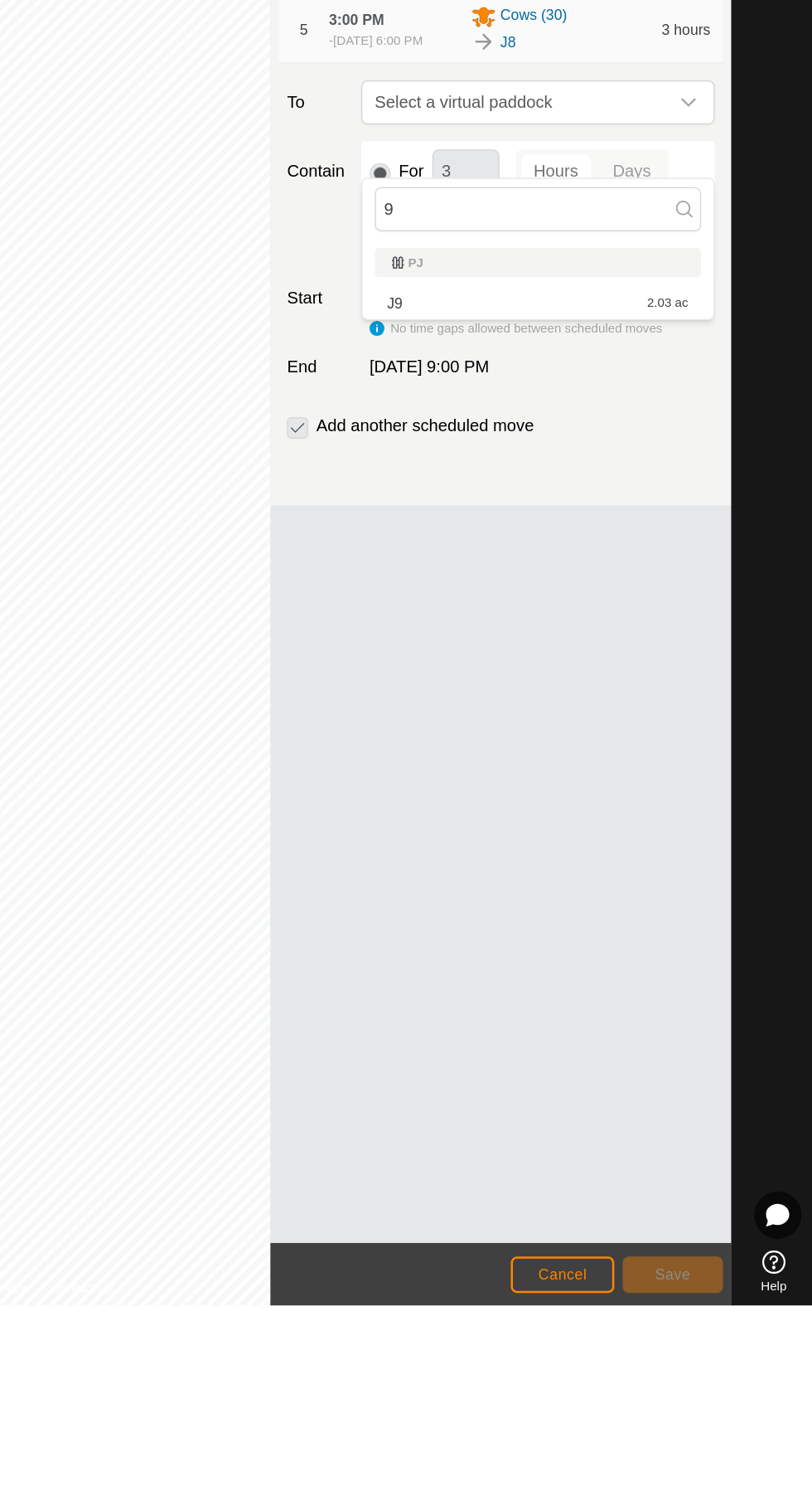
type input "9"
click at [646, 695] on div "J9 2.03 ac" at bounding box center [592, 696] width 239 height 11
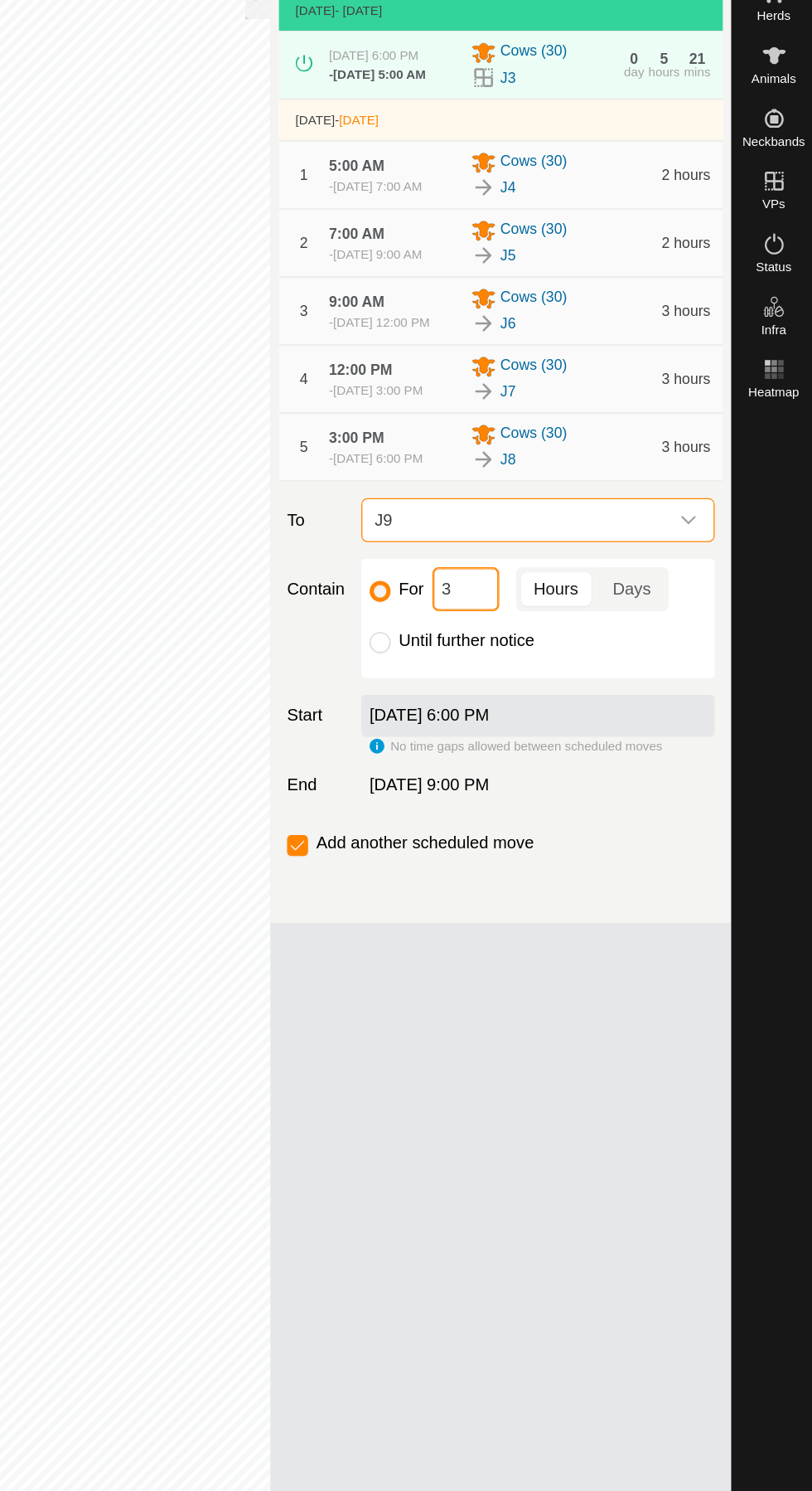
click at [545, 609] on input "3" at bounding box center [535, 592] width 53 height 35
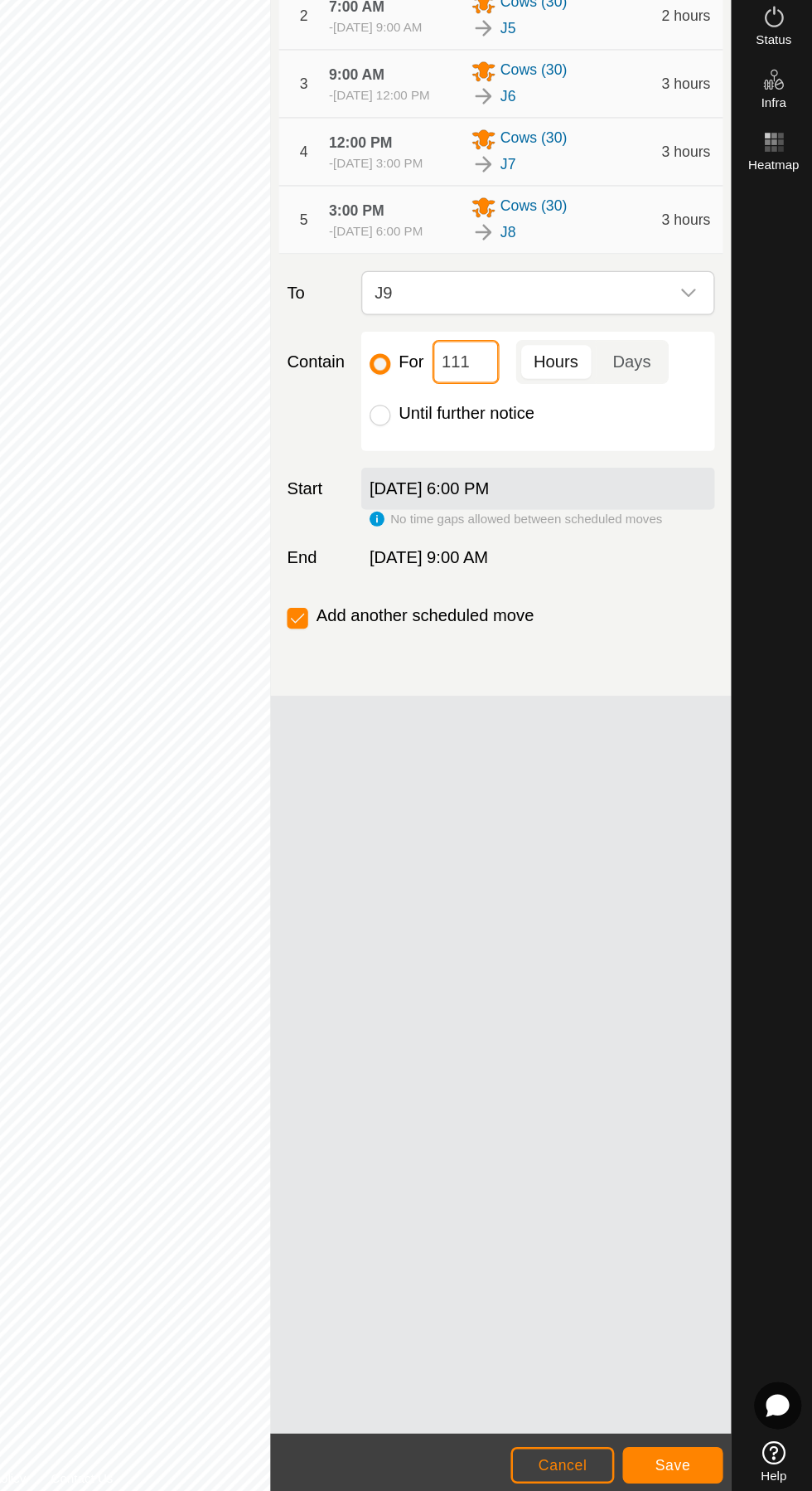
type input "11"
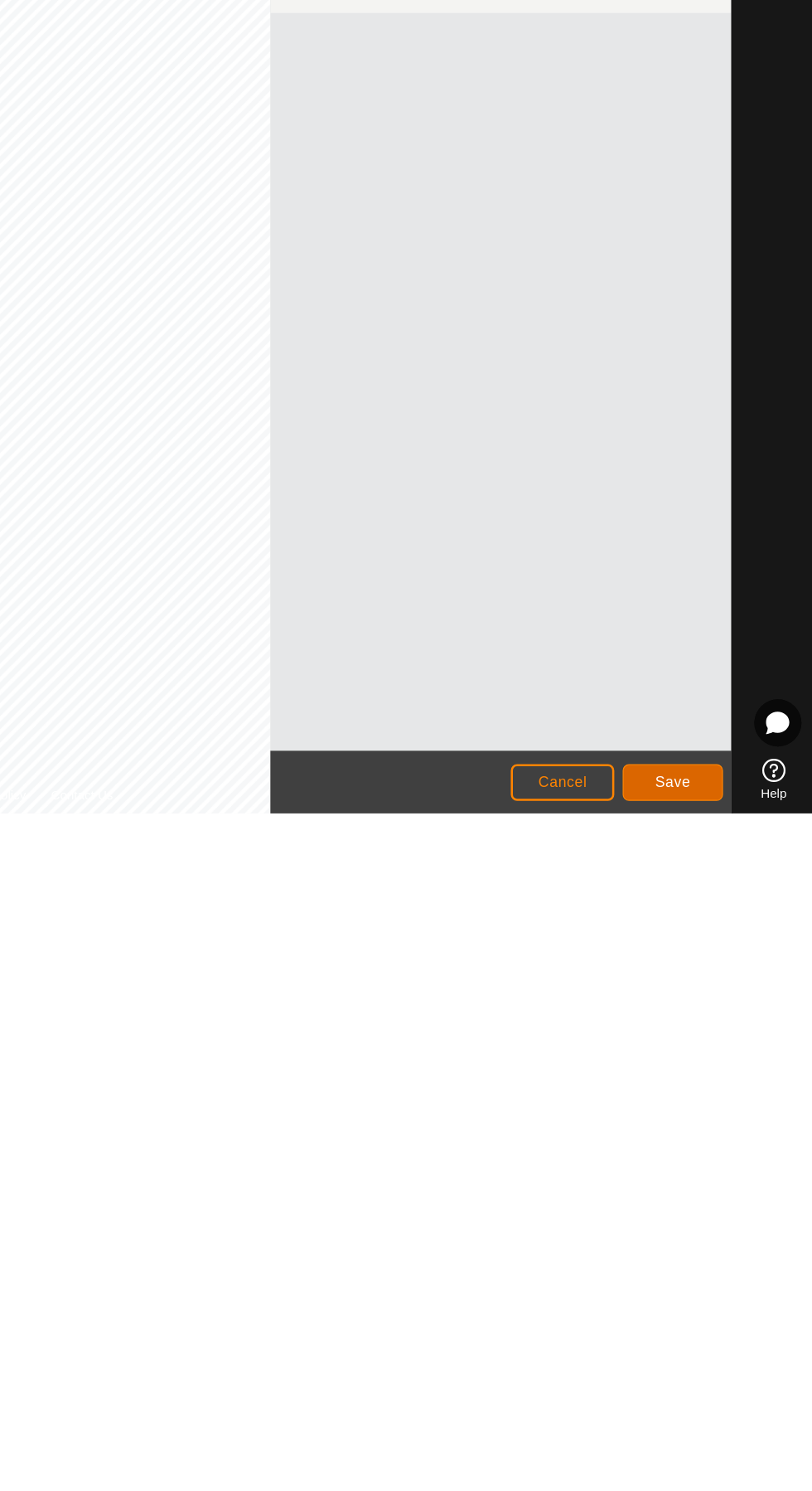
click at [700, 1466] on span "Save" at bounding box center [700, 1466] width 28 height 13
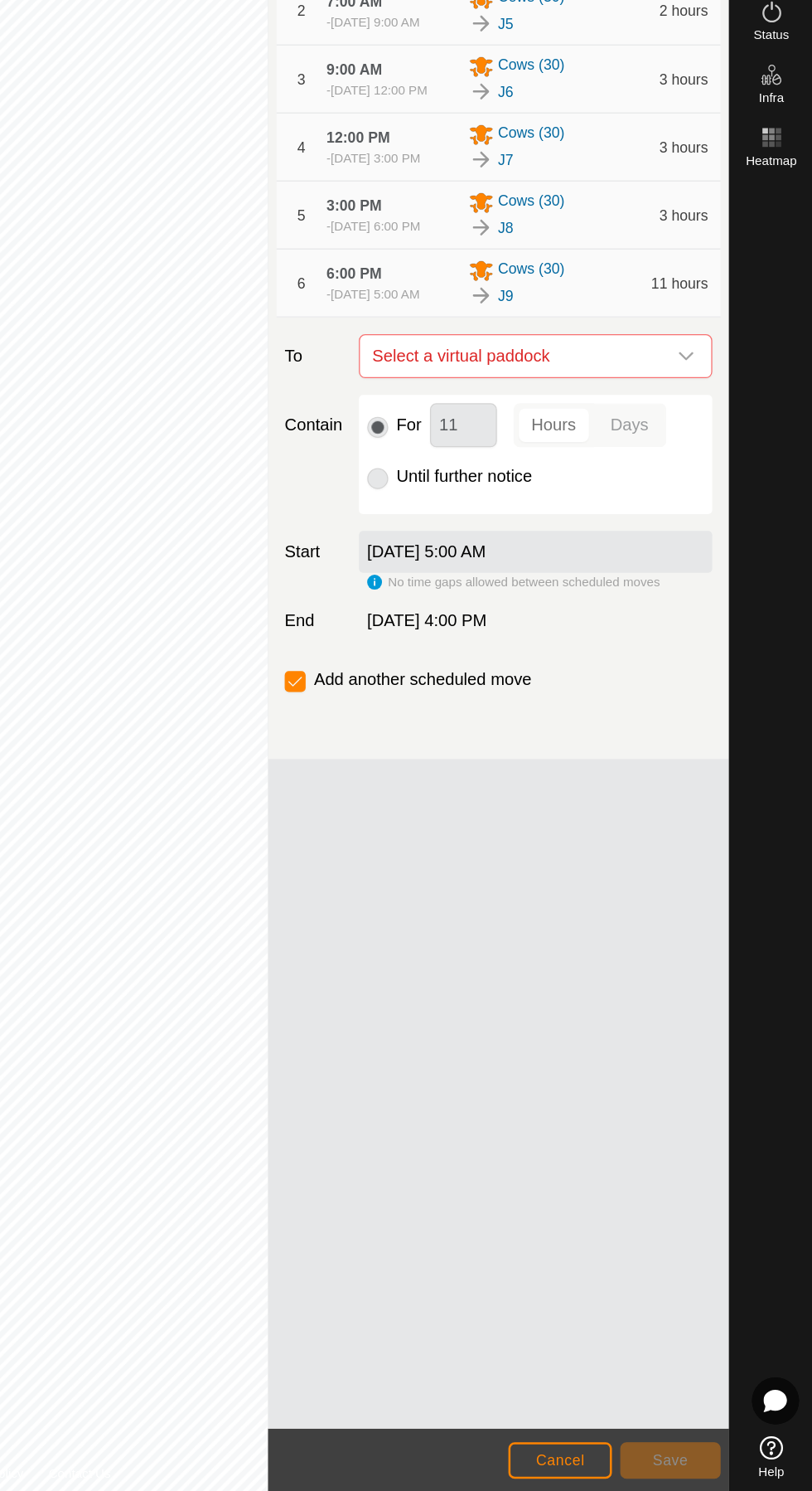
click at [608, 1458] on button "Cancel" at bounding box center [612, 1466] width 82 height 29
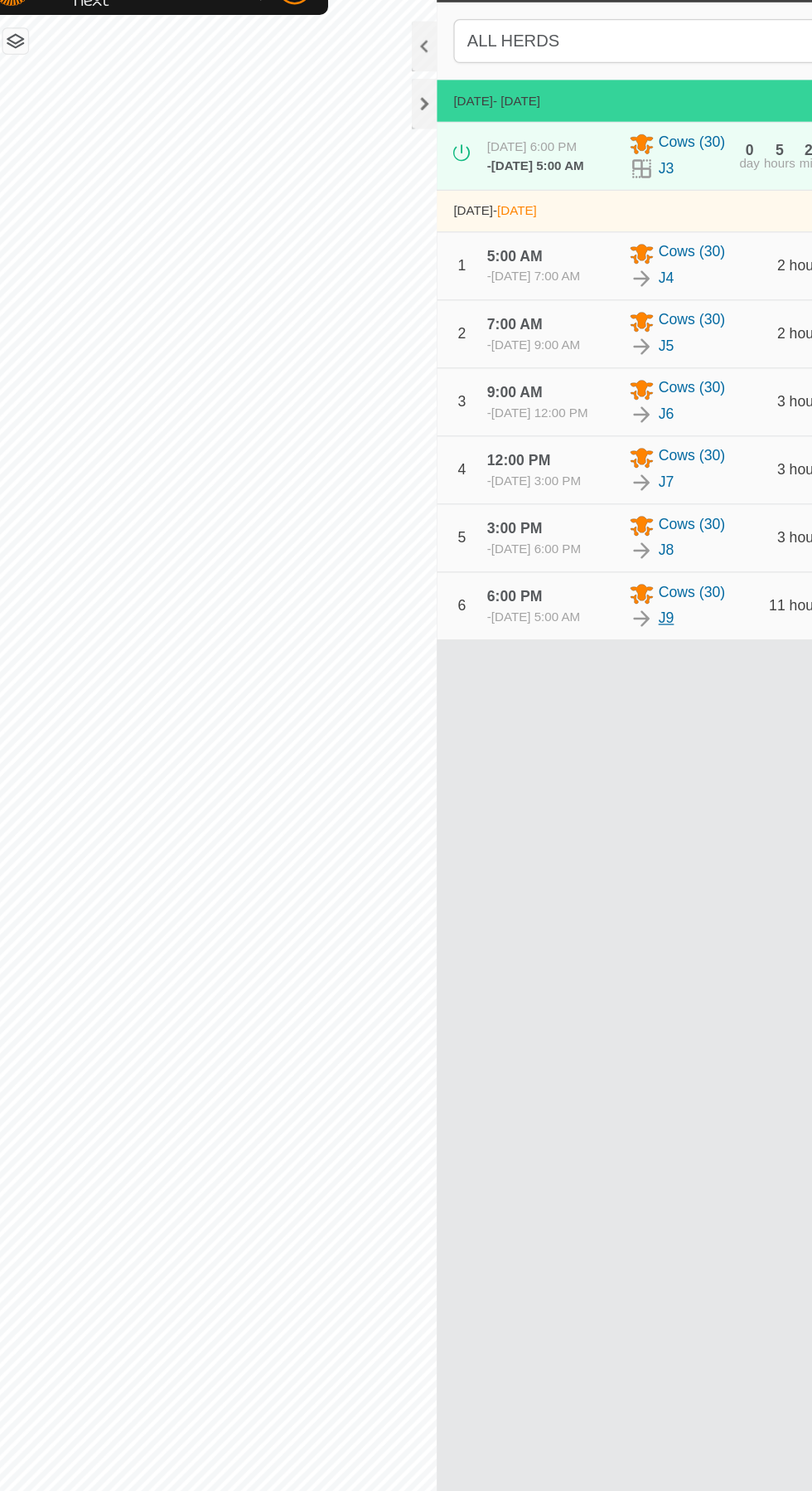
click at [563, 537] on link "J9" at bounding box center [562, 528] width 12 height 17
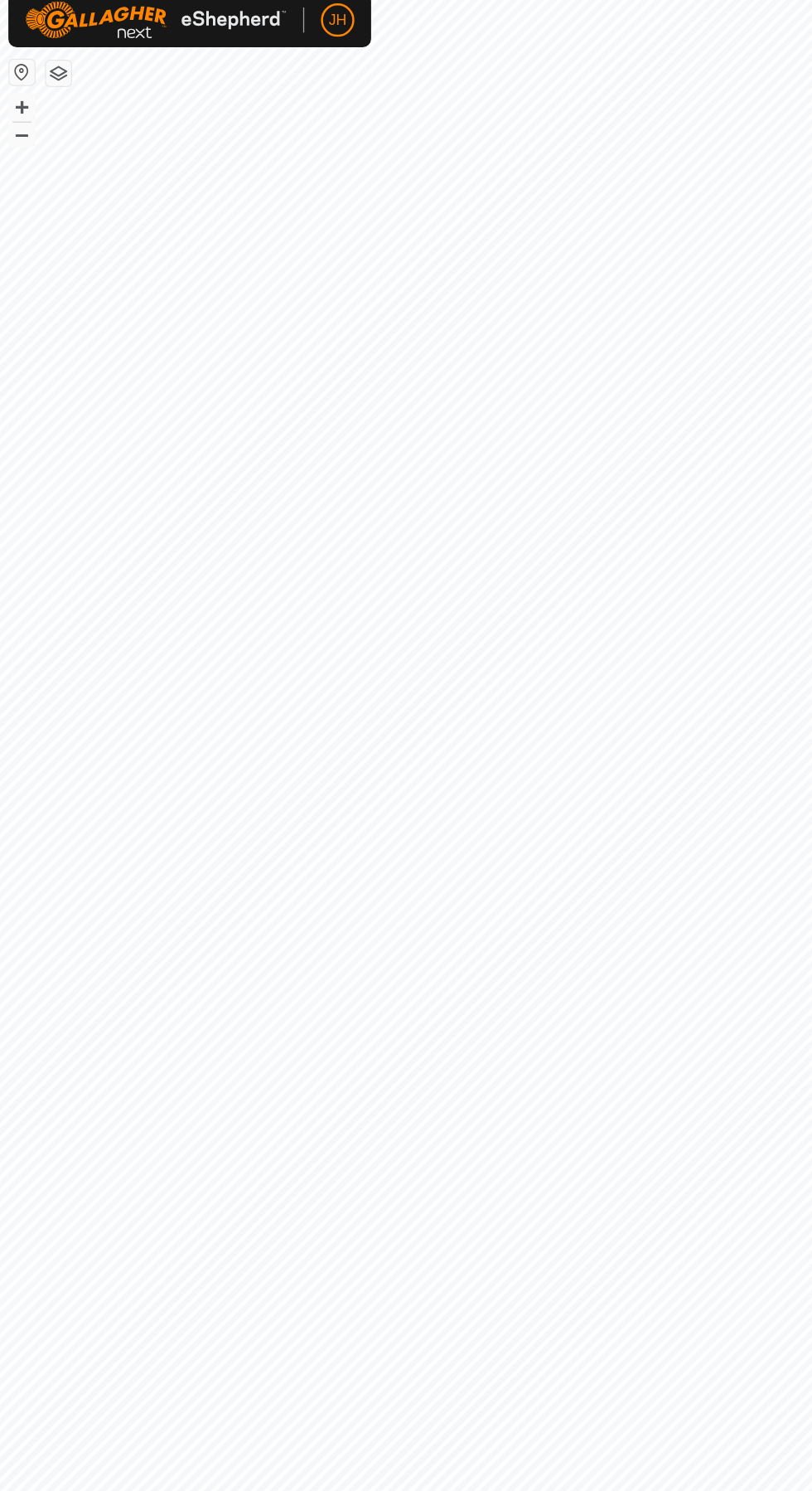
click at [214, 41] on img at bounding box center [124, 28] width 207 height 30
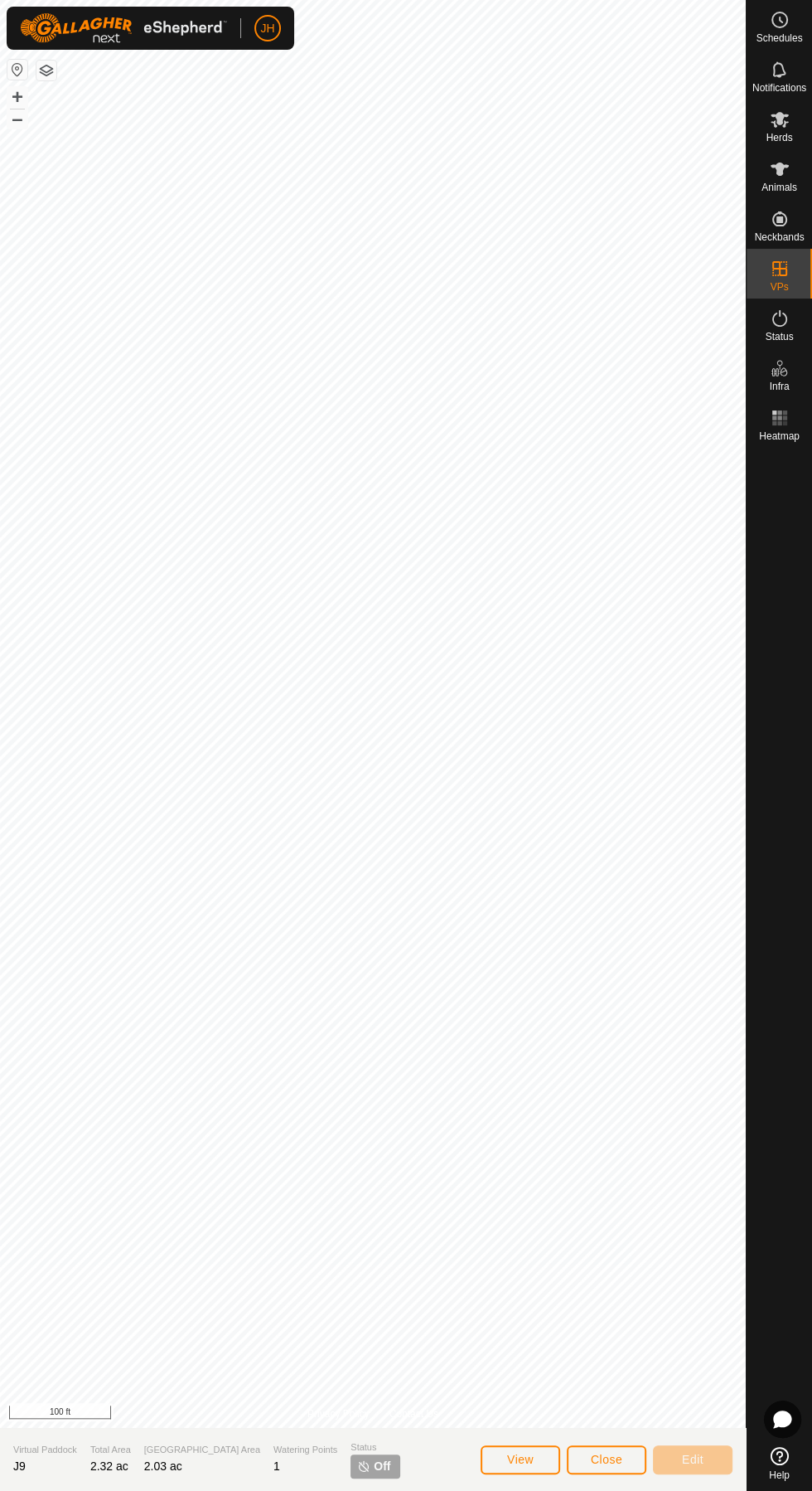
click at [780, 20] on icon at bounding box center [781, 20] width 3 height 5
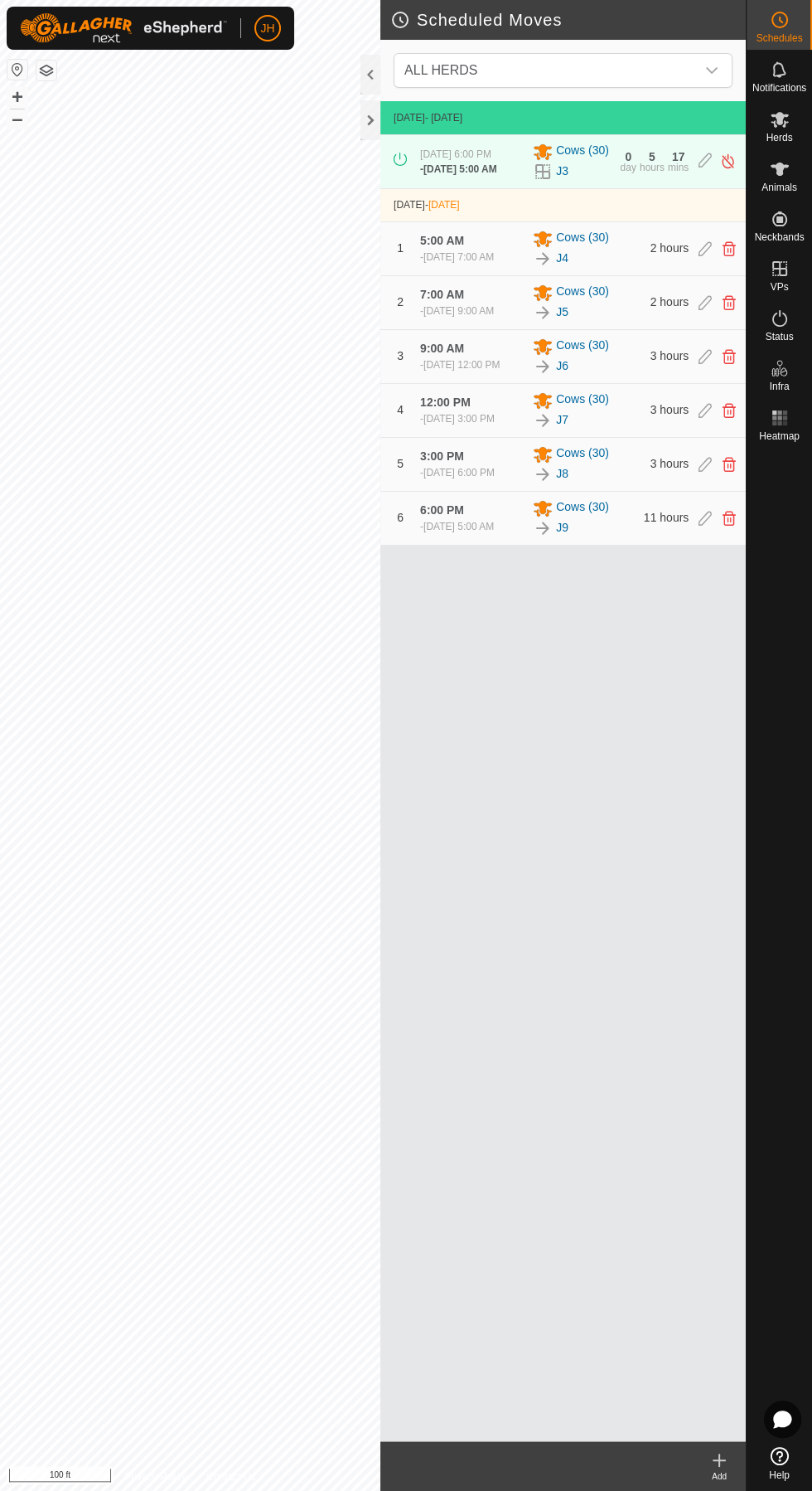
click at [727, 1462] on icon at bounding box center [719, 1460] width 20 height 20
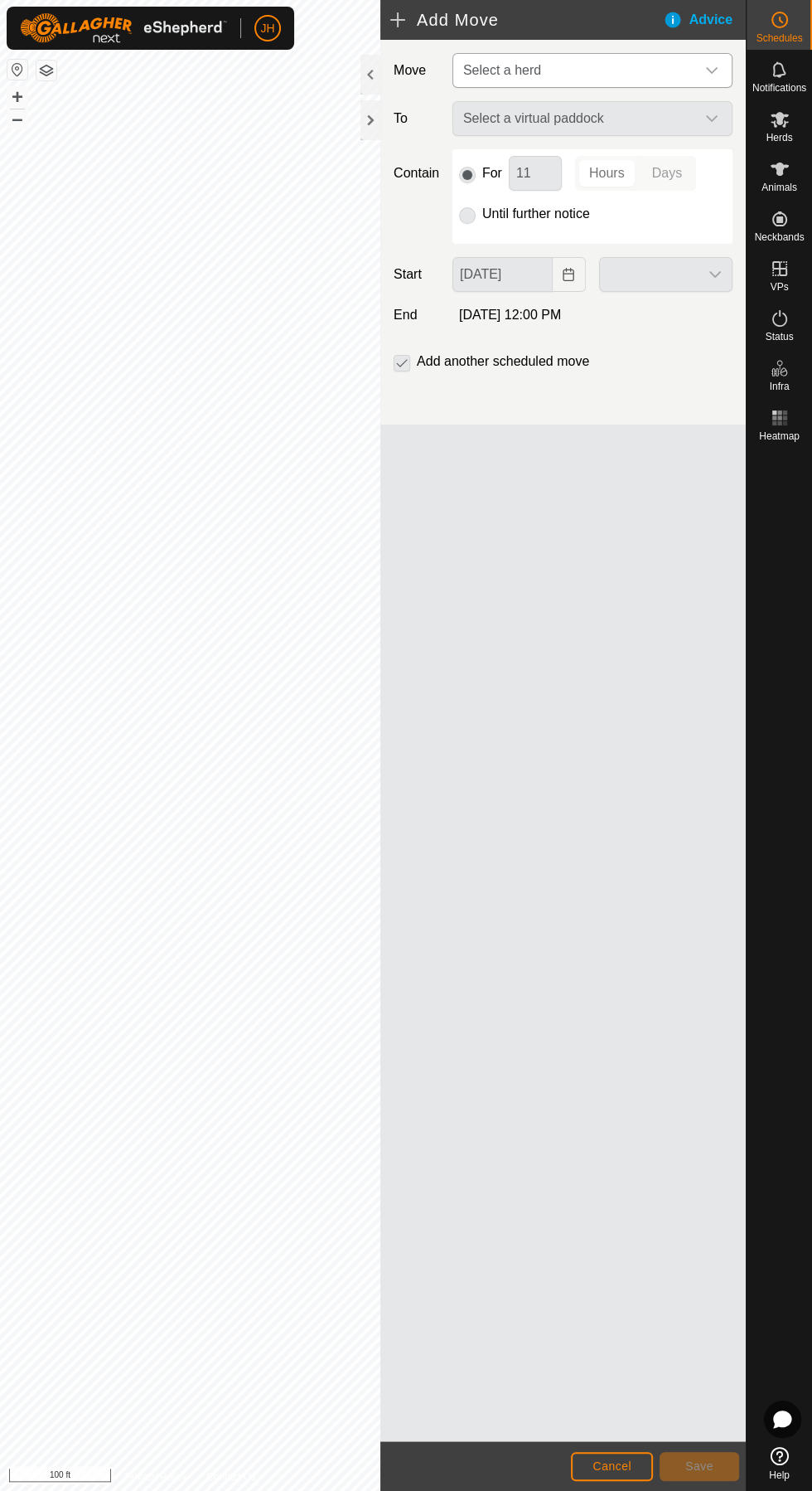
click at [690, 67] on span "Select a herd" at bounding box center [576, 71] width 239 height 33
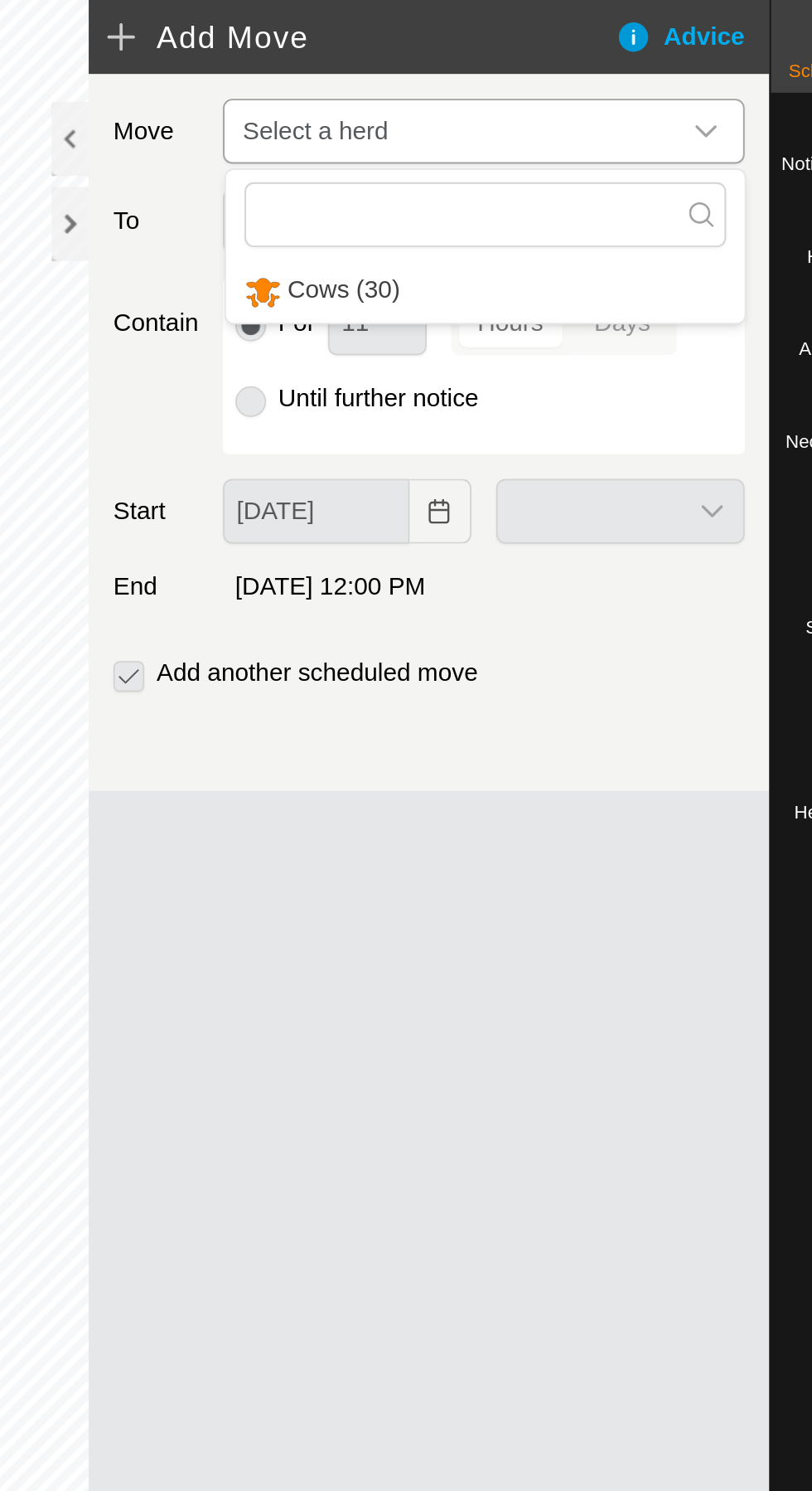
click at [668, 148] on li "Cows (30)" at bounding box center [593, 156] width 279 height 34
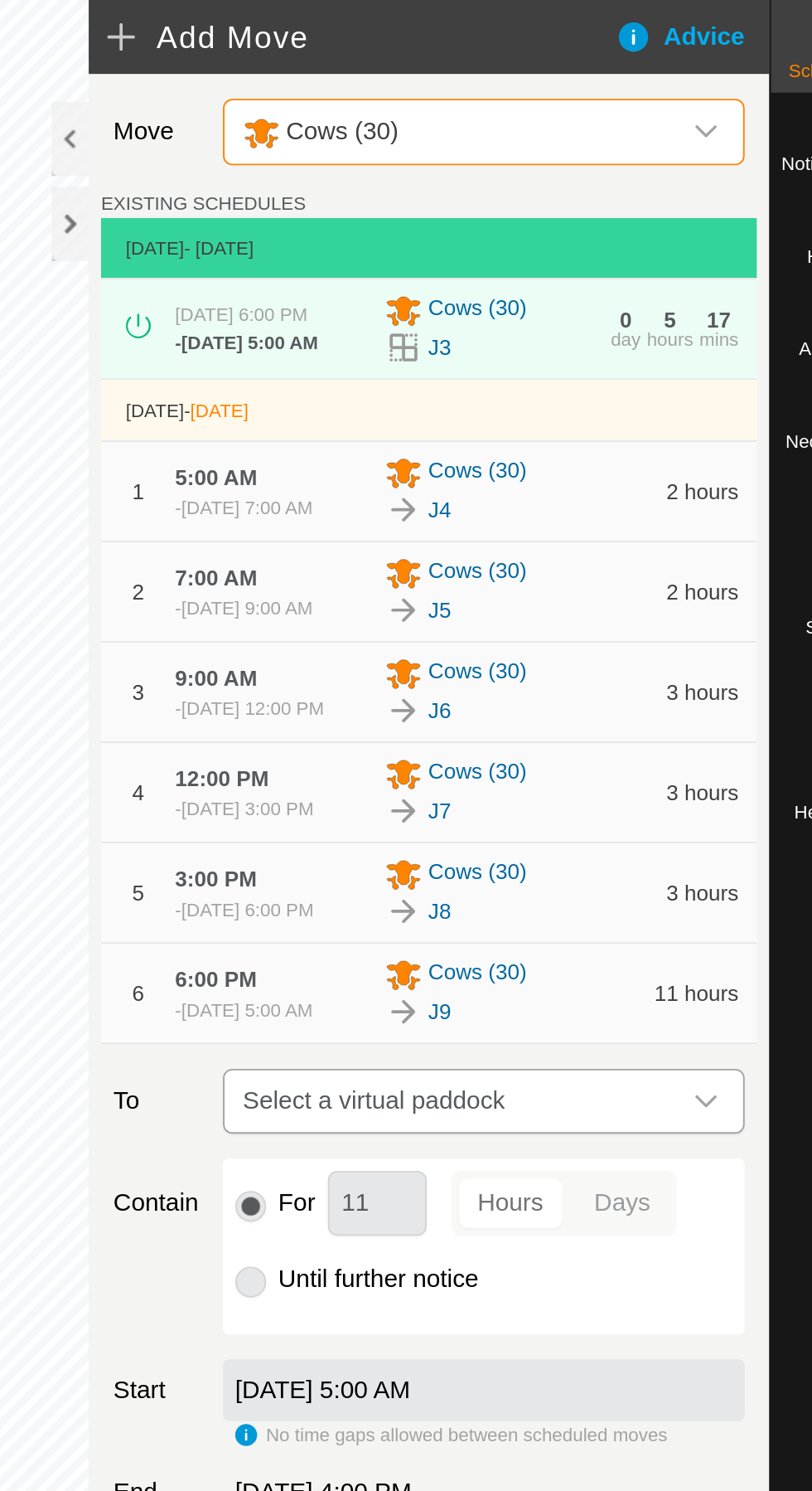
click at [710, 598] on icon "dropdown trigger" at bounding box center [712, 591] width 13 height 13
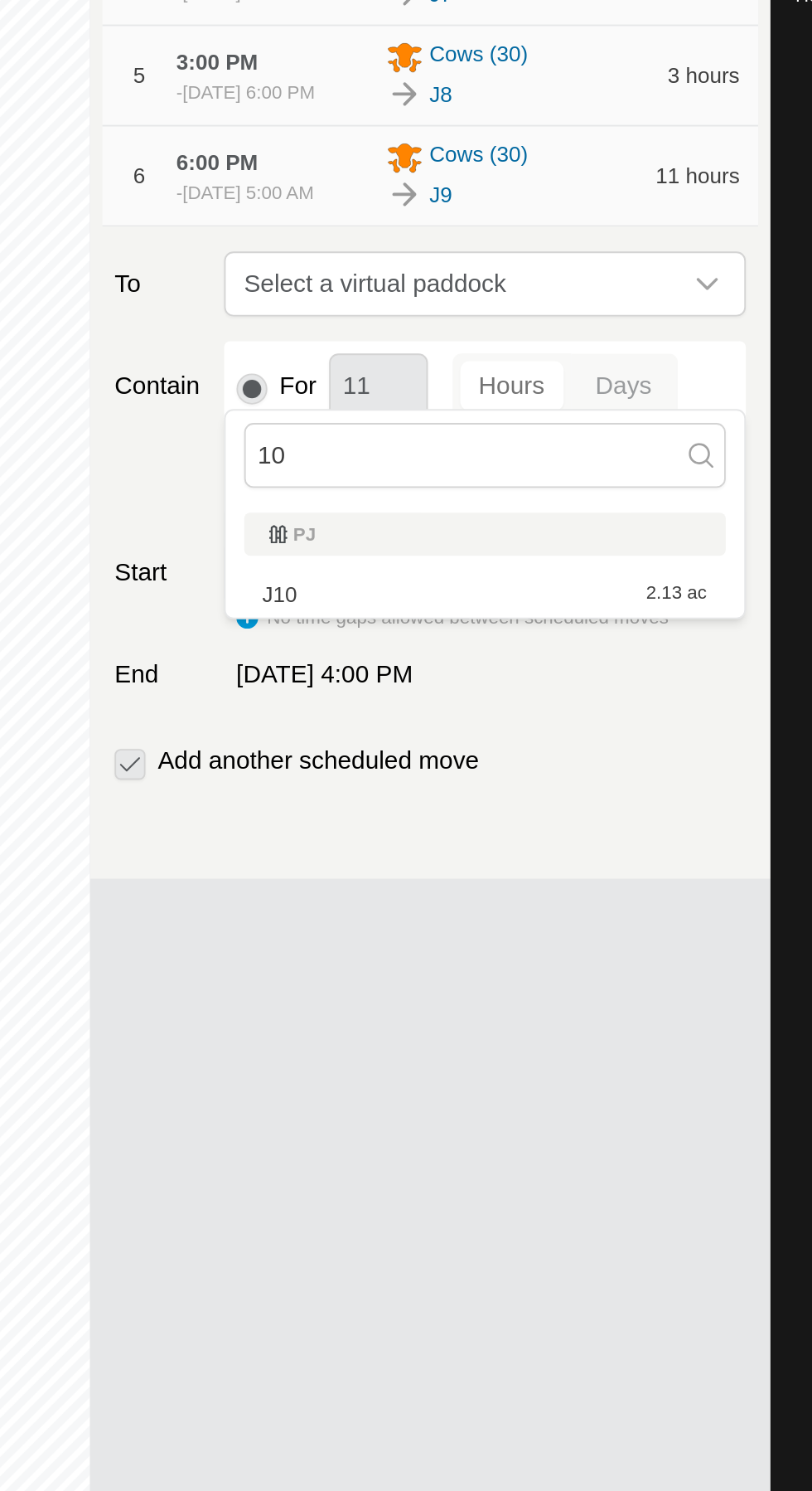
type input "10"
click at [711, 752] on span "2.13 ac" at bounding box center [694, 757] width 32 height 11
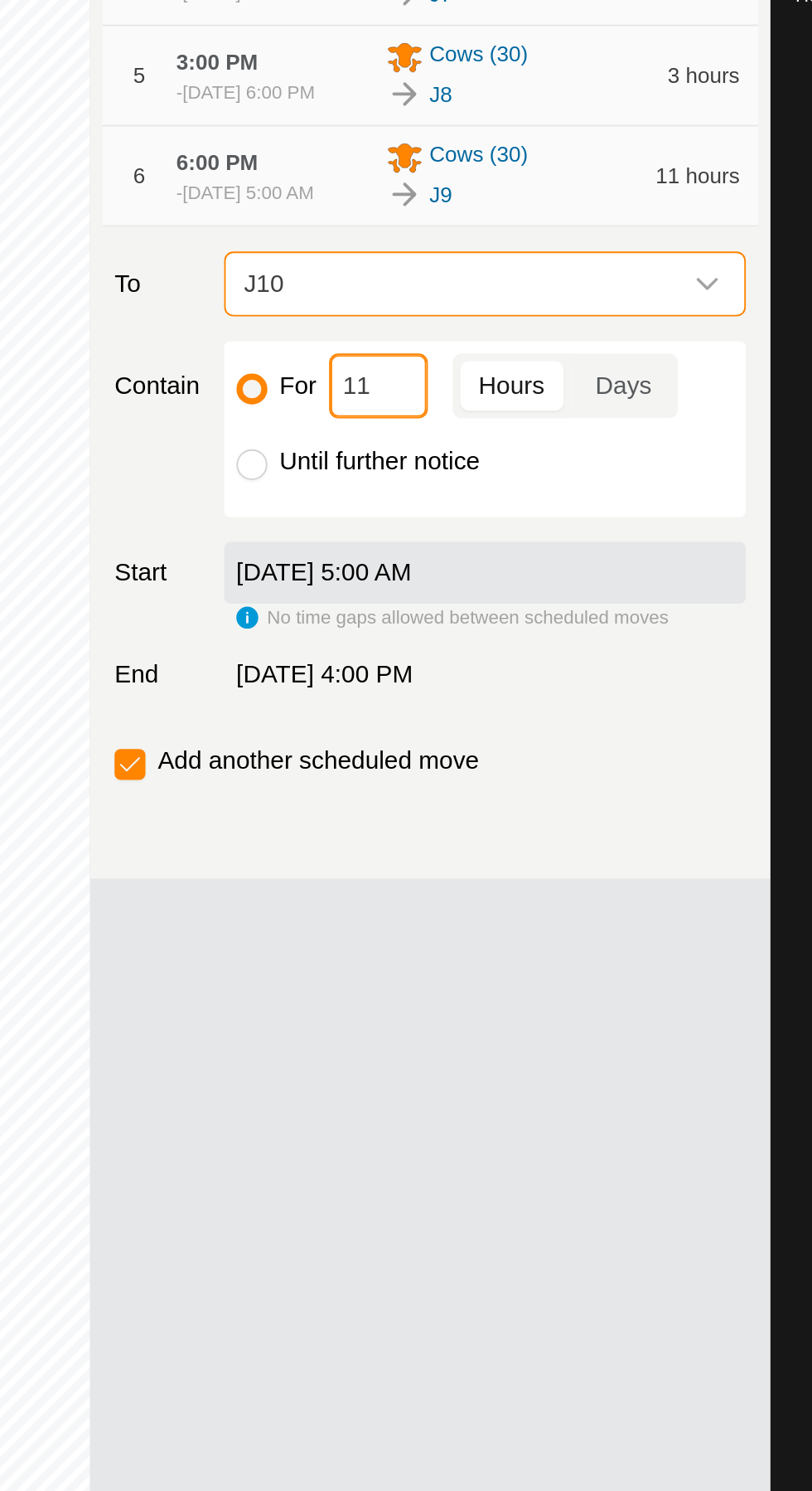
click at [545, 663] on input "11" at bounding box center [535, 646] width 53 height 35
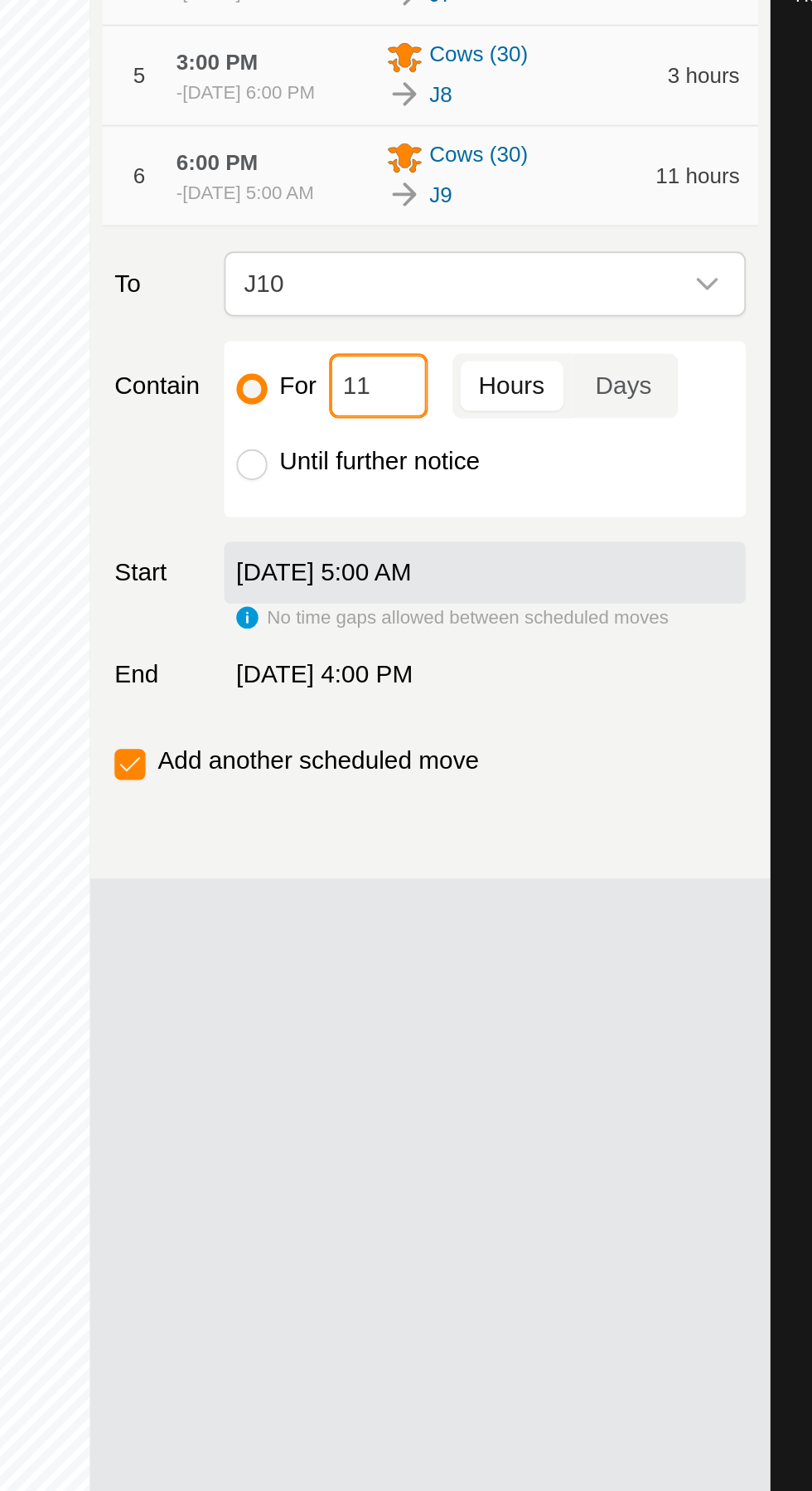
type input "1"
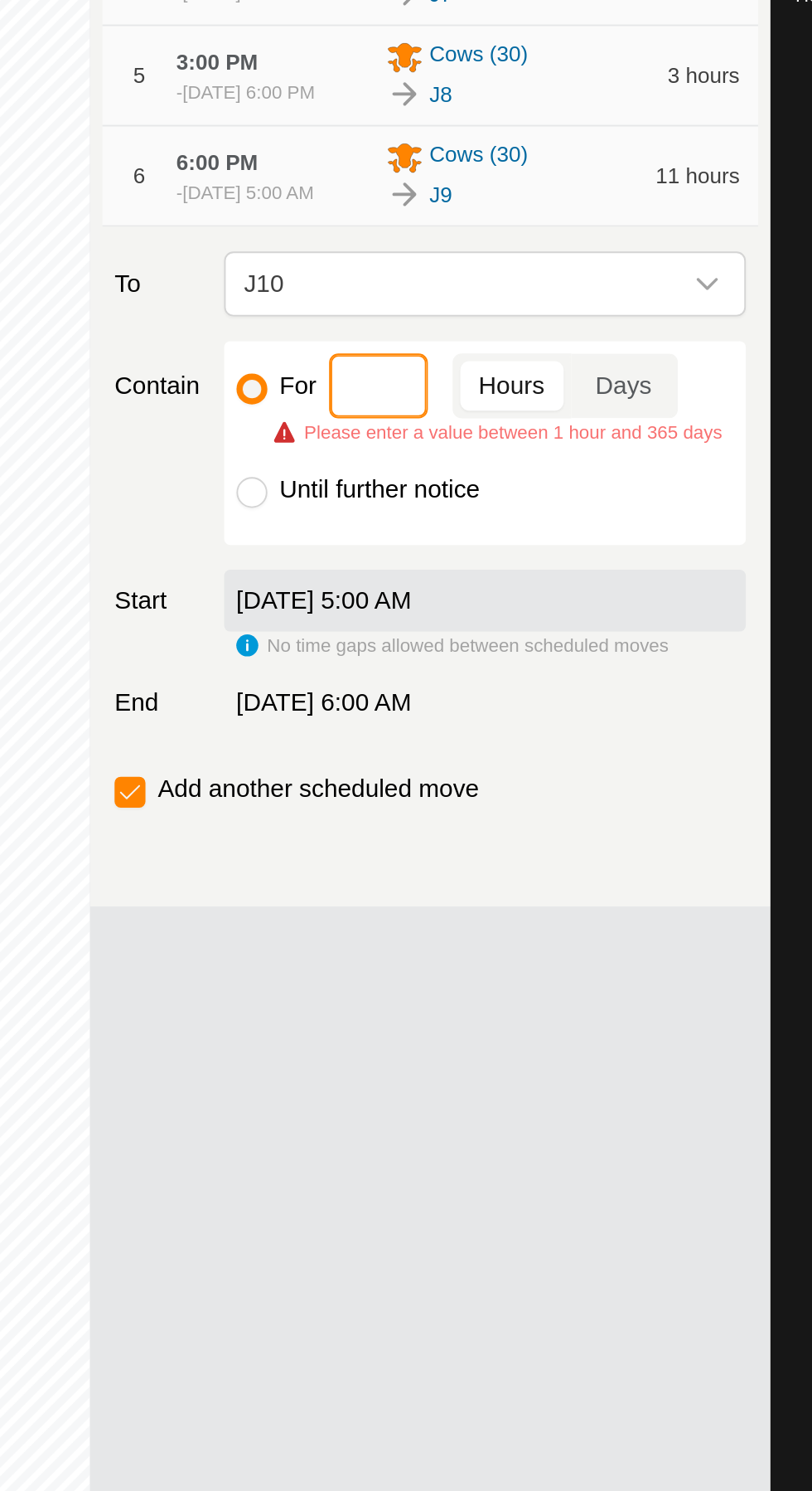
type input "2"
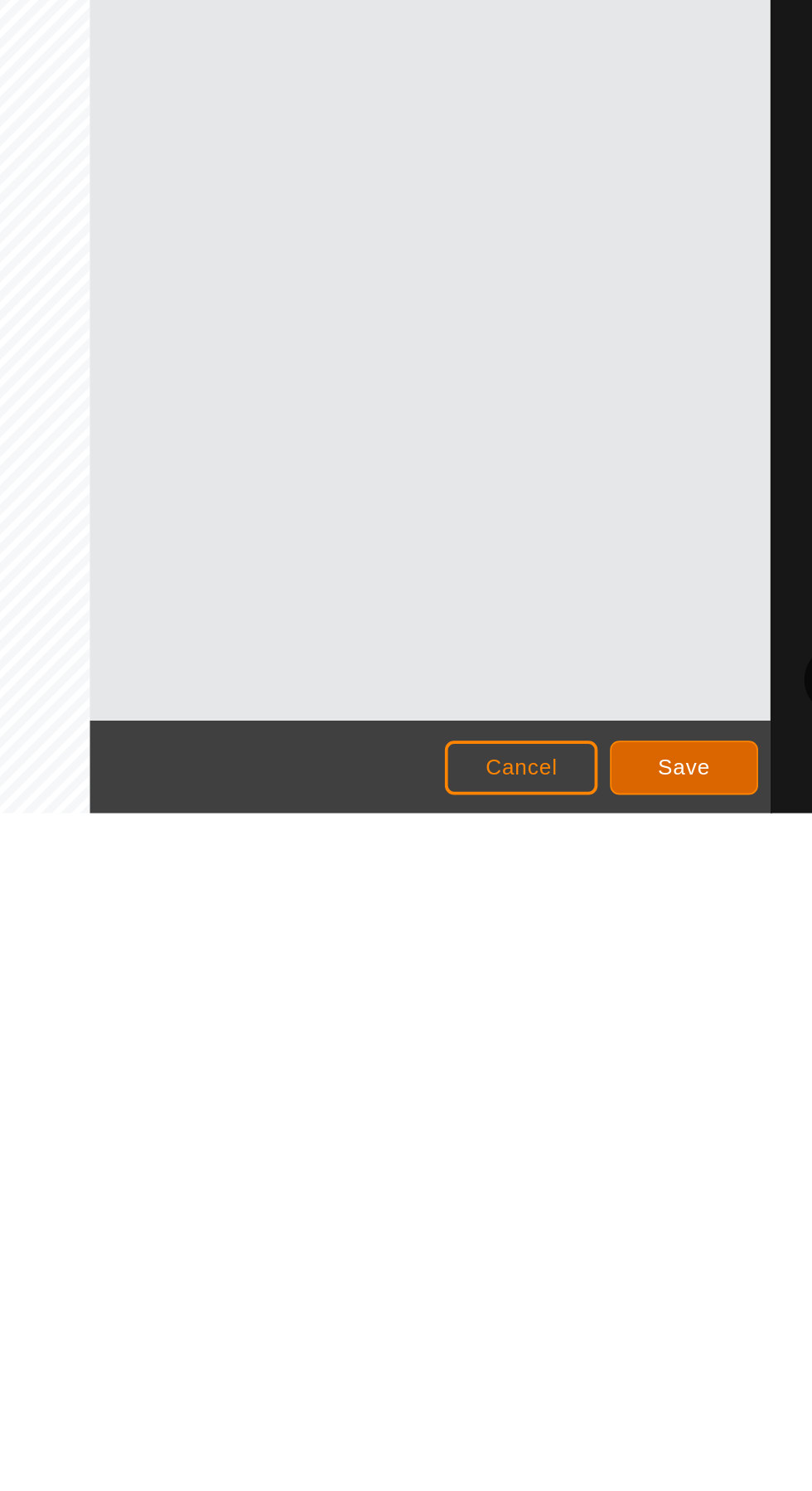
click at [710, 1465] on span "Save" at bounding box center [700, 1466] width 28 height 13
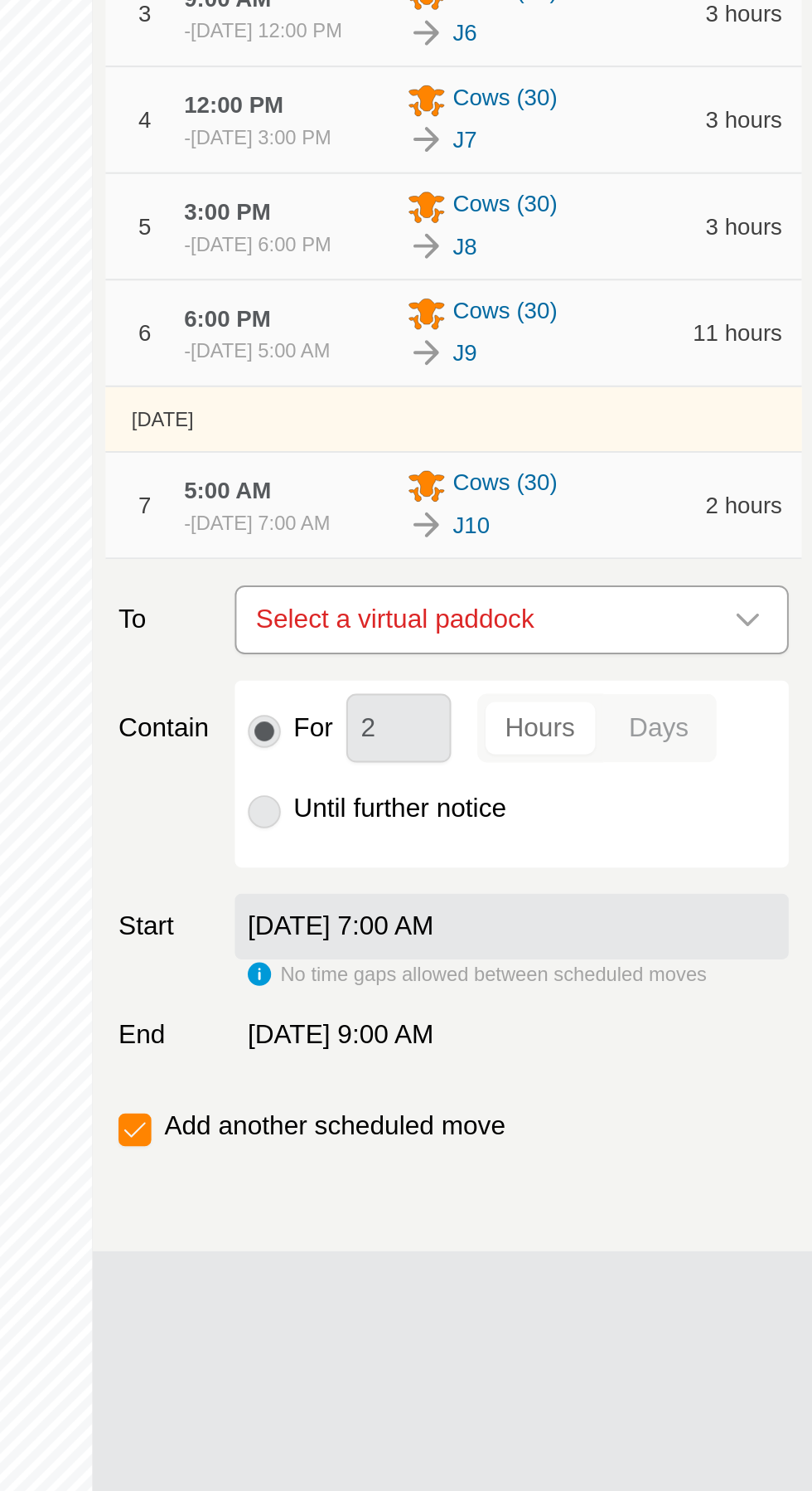
click at [692, 695] on span "Select a virtual paddock" at bounding box center [576, 678] width 239 height 33
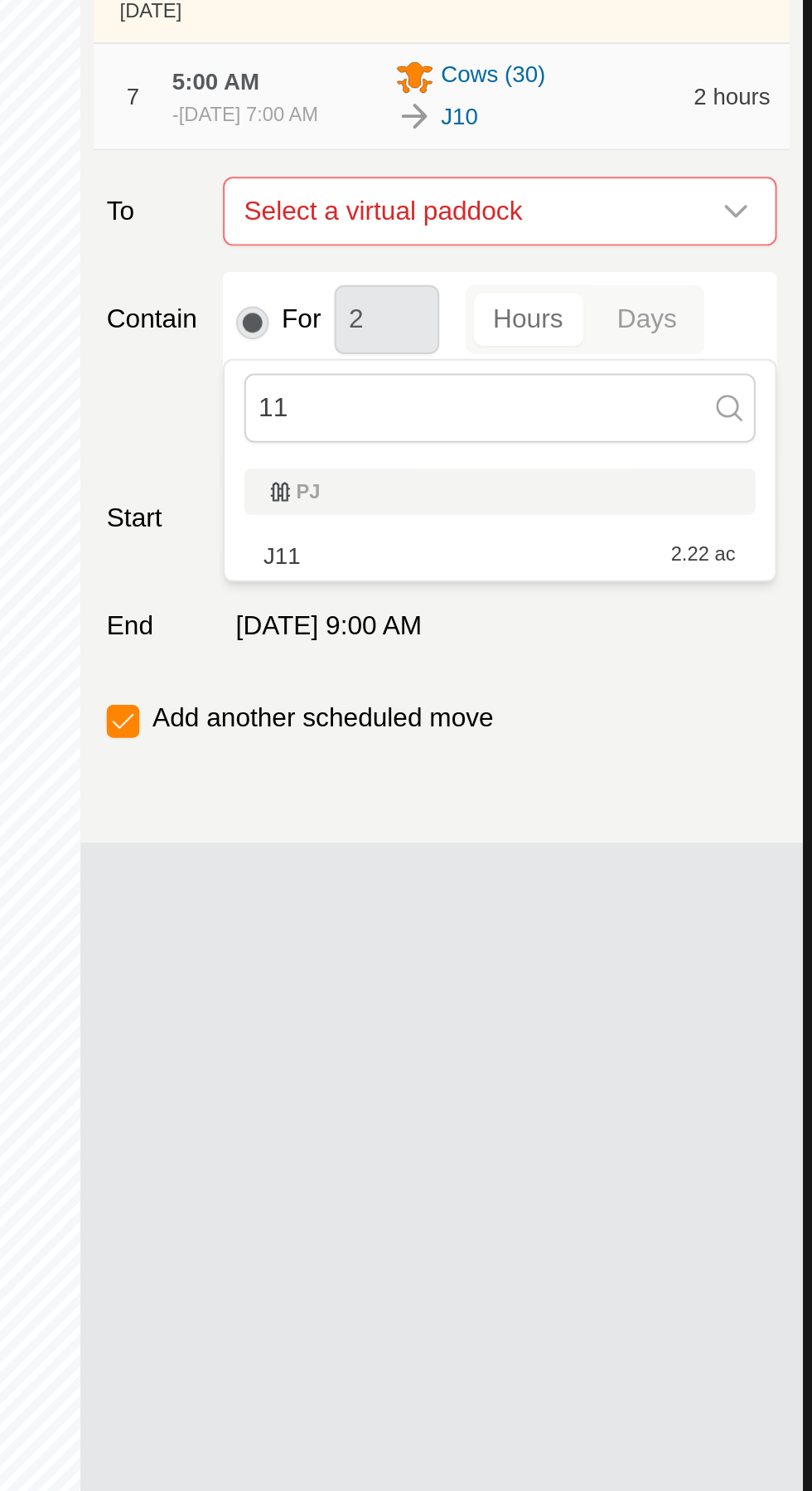
type input "11"
click at [703, 856] on span "2.22 ac" at bounding box center [694, 851] width 32 height 11
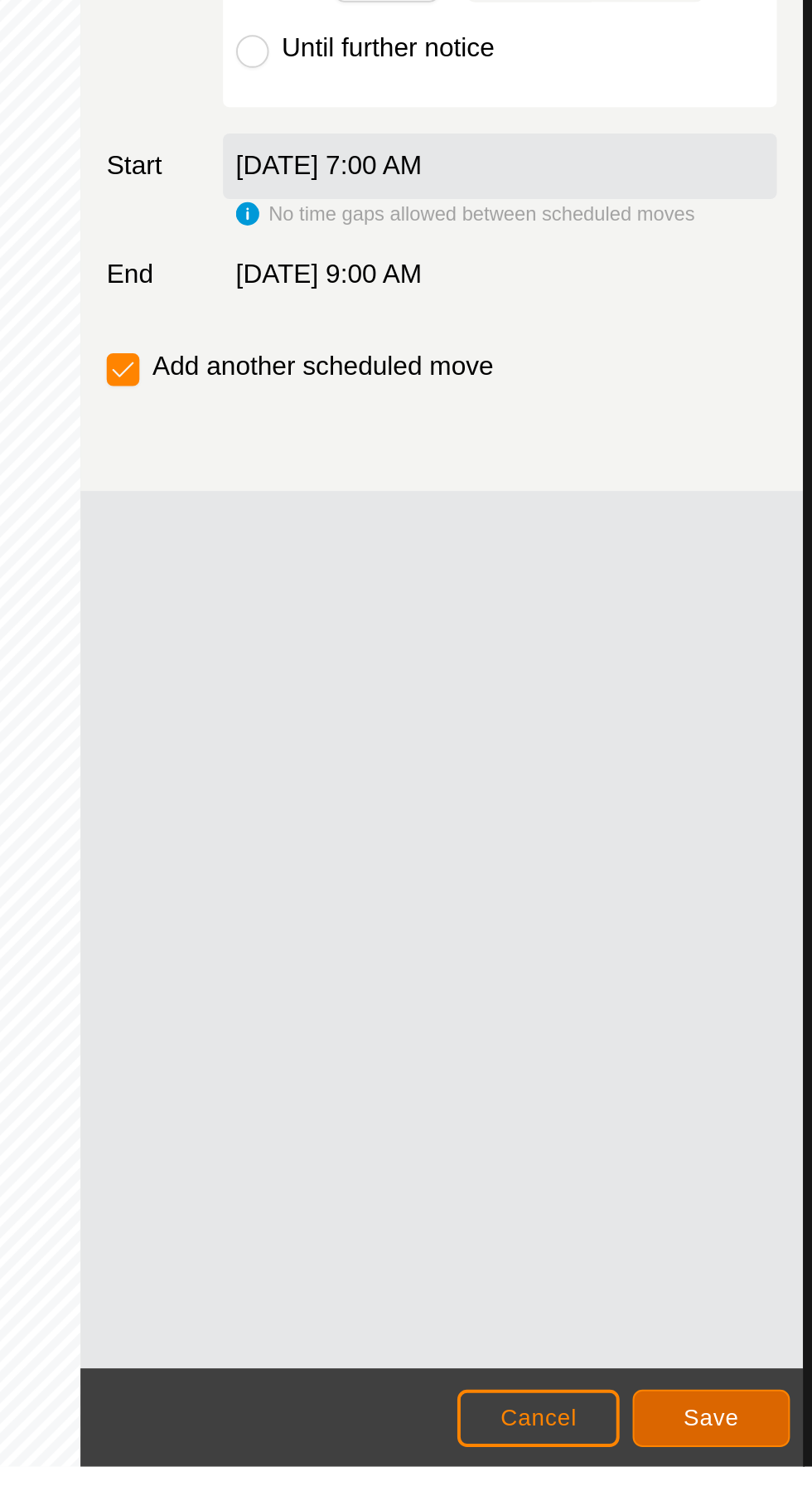
click at [714, 1463] on button "Save" at bounding box center [699, 1466] width 79 height 29
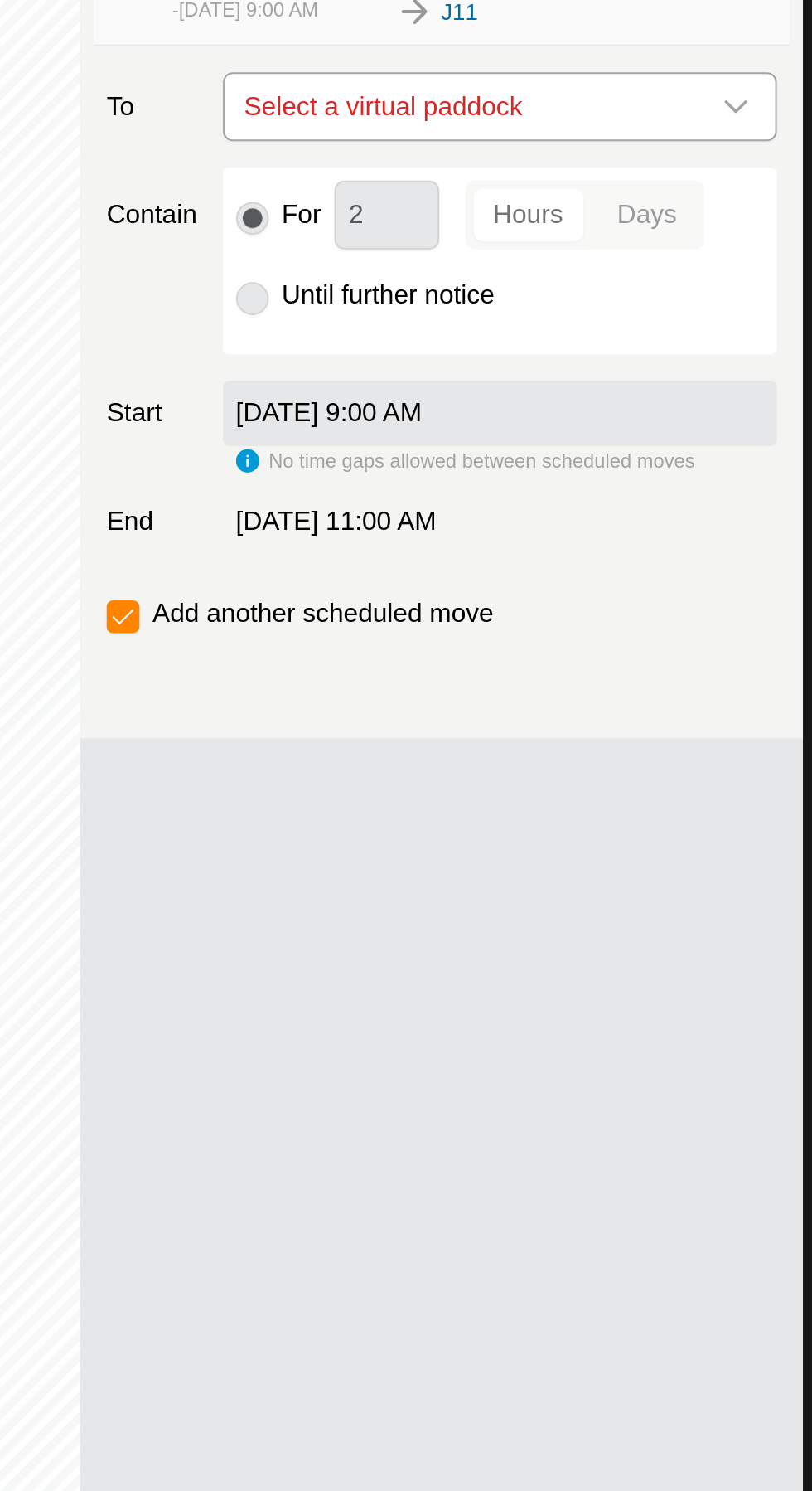
click at [649, 749] on span "Select a virtual paddock" at bounding box center [576, 732] width 239 height 33
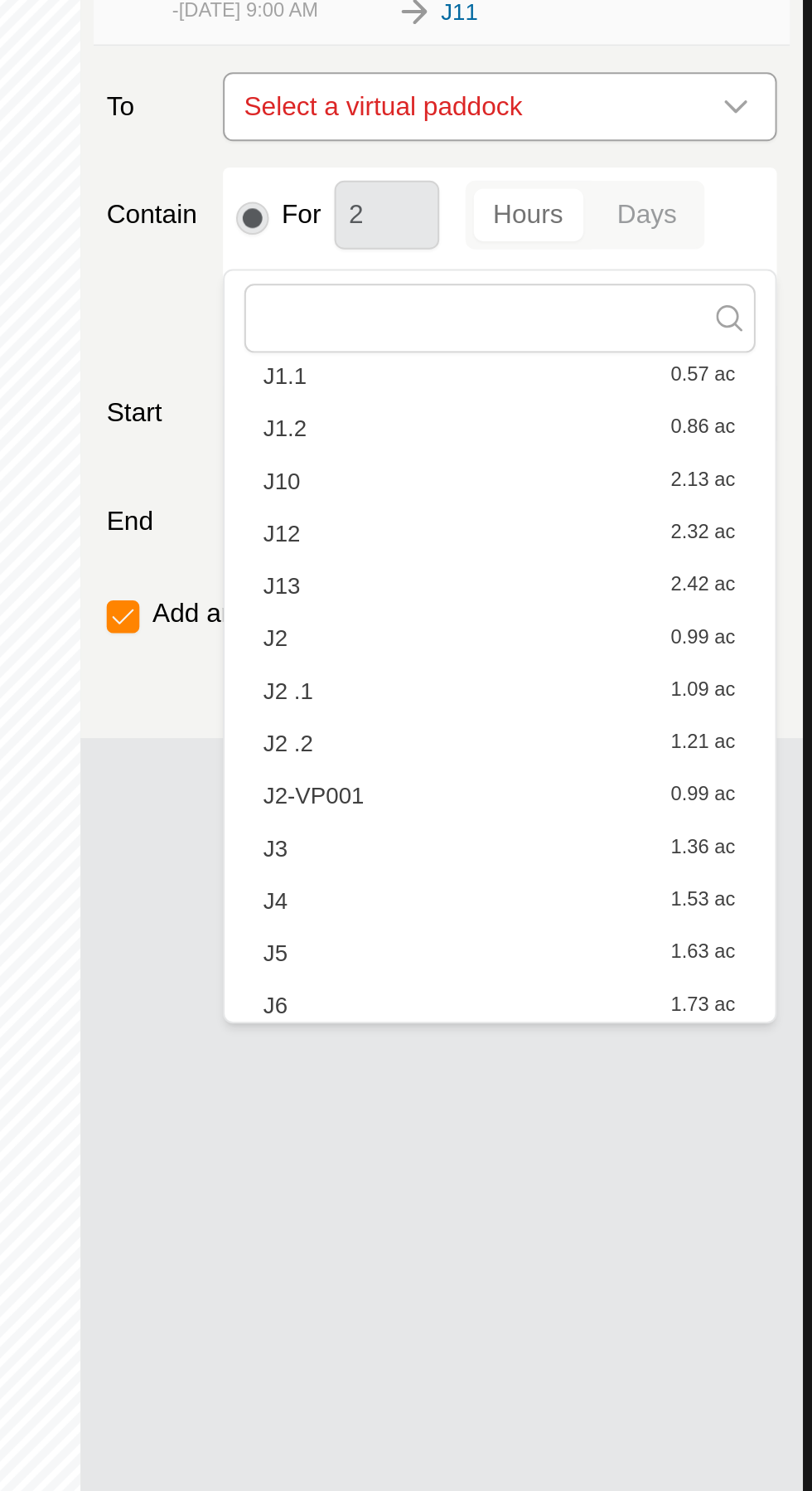
scroll to position [108, 0]
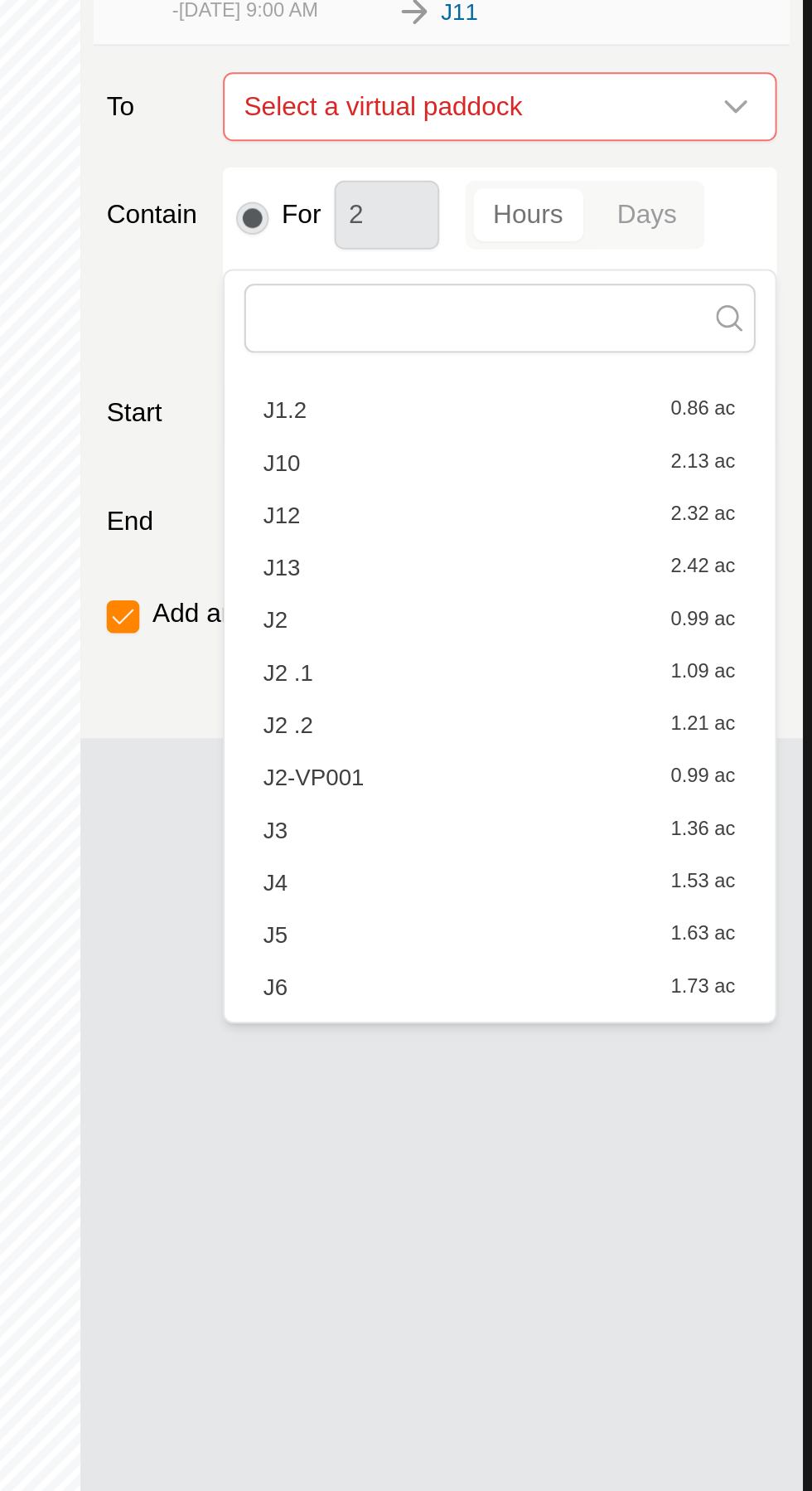
click at [589, 936] on div "J12 2.32 ac" at bounding box center [592, 938] width 239 height 11
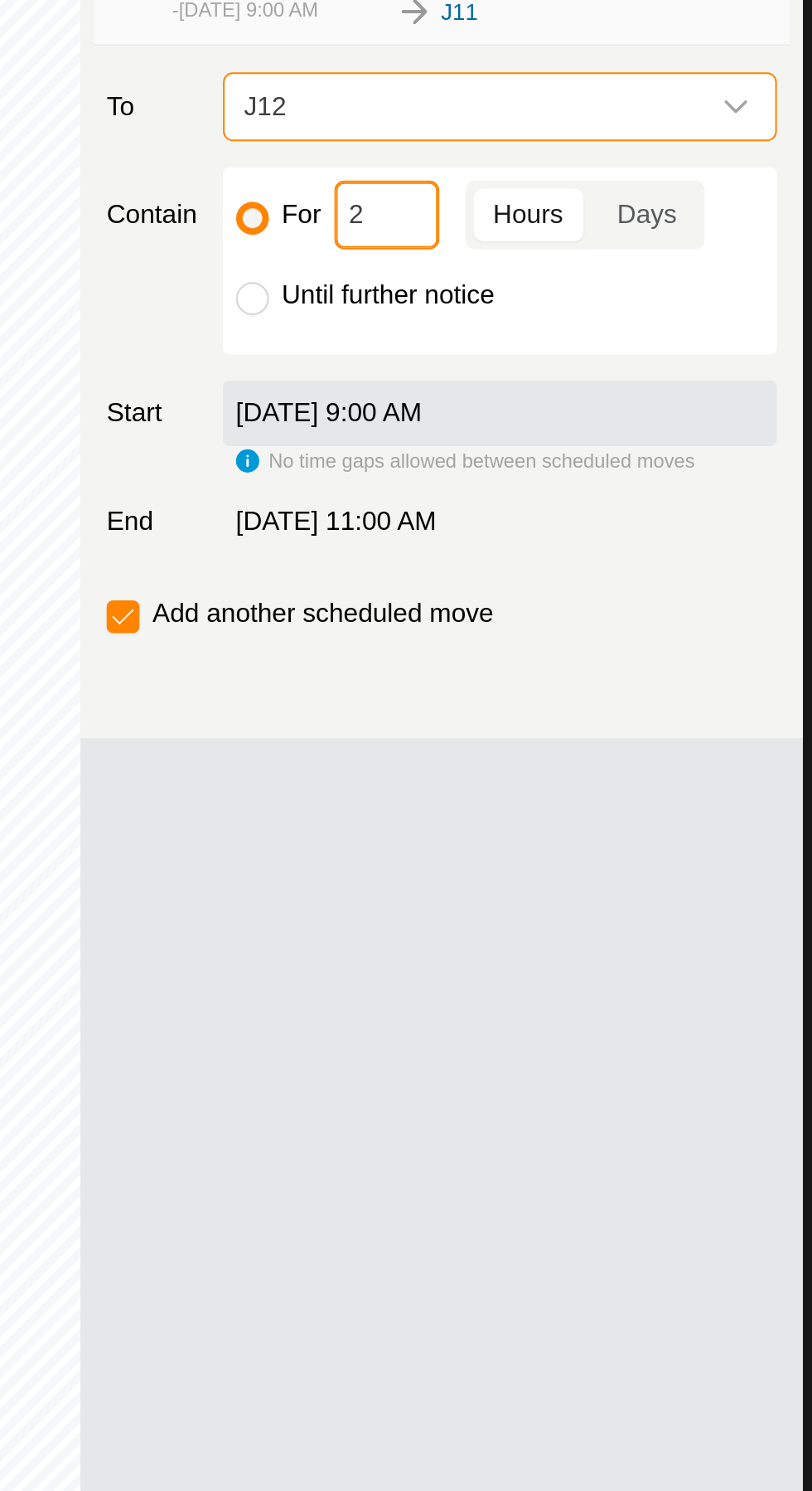
click at [538, 804] on input "2" at bounding box center [535, 787] width 53 height 35
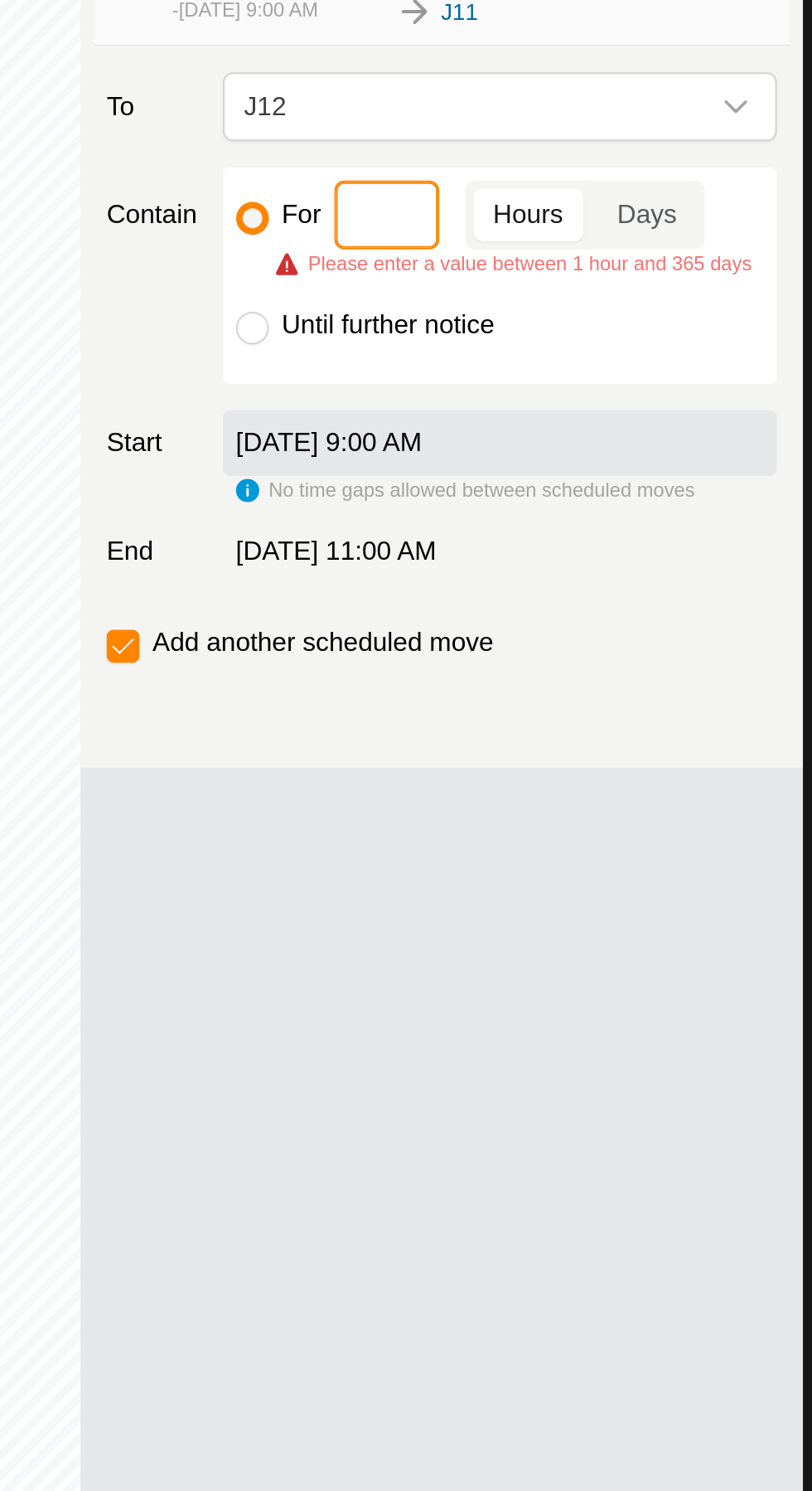
type input "3"
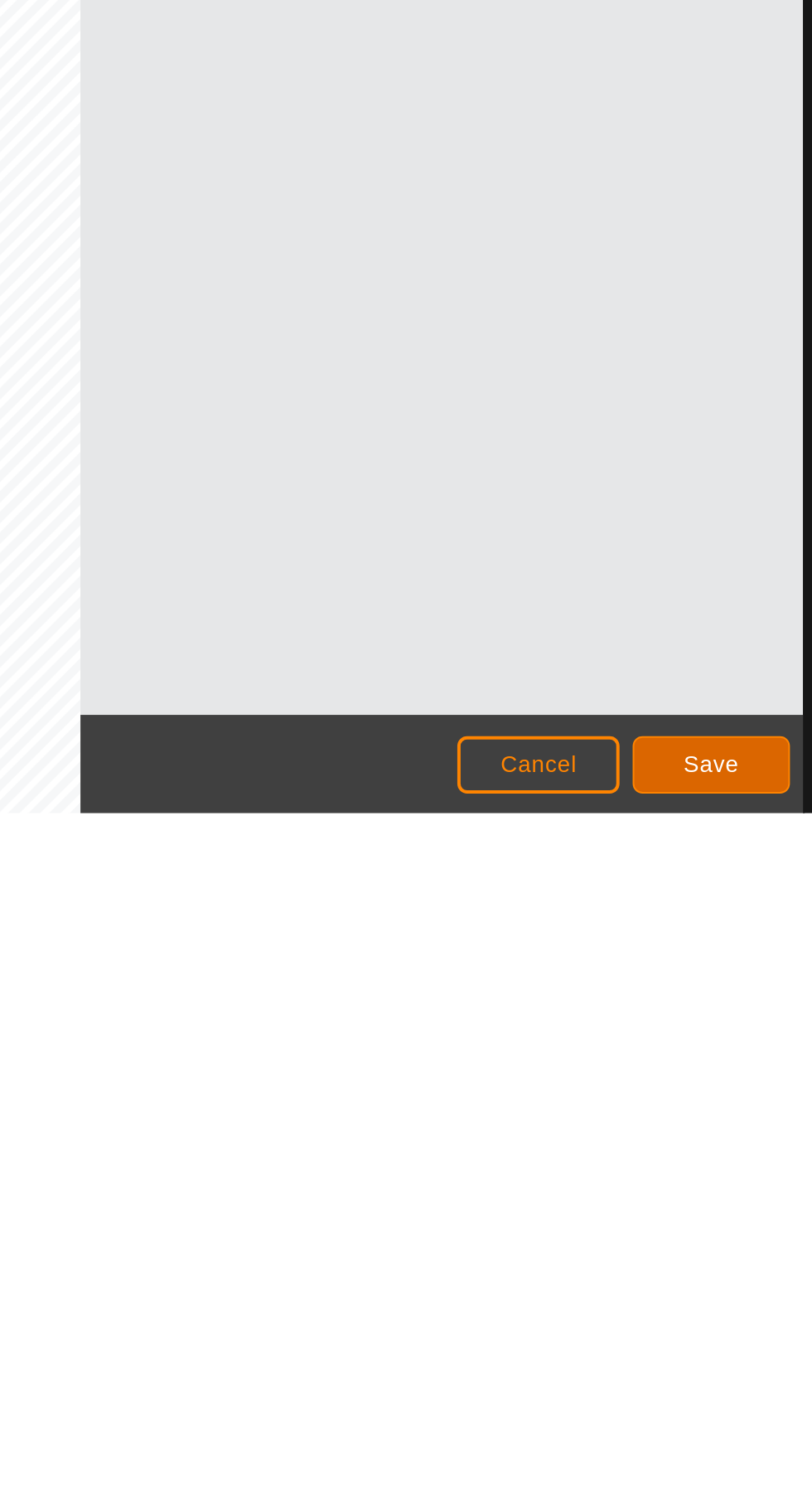
click at [708, 1469] on span "Save" at bounding box center [700, 1466] width 28 height 13
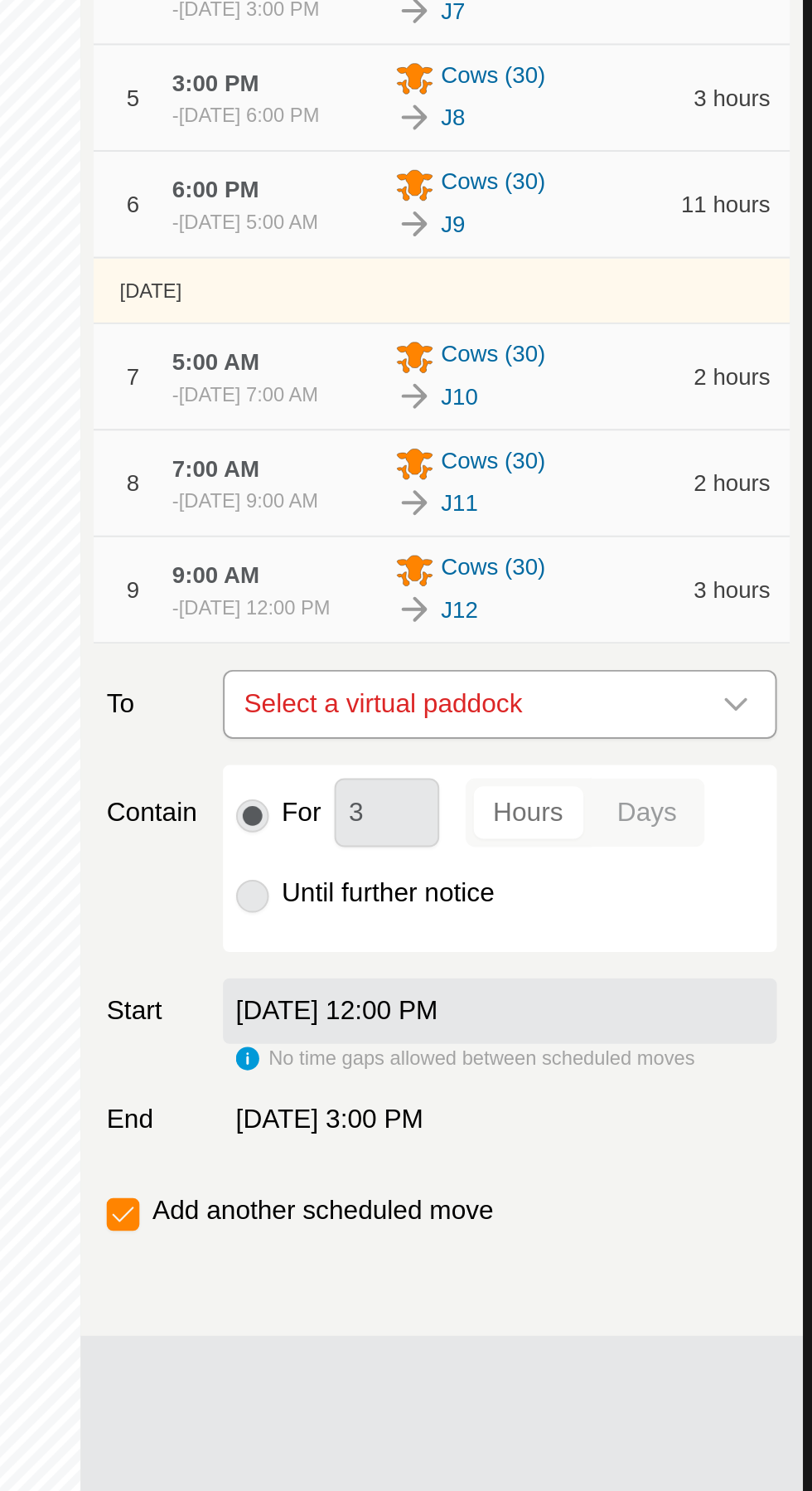
click at [652, 803] on span "Select a virtual paddock" at bounding box center [576, 786] width 239 height 33
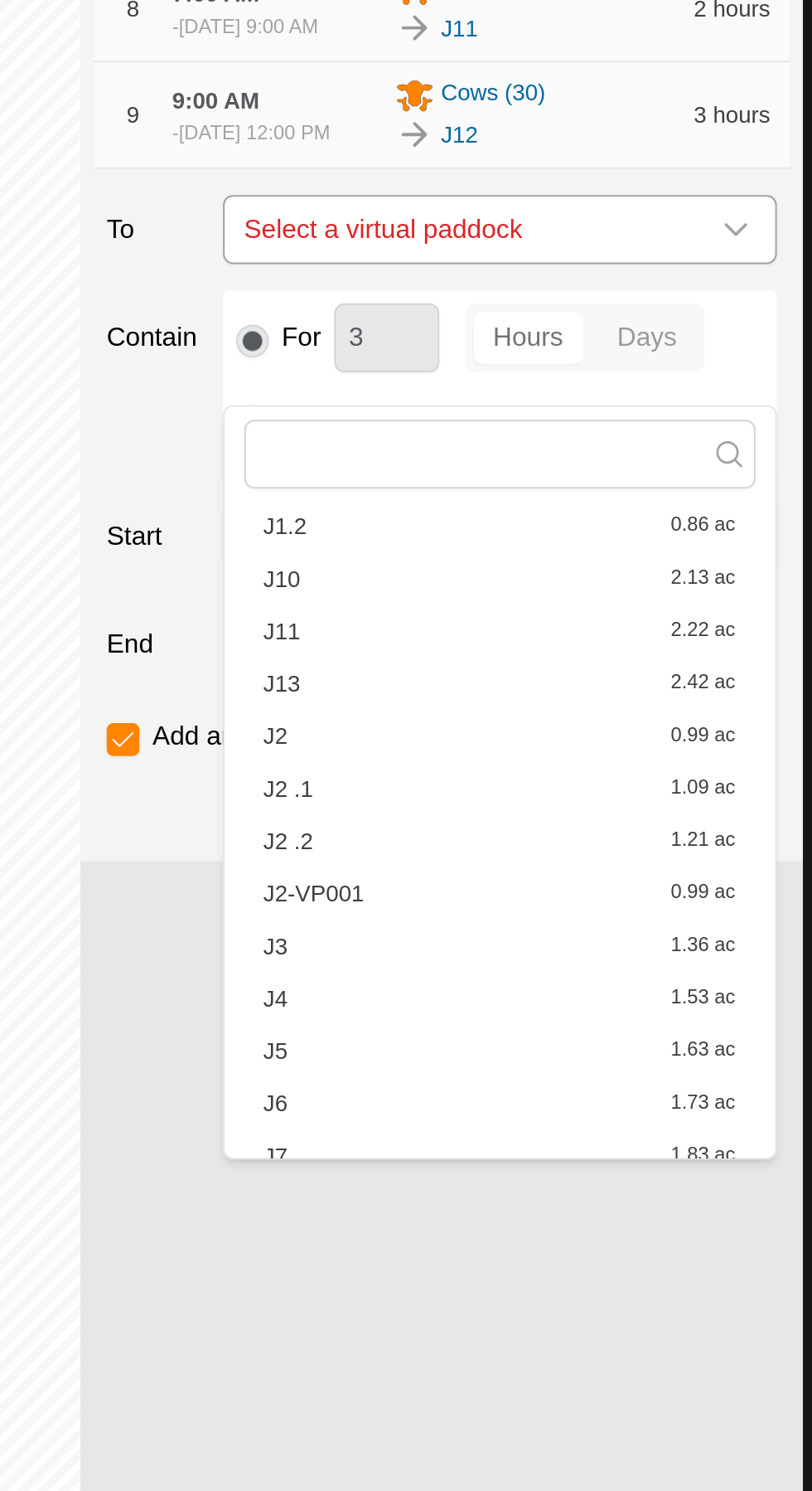
scroll to position [125, 0]
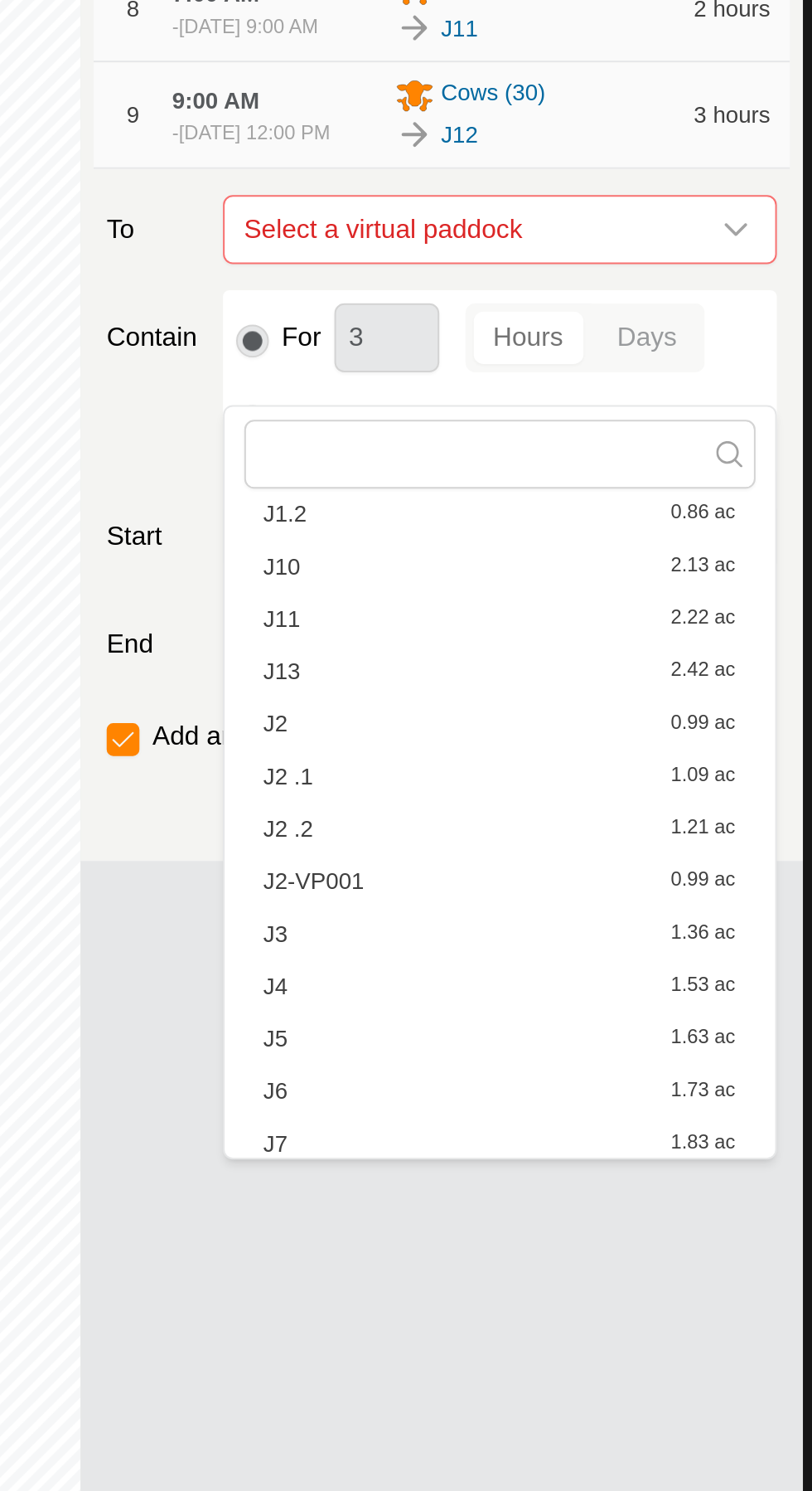
click at [707, 1006] on span "2.42 ac" at bounding box center [694, 1008] width 32 height 11
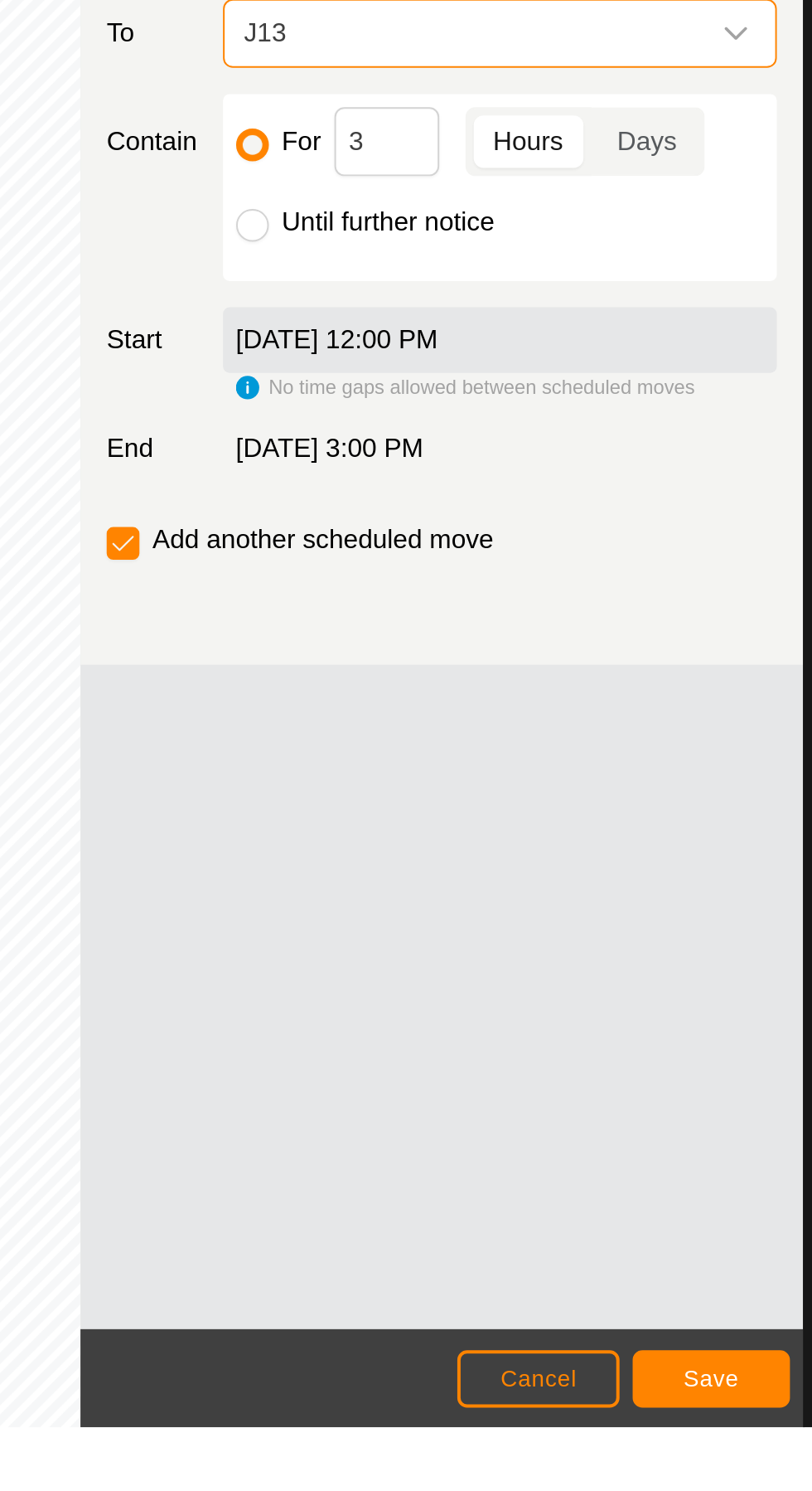
scroll to position [0, 0]
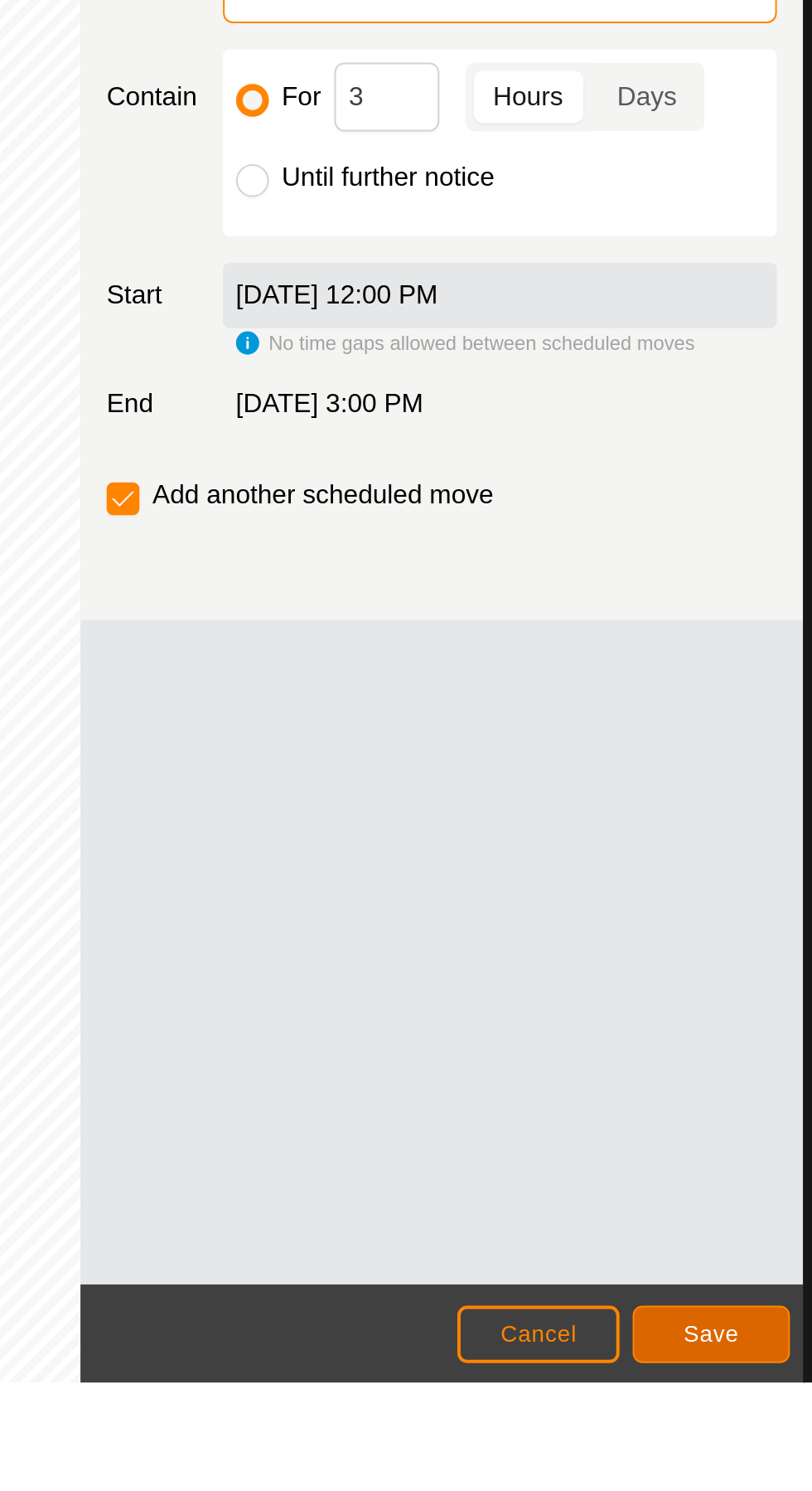
click at [712, 1469] on span "Save" at bounding box center [700, 1466] width 28 height 13
